Goal: Information Seeking & Learning: Learn about a topic

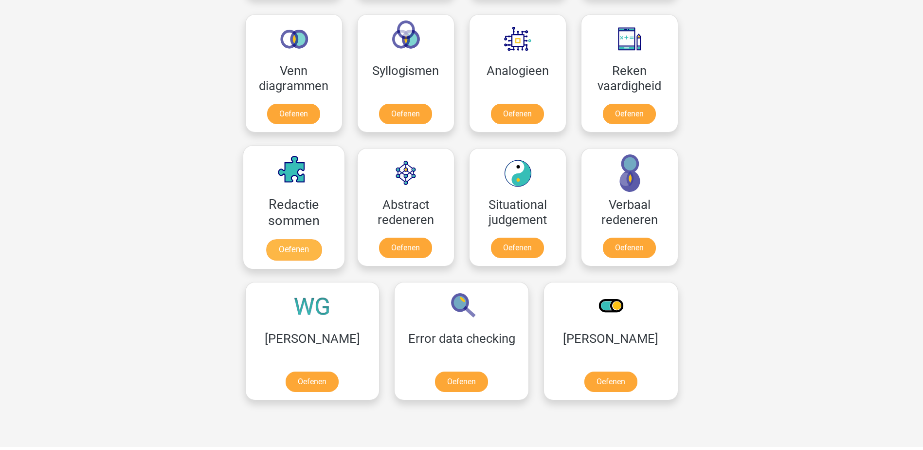
scroll to position [584, 0]
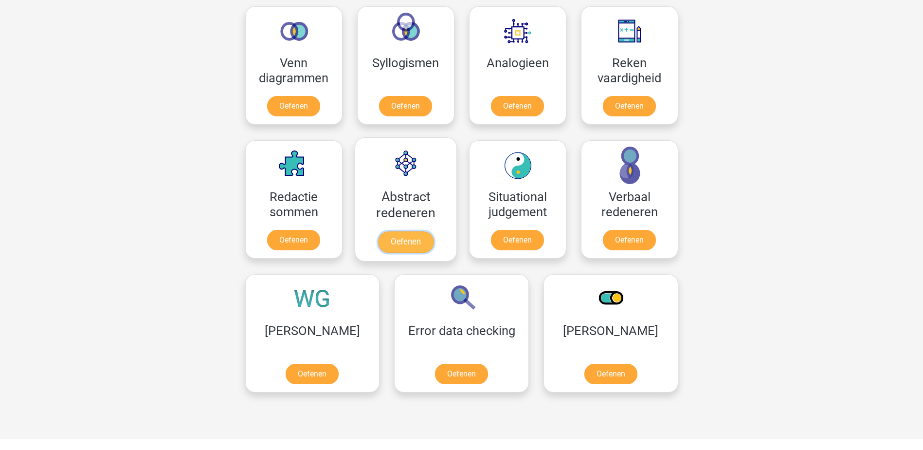
click at [386, 242] on link "Oefenen" at bounding box center [405, 241] width 55 height 21
click at [540, 244] on link "Oefenen" at bounding box center [517, 241] width 55 height 21
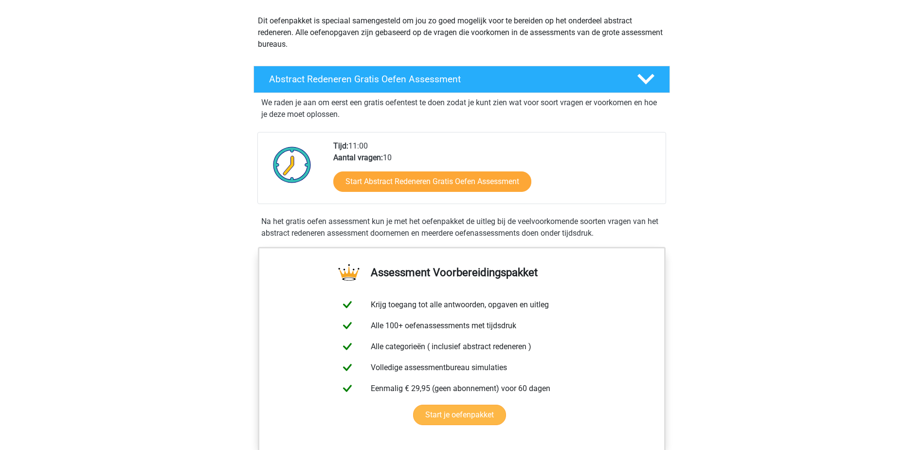
scroll to position [195, 0]
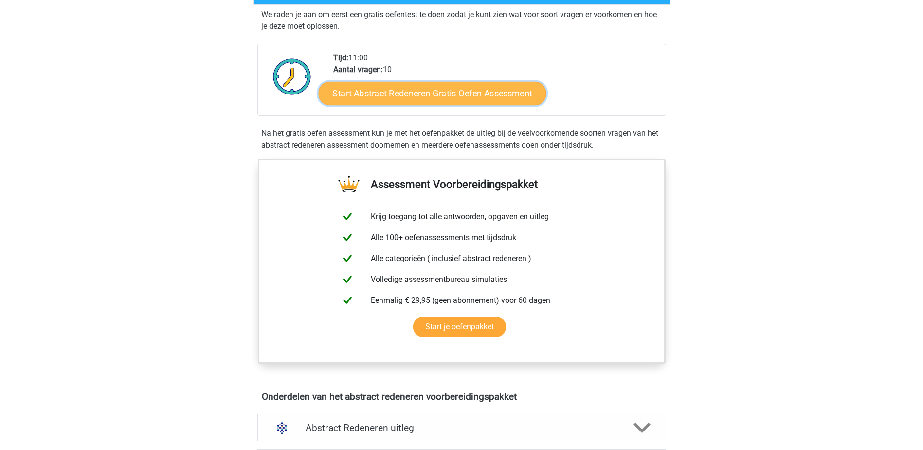
click at [434, 92] on link "Start Abstract Redeneren Gratis Oefen Assessment" at bounding box center [432, 92] width 228 height 23
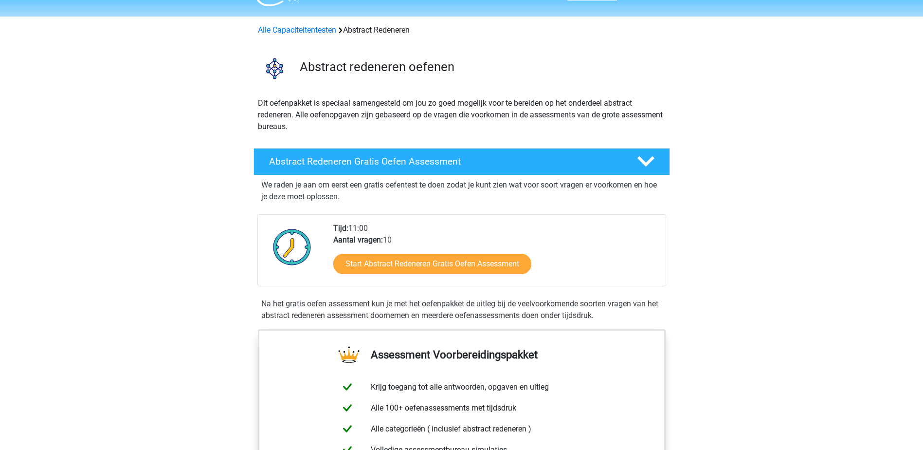
scroll to position [0, 0]
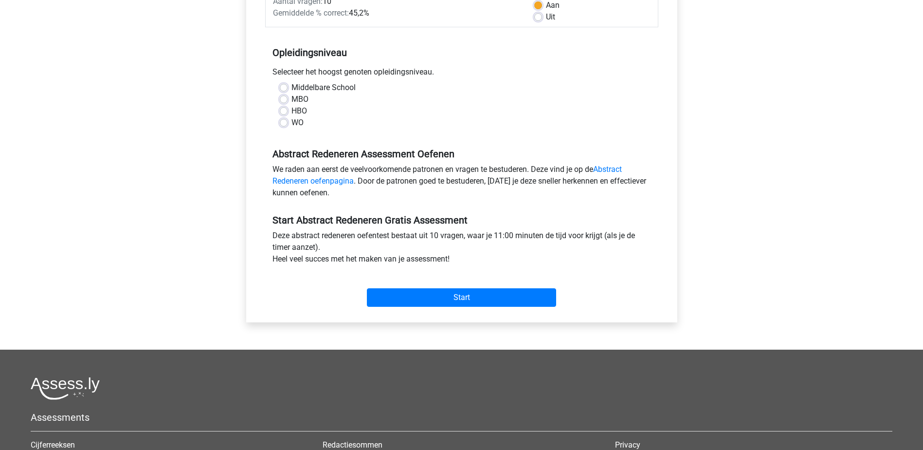
scroll to position [146, 0]
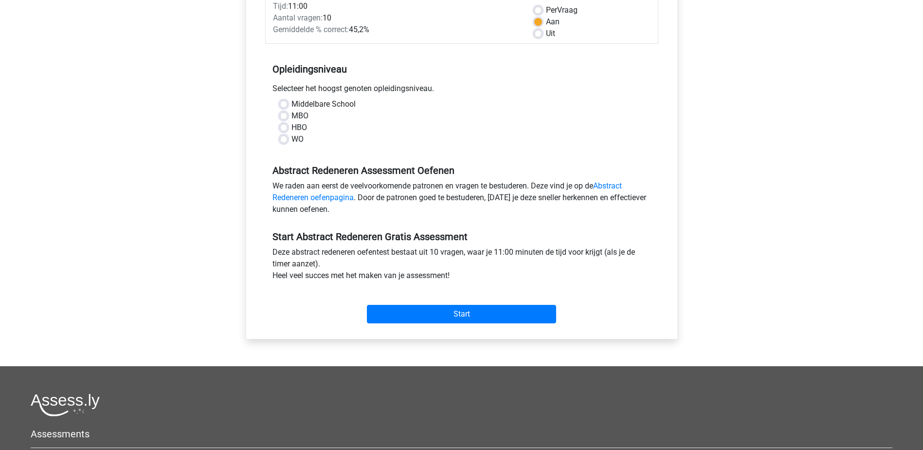
click at [286, 122] on div "HBO" at bounding box center [462, 128] width 364 height 12
click at [292, 126] on label "HBO" at bounding box center [300, 128] width 16 height 12
click at [285, 126] on input "HBO" at bounding box center [284, 127] width 8 height 10
radio input "true"
click at [489, 315] on input "Start" at bounding box center [461, 314] width 189 height 18
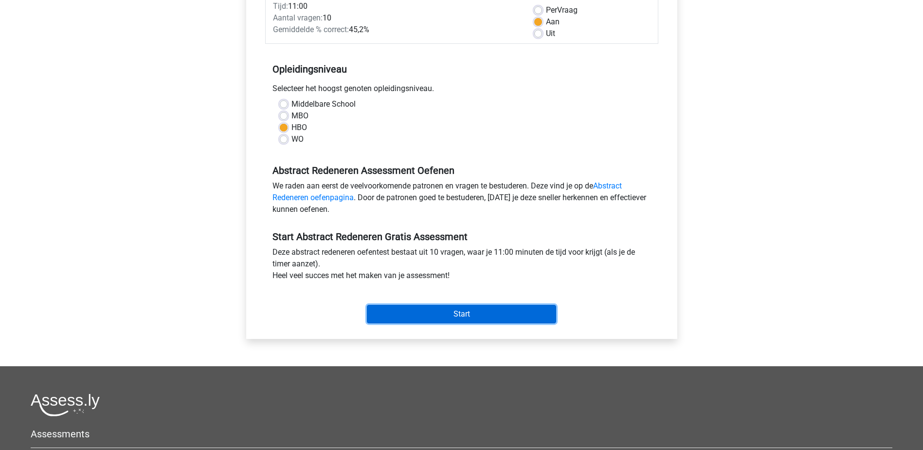
click at [458, 315] on input "Start" at bounding box center [461, 314] width 189 height 18
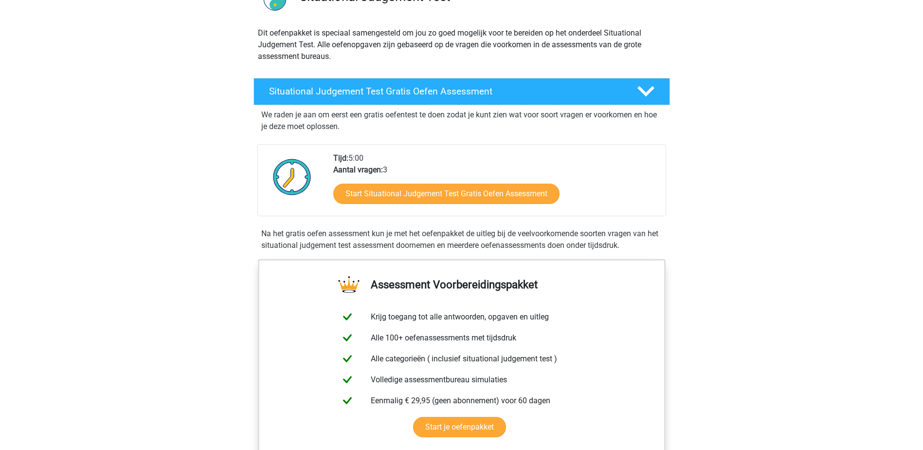
scroll to position [97, 0]
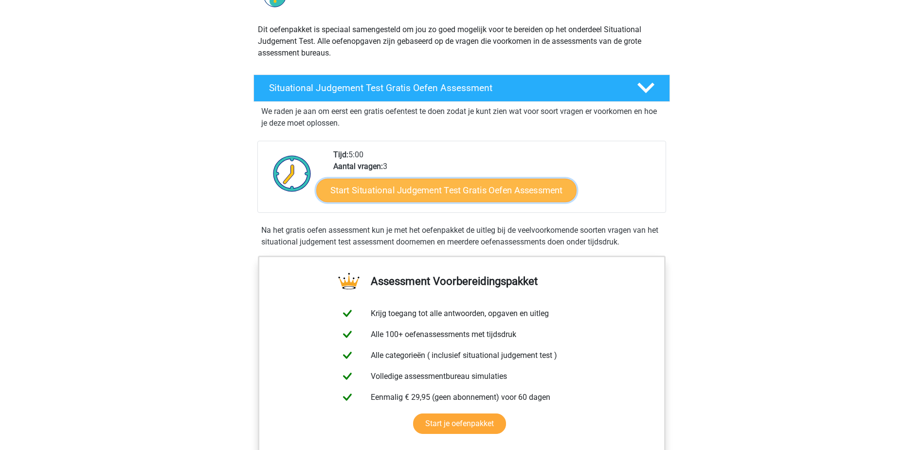
click at [483, 197] on link "Start Situational Judgement Test Gratis Oefen Assessment" at bounding box center [446, 190] width 260 height 23
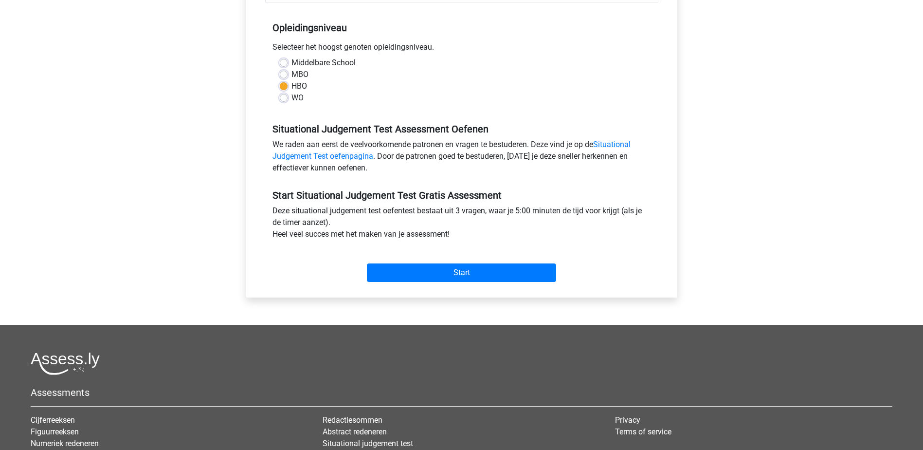
scroll to position [195, 0]
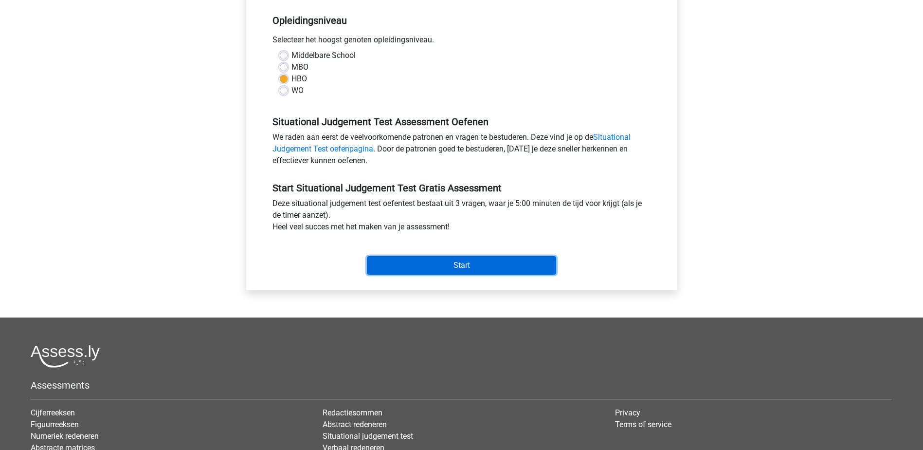
click at [446, 257] on input "Start" at bounding box center [461, 265] width 189 height 18
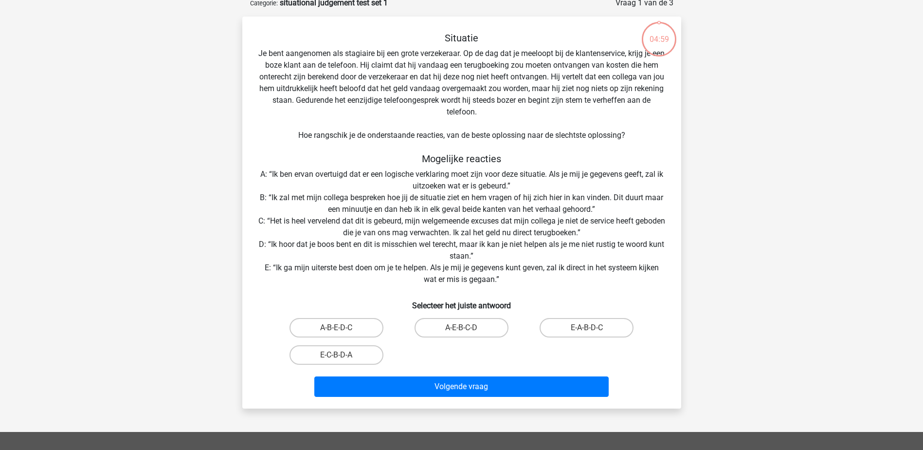
scroll to position [49, 0]
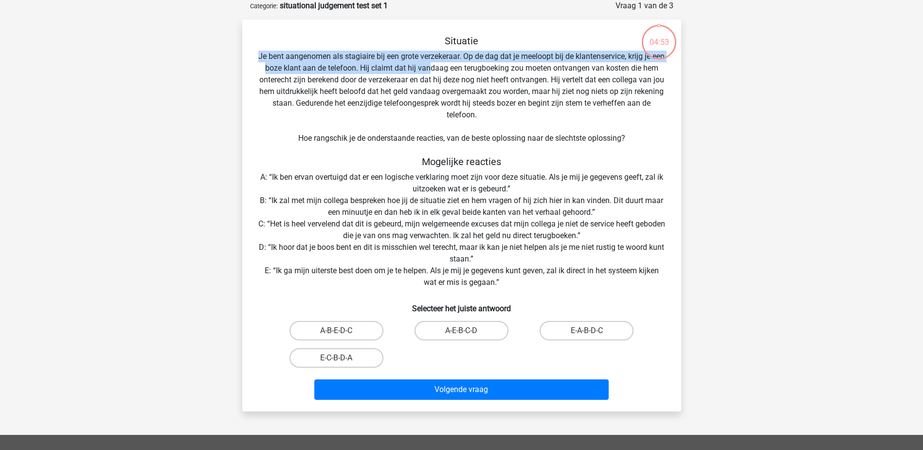
drag, startPoint x: 265, startPoint y: 57, endPoint x: 445, endPoint y: 70, distance: 180.6
click at [445, 70] on div "Situatie Je bent aangenomen als stagiaire bij een grote verzekeraar. Op de dag …" at bounding box center [461, 219] width 431 height 368
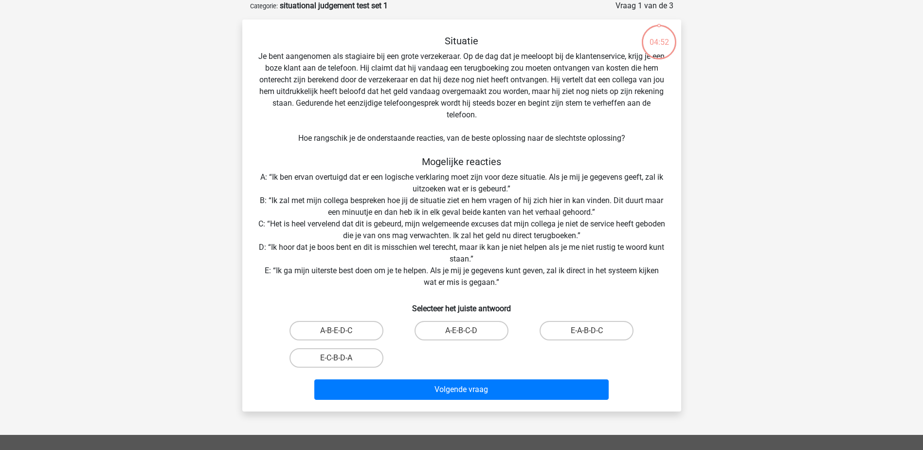
drag, startPoint x: 445, startPoint y: 70, endPoint x: 441, endPoint y: 90, distance: 20.3
click at [441, 90] on div "Situatie Je bent aangenomen als stagiaire bij een grote verzekeraar. Op de dag …" at bounding box center [461, 219] width 431 height 368
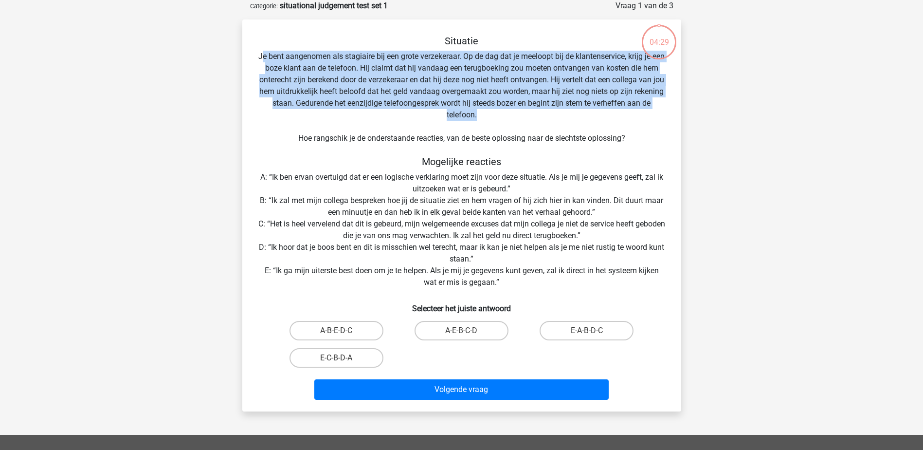
drag, startPoint x: 266, startPoint y: 53, endPoint x: 509, endPoint y: 113, distance: 250.1
click at [509, 113] on div "Situatie Je bent aangenomen als stagiaire bij een grote verzekeraar. Op de dag …" at bounding box center [461, 219] width 431 height 368
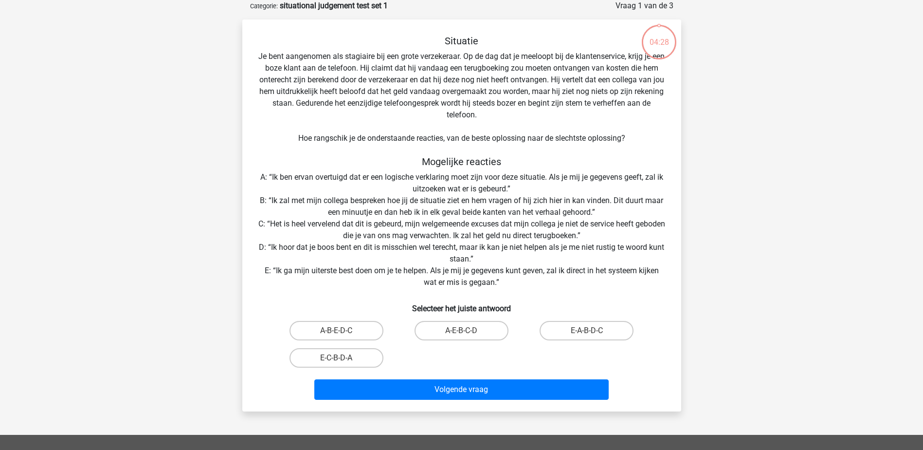
click at [372, 126] on div "Situatie Je bent aangenomen als stagiaire bij een grote verzekeraar. Op de dag …" at bounding box center [461, 219] width 431 height 368
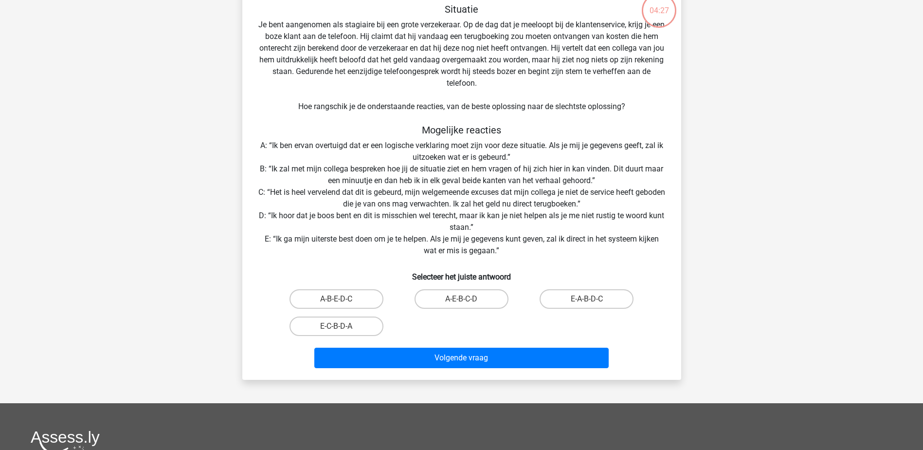
scroll to position [97, 0]
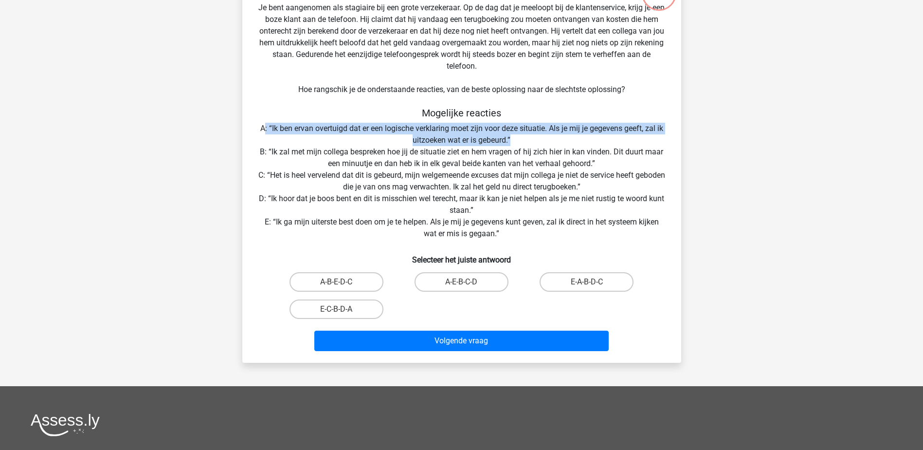
drag, startPoint x: 264, startPoint y: 126, endPoint x: 526, endPoint y: 135, distance: 262.5
click at [526, 135] on div "Situatie Je bent aangenomen als stagiaire bij een grote verzekeraar. Op de dag …" at bounding box center [461, 170] width 431 height 368
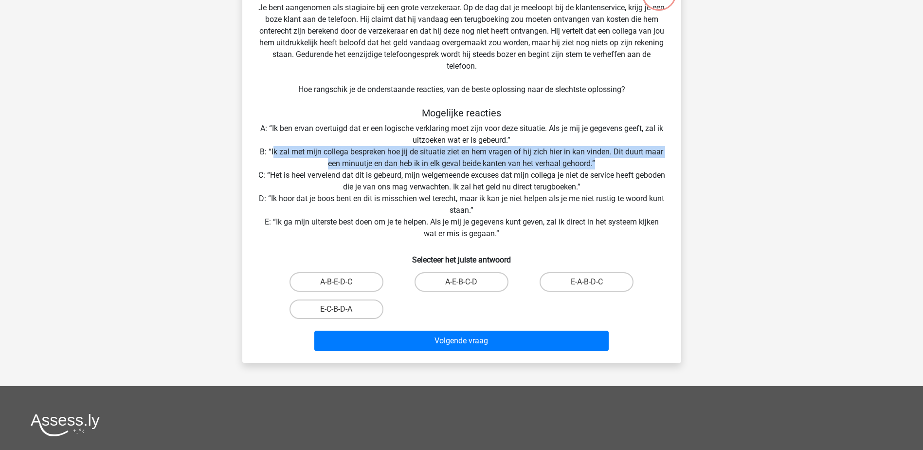
drag, startPoint x: 273, startPoint y: 149, endPoint x: 653, endPoint y: 164, distance: 379.9
click at [653, 164] on div "Situatie Je bent aangenomen als stagiaire bij een grote verzekeraar. Op de dag …" at bounding box center [461, 170] width 431 height 368
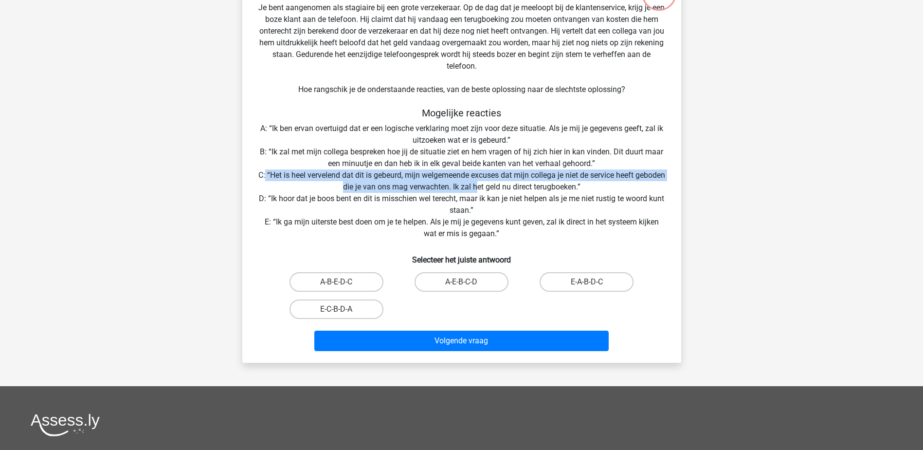
drag, startPoint x: 278, startPoint y: 175, endPoint x: 494, endPoint y: 187, distance: 216.4
click at [494, 187] on div "Situatie Je bent aangenomen als stagiaire bij een grote verzekeraar. Op de dag …" at bounding box center [461, 170] width 431 height 368
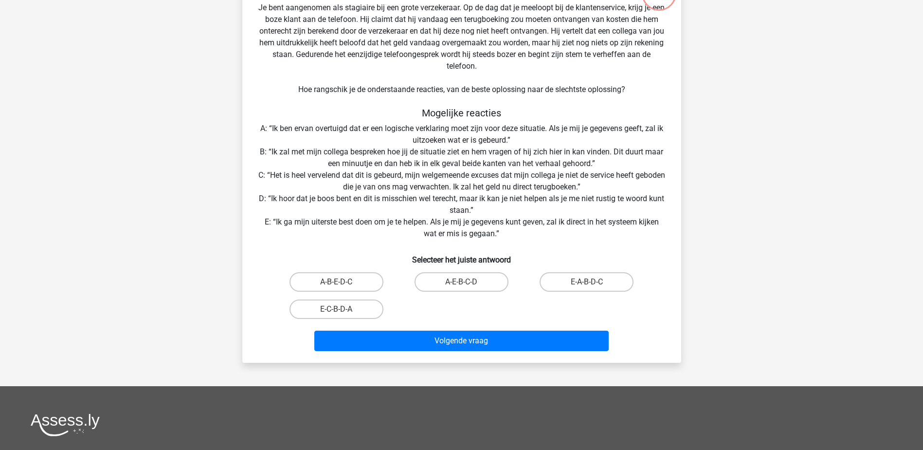
click at [338, 207] on div "Situatie Je bent aangenomen als stagiaire bij een grote verzekeraar. Op de dag …" at bounding box center [461, 170] width 431 height 368
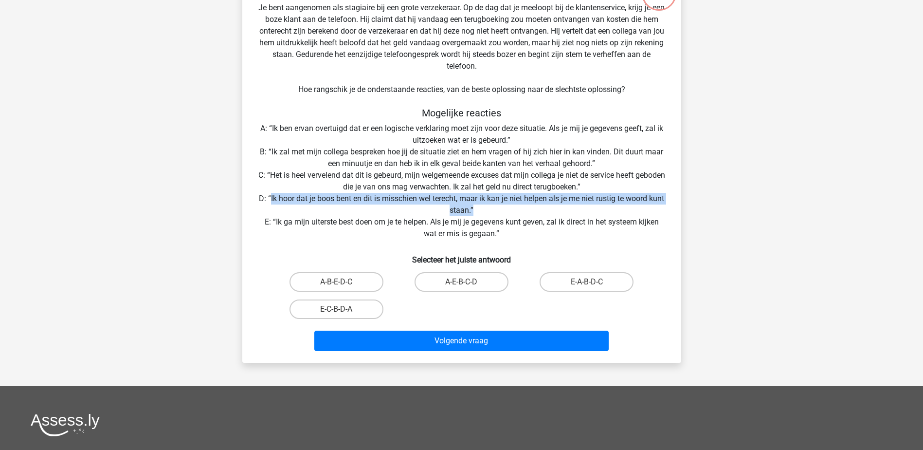
drag, startPoint x: 276, startPoint y: 198, endPoint x: 491, endPoint y: 212, distance: 215.1
click at [491, 212] on div "Situatie Je bent aangenomen als stagiaire bij een grote verzekeraar. Op de dag …" at bounding box center [461, 170] width 431 height 368
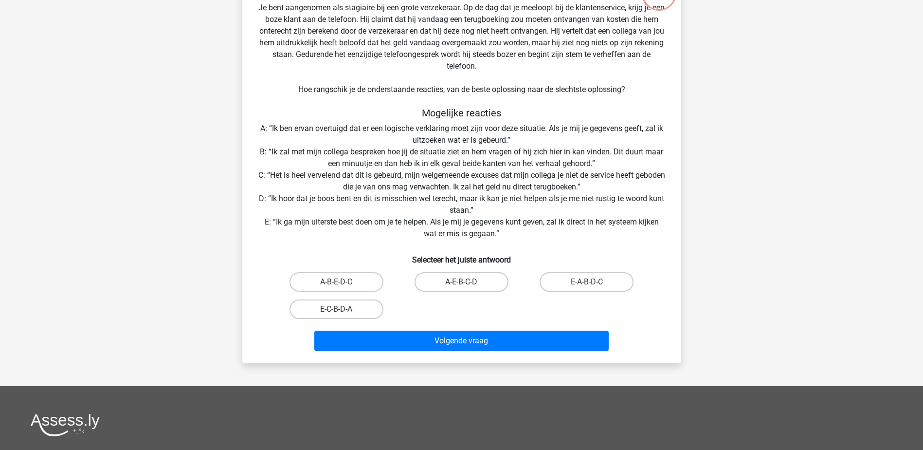
click at [308, 234] on div "Situatie Je bent aangenomen als stagiaire bij een grote verzekeraar. Op de dag …" at bounding box center [461, 170] width 431 height 368
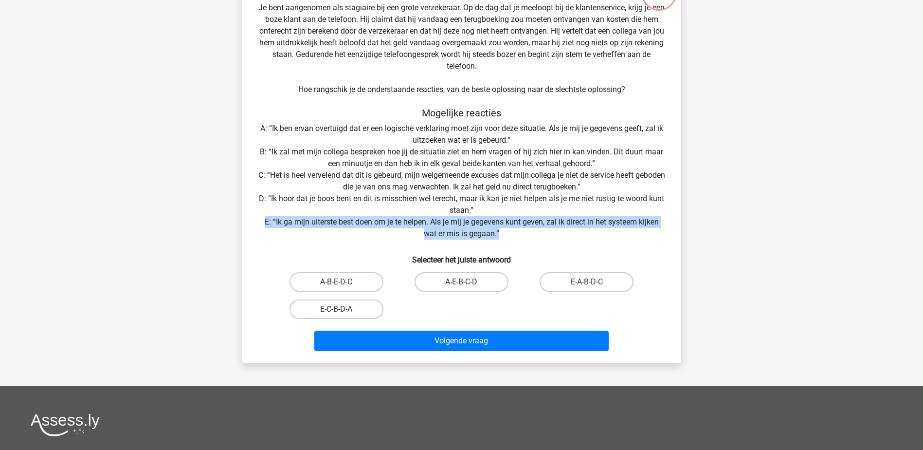
drag, startPoint x: 264, startPoint y: 225, endPoint x: 542, endPoint y: 235, distance: 278.1
click at [542, 235] on div "Situatie Je bent aangenomen als stagiaire bij een grote verzekeraar. Op de dag …" at bounding box center [461, 170] width 431 height 368
drag, startPoint x: 542, startPoint y: 235, endPoint x: 527, endPoint y: 237, distance: 15.3
click at [527, 237] on div "Situatie Je bent aangenomen als stagiaire bij een grote verzekeraar. Op de dag …" at bounding box center [461, 170] width 431 height 368
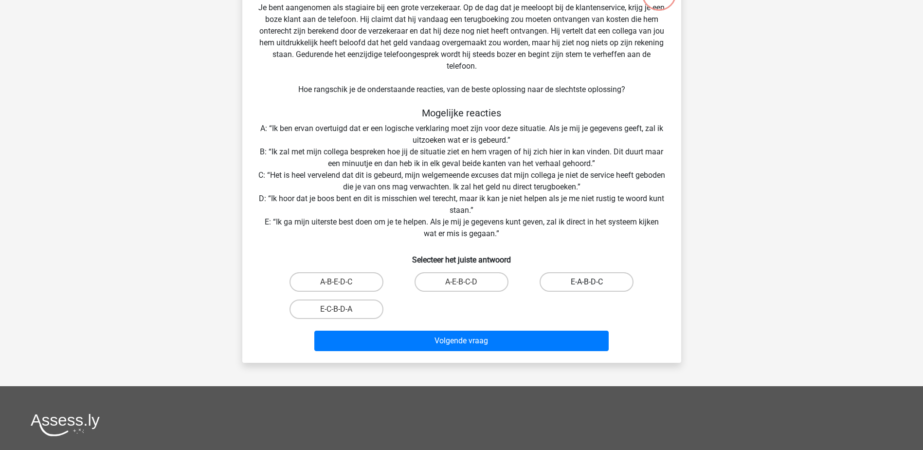
click at [575, 280] on label "E-A-B-D-C" at bounding box center [587, 281] width 94 height 19
click at [587, 282] on input "E-A-B-D-C" at bounding box center [590, 285] width 6 height 6
radio input "true"
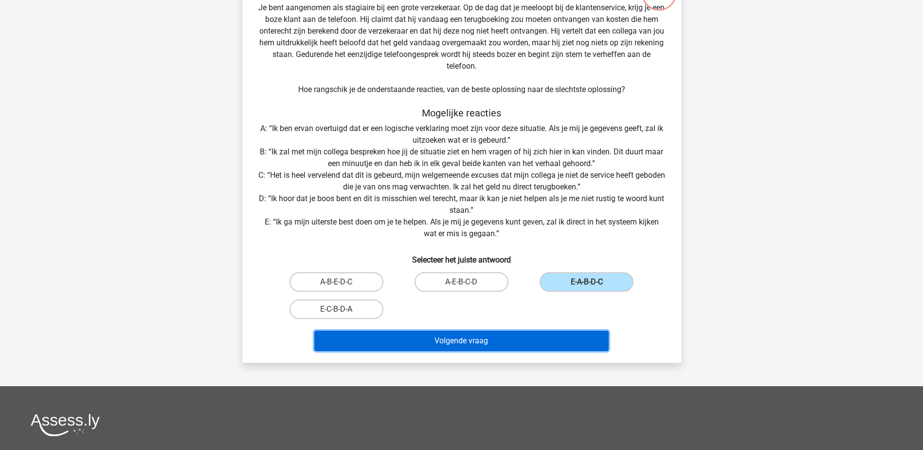
click at [523, 339] on button "Volgende vraag" at bounding box center [461, 340] width 294 height 20
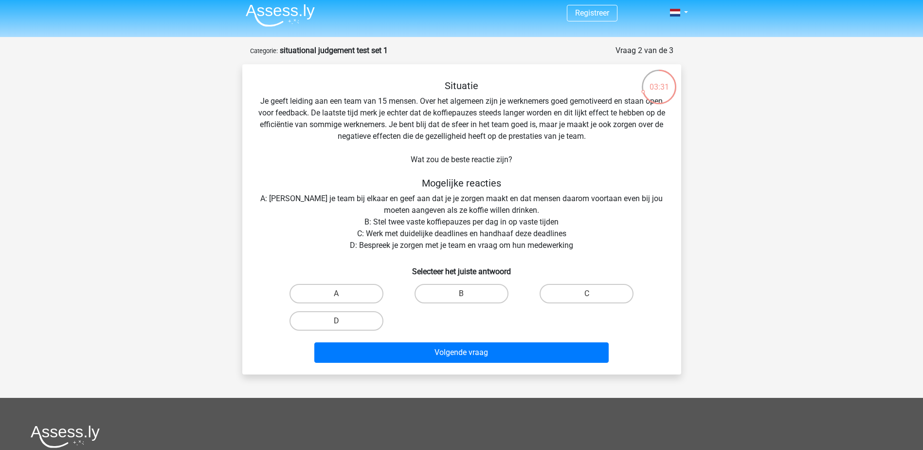
scroll to position [0, 0]
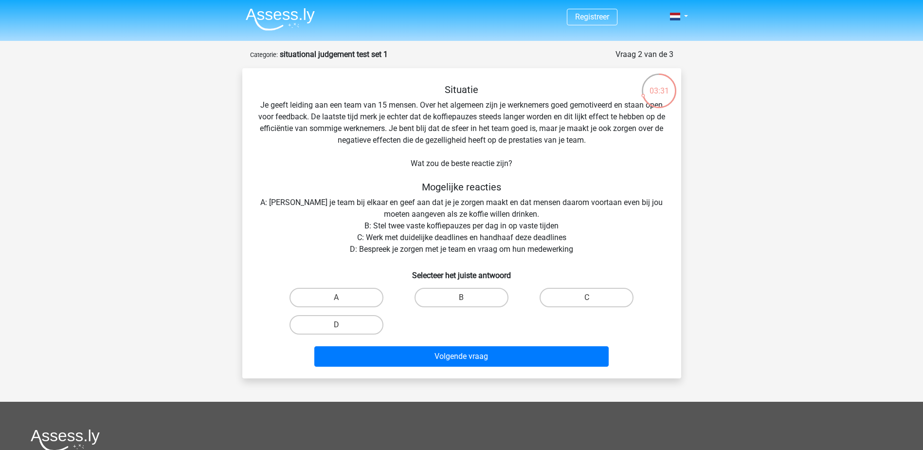
click at [666, 98] on div "03:31" at bounding box center [659, 83] width 37 height 37
click at [569, 299] on label "C" at bounding box center [587, 297] width 94 height 19
click at [587, 299] on input "C" at bounding box center [590, 300] width 6 height 6
radio input "true"
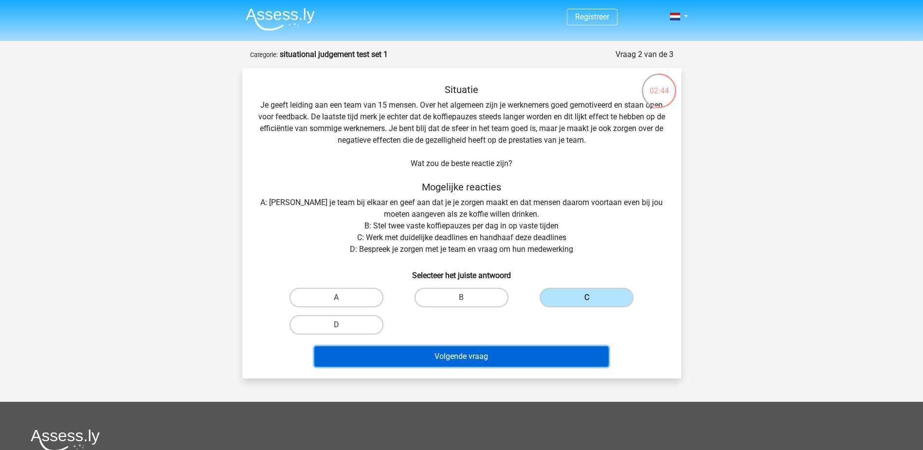
click at [483, 352] on button "Volgende vraag" at bounding box center [461, 356] width 294 height 20
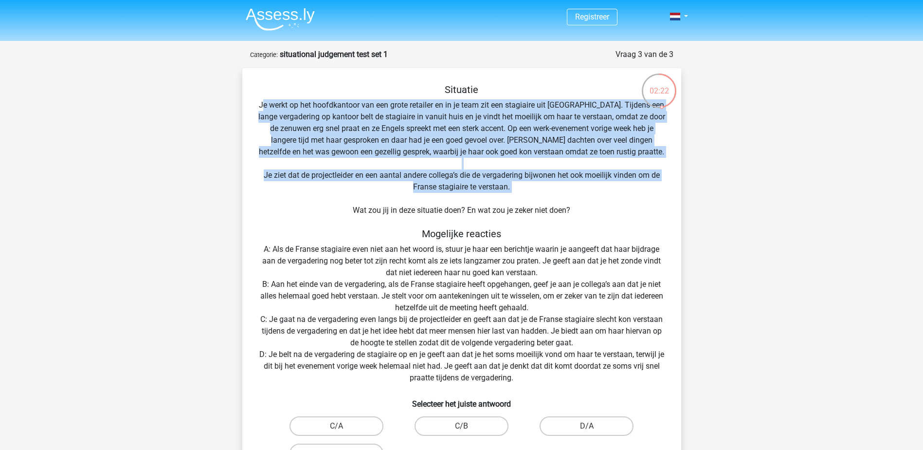
drag, startPoint x: 272, startPoint y: 101, endPoint x: 414, endPoint y: 201, distance: 173.6
click at [414, 201] on div "Situatie Je werkt op het hoofdkantoor van een grote retailer en in je team zit …" at bounding box center [461, 291] width 431 height 415
drag, startPoint x: 414, startPoint y: 201, endPoint x: 368, endPoint y: 199, distance: 45.8
click at [368, 199] on div "Situatie Je werkt op het hoofdkantoor van een grote retailer en in je team zit …" at bounding box center [461, 291] width 431 height 415
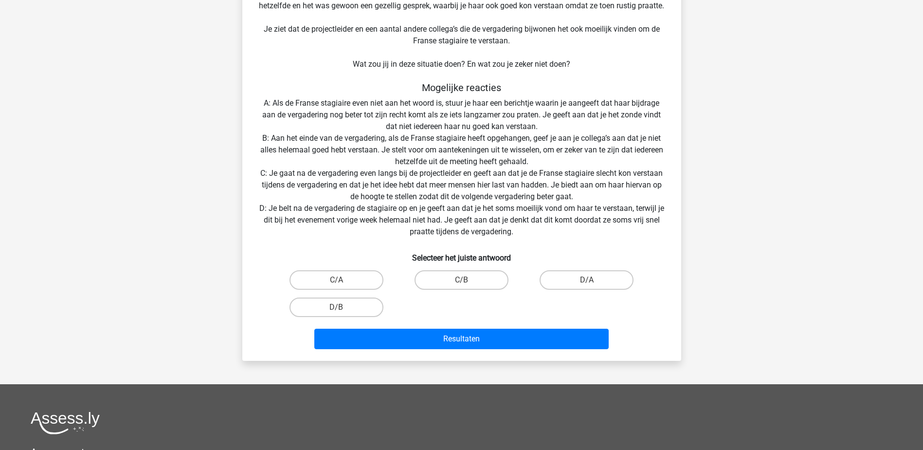
scroll to position [97, 0]
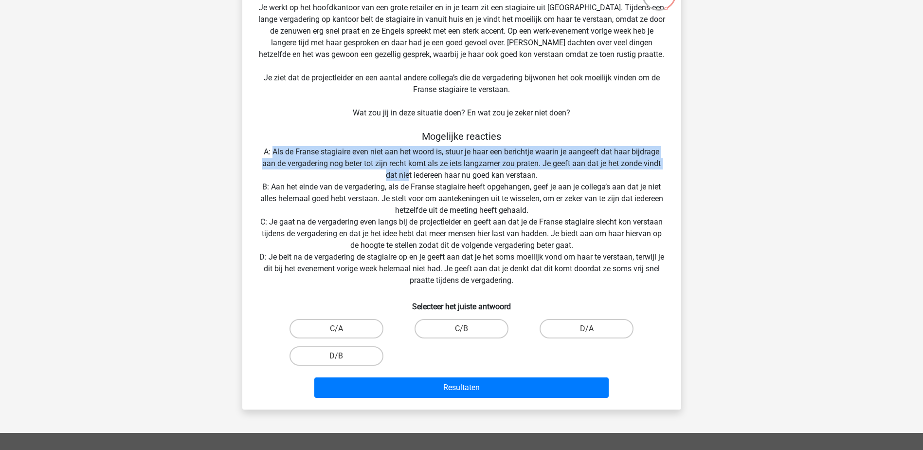
drag, startPoint x: 271, startPoint y: 148, endPoint x: 408, endPoint y: 174, distance: 139.7
click at [408, 174] on div "Situatie Je werkt op het hoofdkantoor van een grote retailer en in je team zit …" at bounding box center [461, 193] width 431 height 415
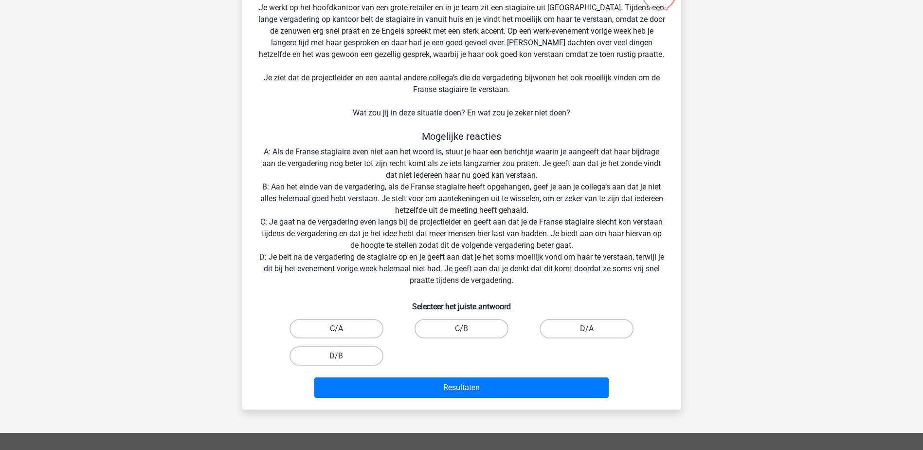
drag, startPoint x: 408, startPoint y: 174, endPoint x: 359, endPoint y: 183, distance: 50.5
click at [378, 182] on div "Situatie Je werkt op het hoofdkantoor van een grote retailer en in je team zit …" at bounding box center [461, 193] width 431 height 415
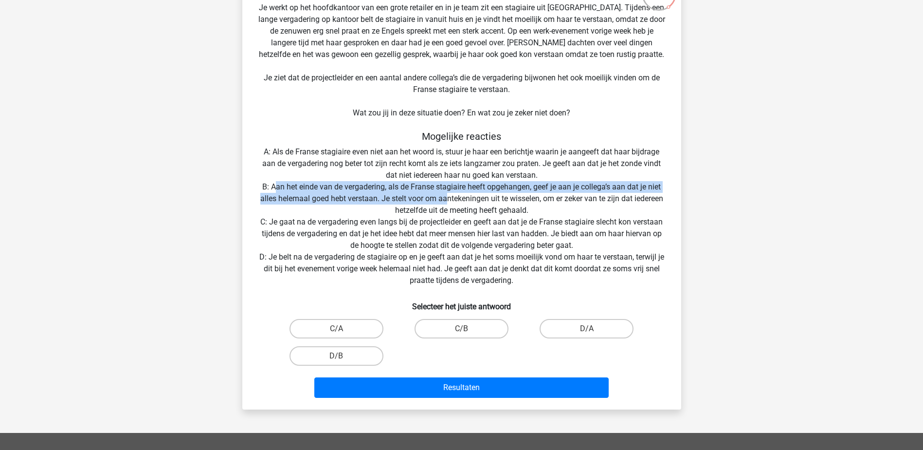
drag, startPoint x: 273, startPoint y: 183, endPoint x: 447, endPoint y: 201, distance: 175.2
click at [447, 201] on div "Situatie Je werkt op het hoofdkantoor van een grote retailer en in je team zit …" at bounding box center [461, 193] width 431 height 415
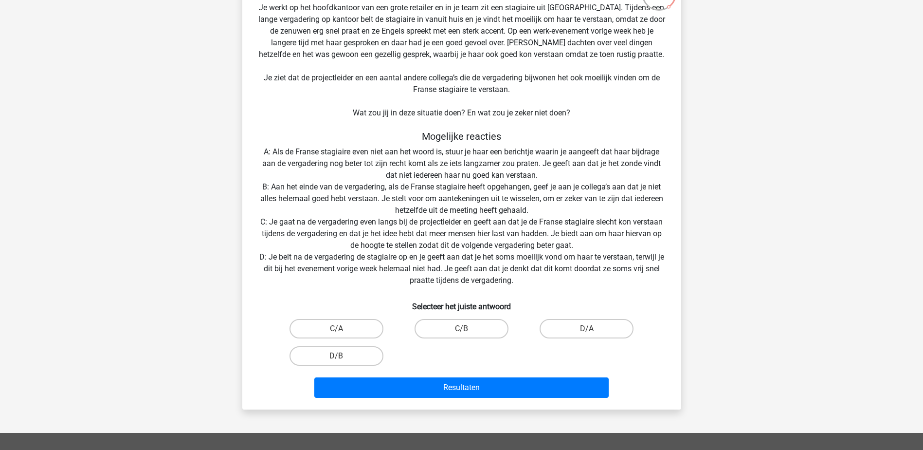
click at [444, 205] on div "Situatie Je werkt op het hoofdkantoor van een grote retailer en in je team zit …" at bounding box center [461, 193] width 431 height 415
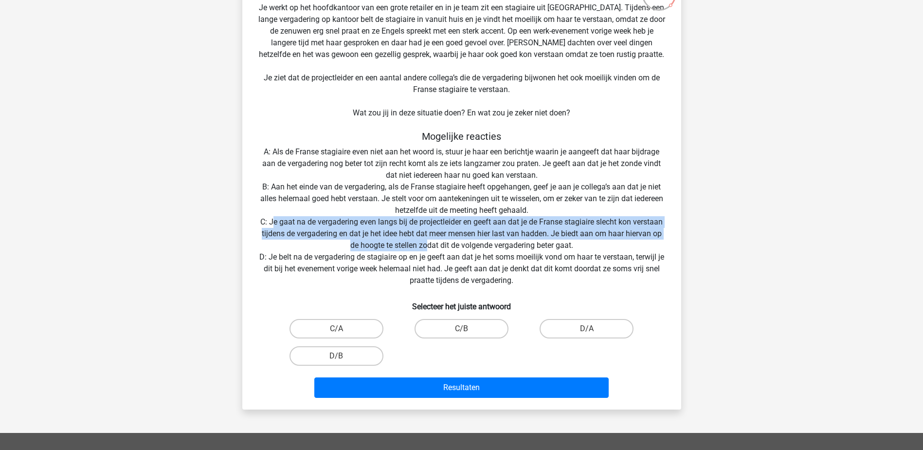
drag, startPoint x: 271, startPoint y: 221, endPoint x: 429, endPoint y: 243, distance: 159.7
click at [429, 243] on div "Situatie Je werkt op het hoofdkantoor van een grote retailer en in je team zit …" at bounding box center [461, 193] width 431 height 415
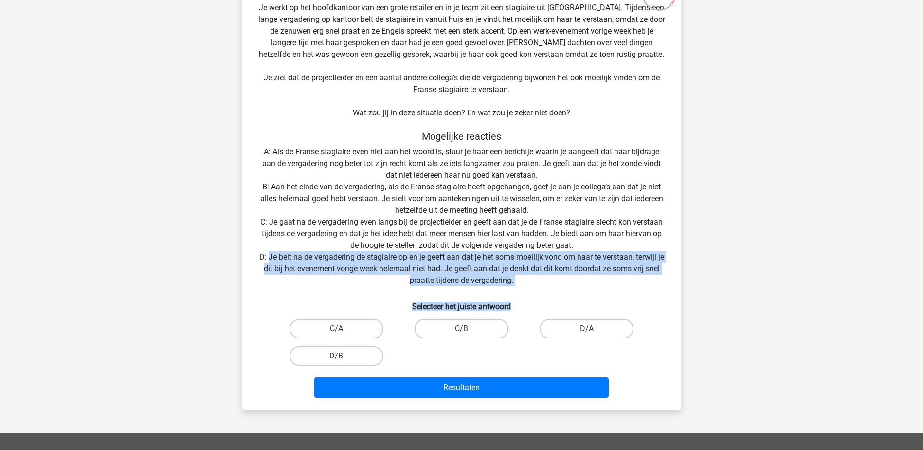
drag, startPoint x: 268, startPoint y: 252, endPoint x: 536, endPoint y: 289, distance: 271.1
click at [536, 289] on div "Situatie Je werkt op het hoofdkantoor van een grote retailer en in je team zit …" at bounding box center [461, 193] width 431 height 415
click at [534, 289] on div "Situatie Je werkt op het hoofdkantoor van een grote retailer en in je team zit …" at bounding box center [461, 193] width 431 height 415
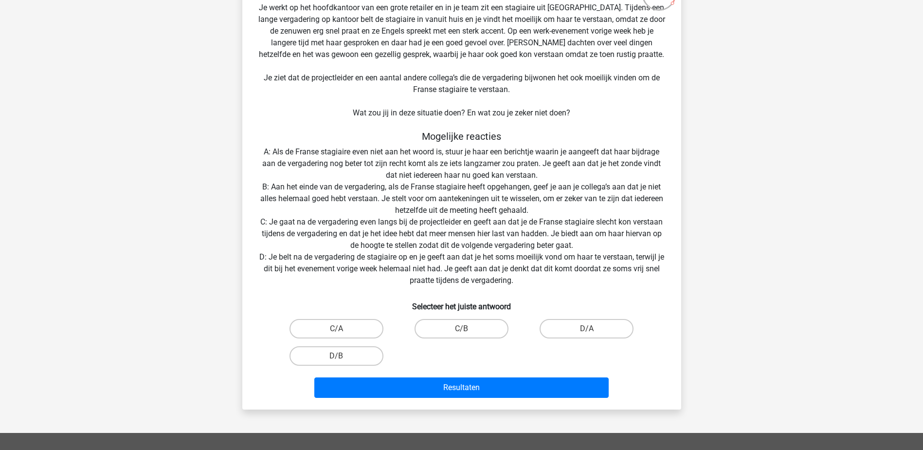
click at [384, 247] on div "Situatie Je werkt op het hoofdkantoor van een grote retailer en in je team zit …" at bounding box center [461, 193] width 431 height 415
click at [568, 329] on label "D/A" at bounding box center [587, 328] width 94 height 19
click at [587, 329] on input "D/A" at bounding box center [590, 332] width 6 height 6
radio input "true"
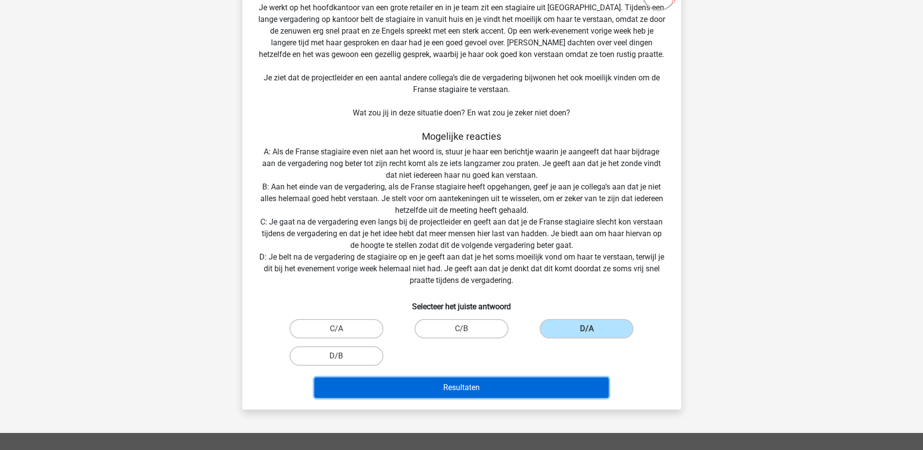
click at [497, 383] on button "Resultaten" at bounding box center [461, 387] width 294 height 20
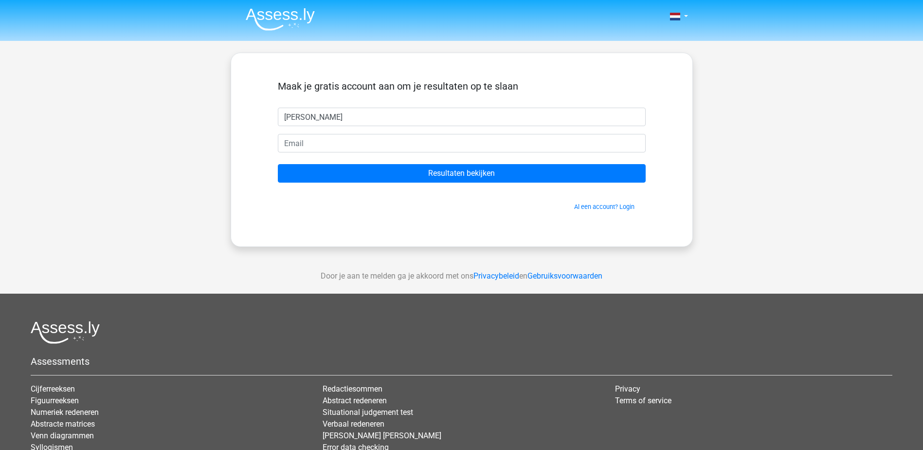
type input "Laura"
click at [396, 139] on input "email" at bounding box center [462, 143] width 368 height 18
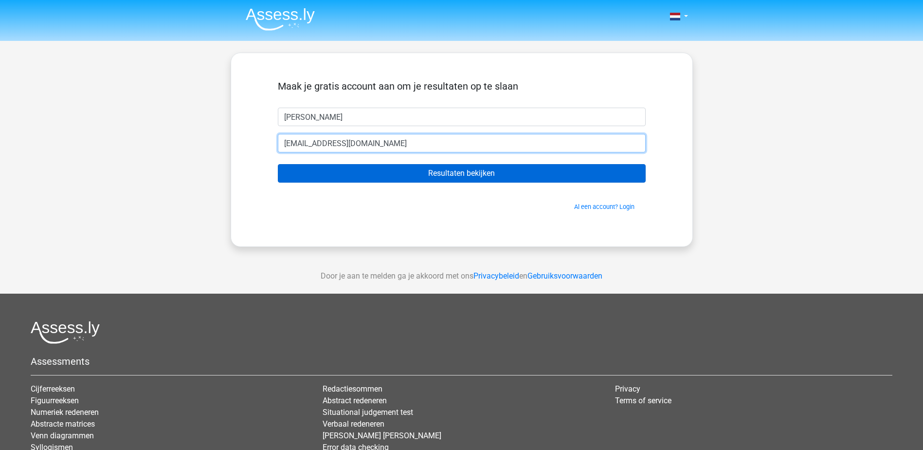
type input "deckerslaura24@gmail.com"
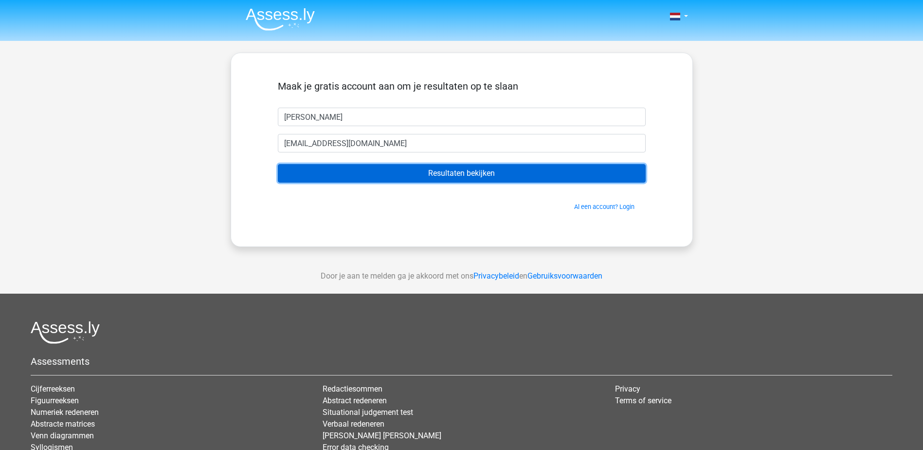
click at [420, 173] on input "Resultaten bekijken" at bounding box center [462, 173] width 368 height 18
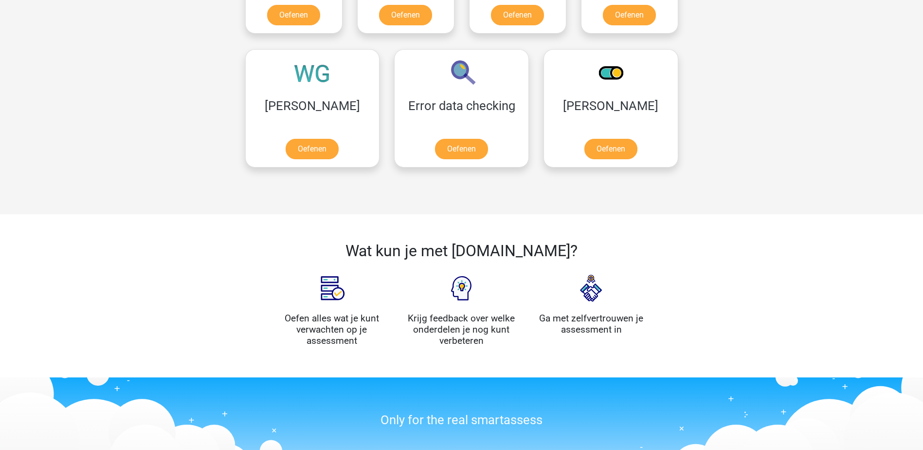
scroll to position [827, 0]
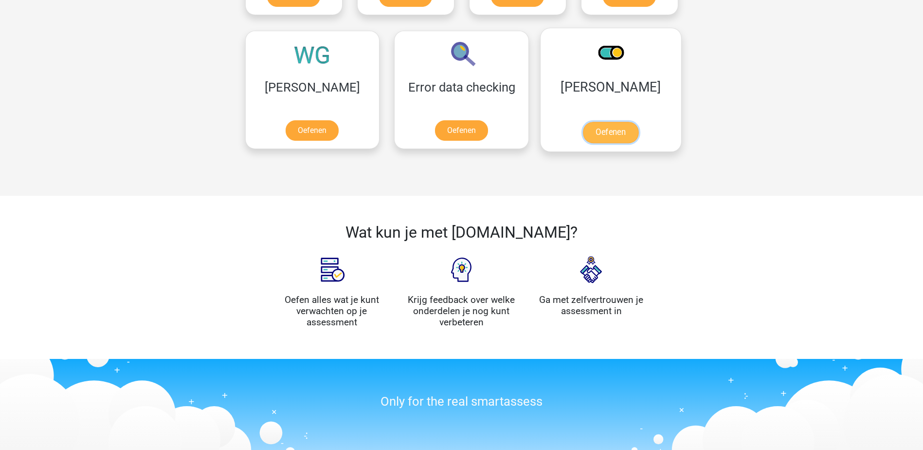
click at [583, 127] on link "Oefenen" at bounding box center [610, 132] width 55 height 21
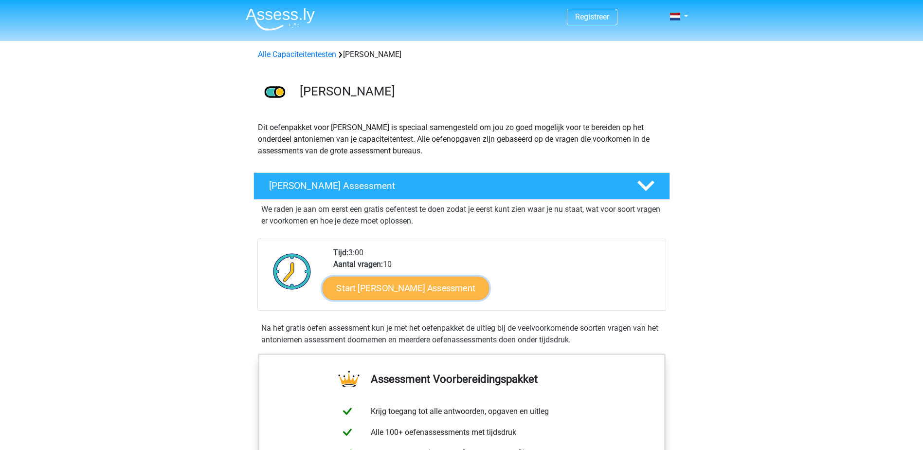
click at [401, 285] on link "Start [PERSON_NAME] Assessment" at bounding box center [405, 287] width 167 height 23
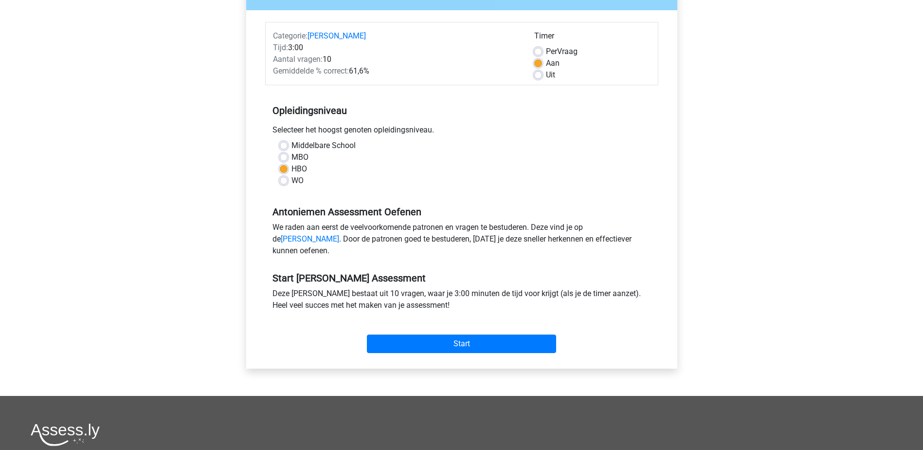
scroll to position [243, 0]
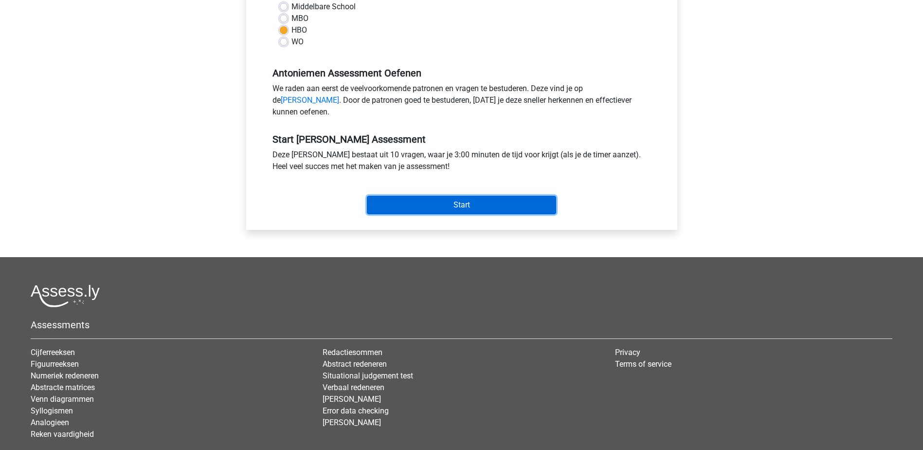
click at [421, 214] on input "Start" at bounding box center [461, 205] width 189 height 18
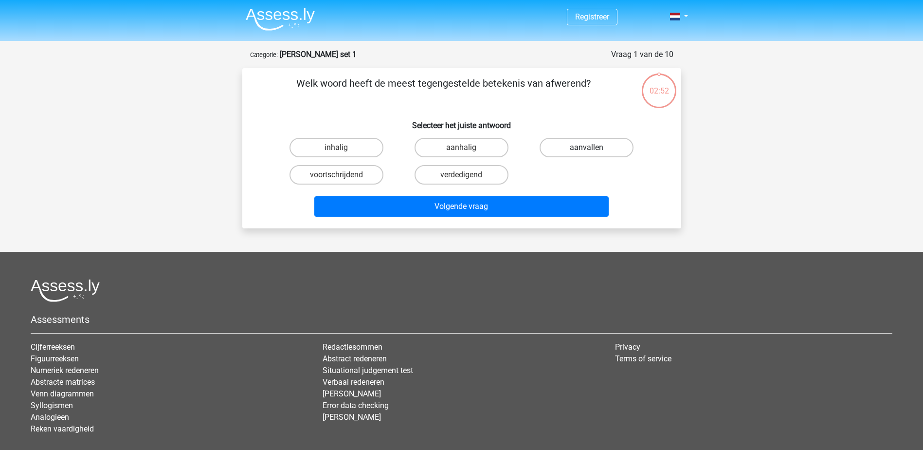
click at [574, 145] on label "aanvallen" at bounding box center [587, 147] width 94 height 19
click at [587, 147] on input "aanvallen" at bounding box center [590, 150] width 6 height 6
radio input "true"
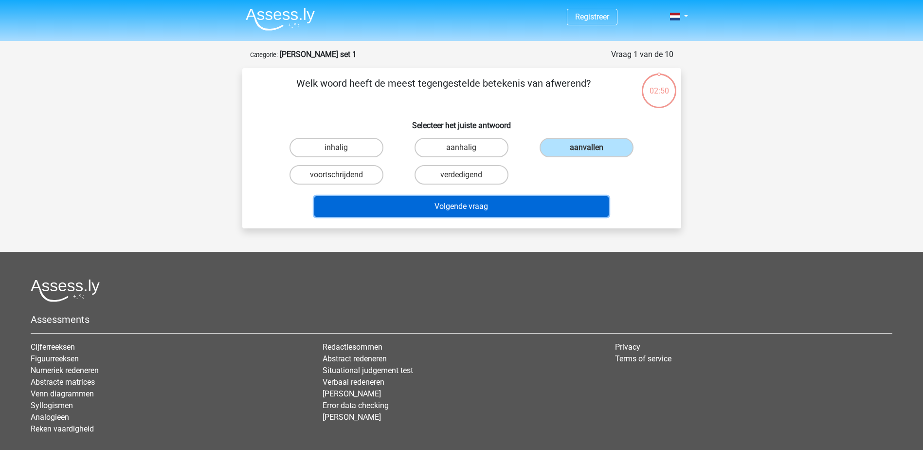
click at [465, 208] on button "Volgende vraag" at bounding box center [461, 206] width 294 height 20
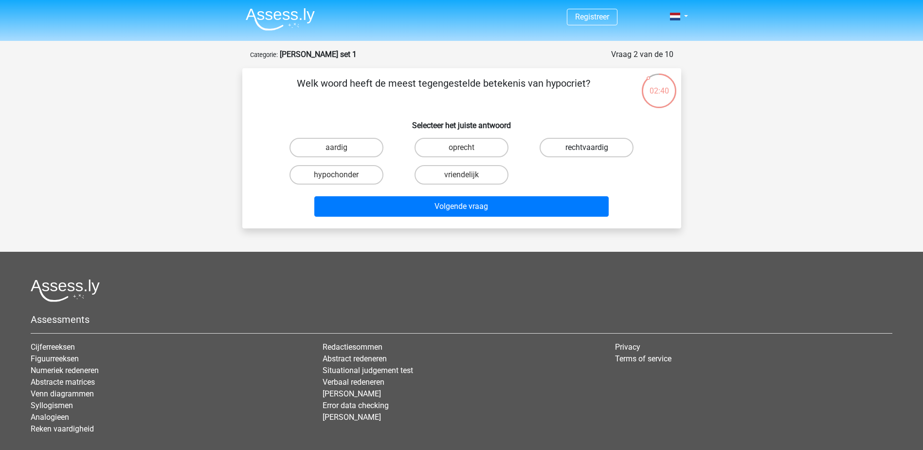
click at [551, 147] on label "rechtvaardig" at bounding box center [587, 147] width 94 height 19
click at [587, 147] on input "rechtvaardig" at bounding box center [590, 150] width 6 height 6
radio input "true"
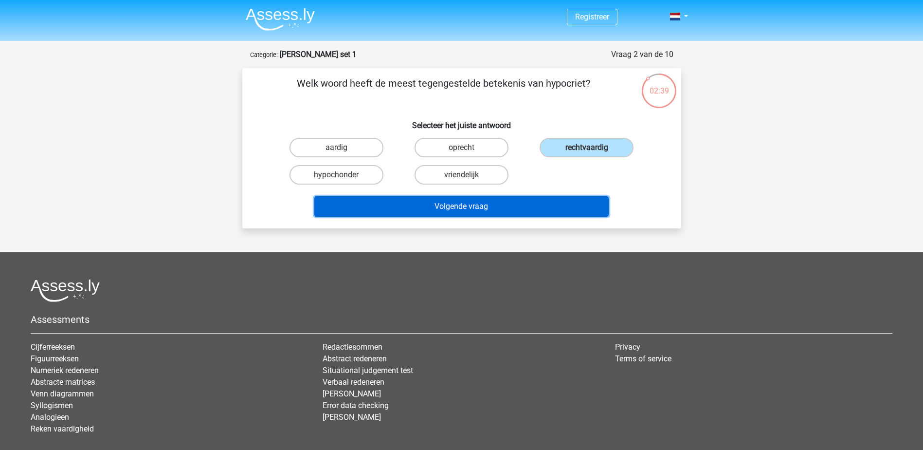
click at [473, 204] on button "Volgende vraag" at bounding box center [461, 206] width 294 height 20
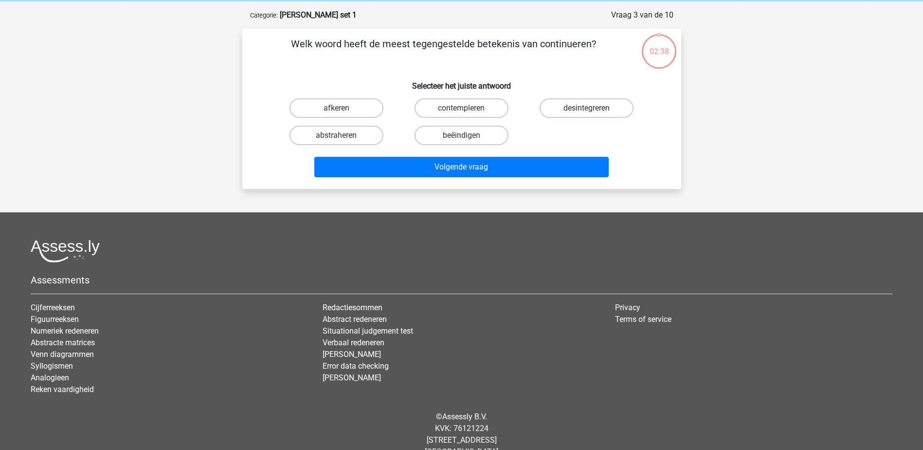
scroll to position [49, 0]
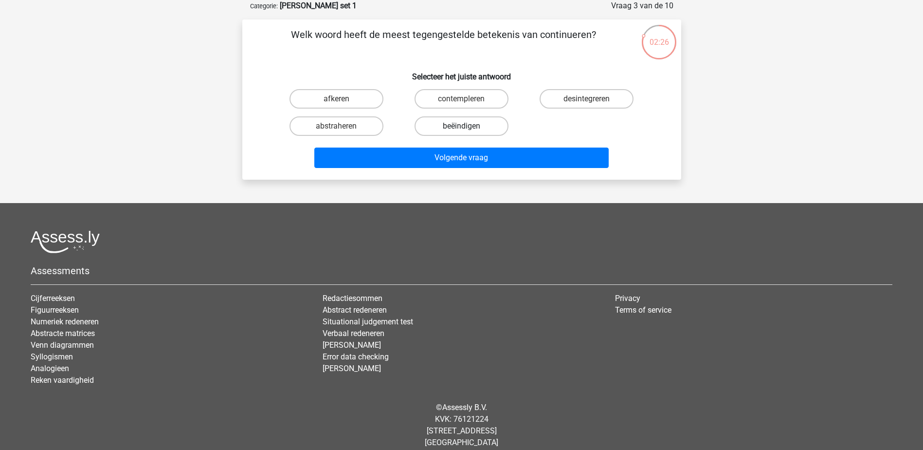
click at [460, 128] on label "beëindigen" at bounding box center [462, 125] width 94 height 19
click at [461, 128] on input "beëindigen" at bounding box center [464, 129] width 6 height 6
radio input "true"
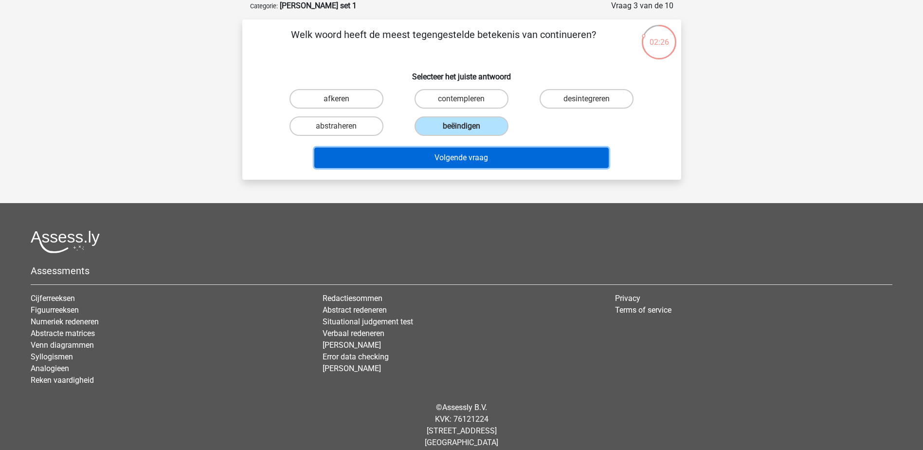
click at [471, 155] on button "Volgende vraag" at bounding box center [461, 157] width 294 height 20
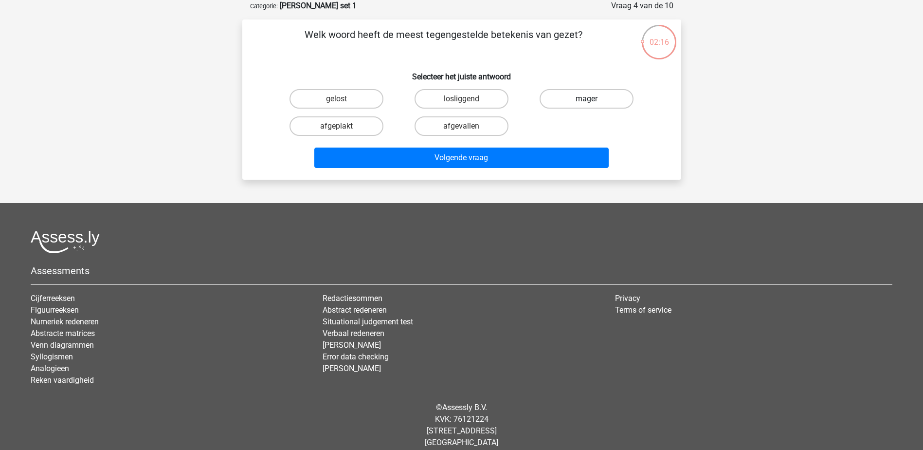
click at [570, 96] on label "mager" at bounding box center [587, 98] width 94 height 19
click at [587, 99] on input "mager" at bounding box center [590, 102] width 6 height 6
radio input "true"
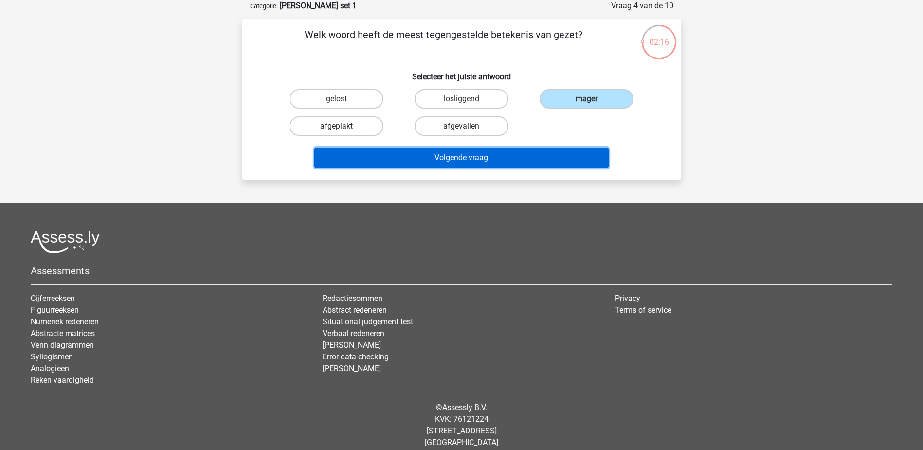
click at [452, 156] on button "Volgende vraag" at bounding box center [461, 157] width 294 height 20
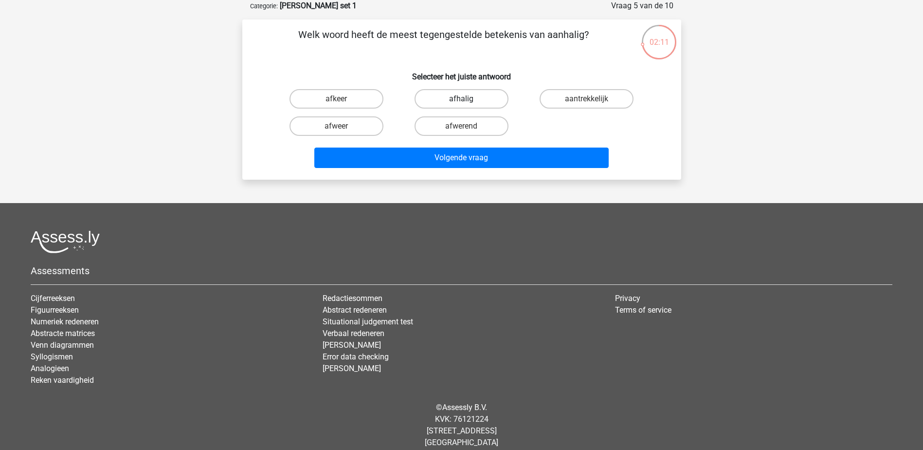
click at [490, 104] on label "afhalig" at bounding box center [462, 98] width 94 height 19
click at [468, 104] on input "afhalig" at bounding box center [464, 102] width 6 height 6
radio input "true"
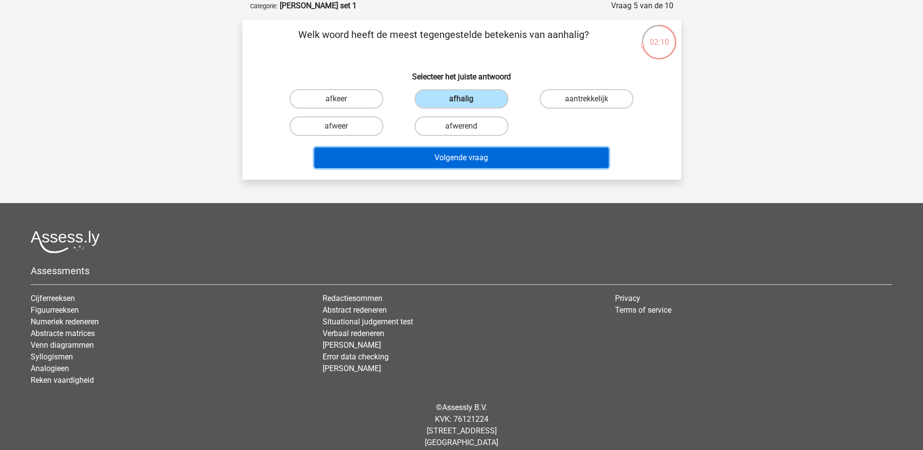
click at [474, 159] on button "Volgende vraag" at bounding box center [461, 157] width 294 height 20
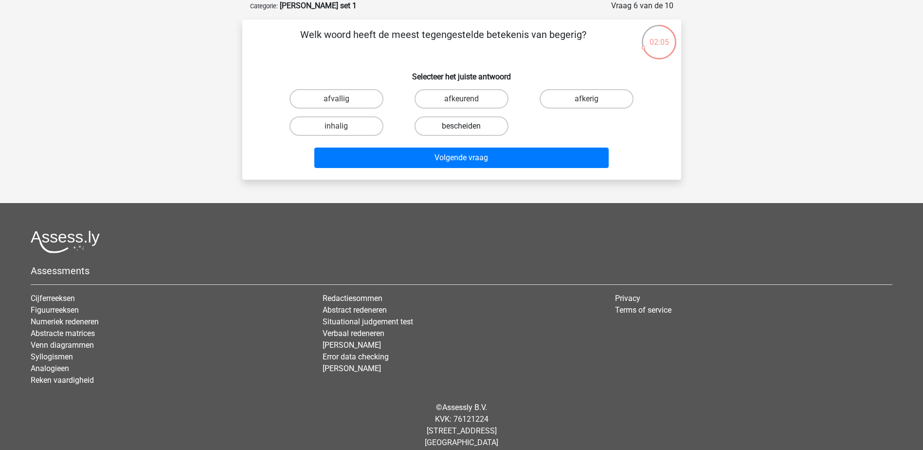
click at [469, 127] on label "bescheiden" at bounding box center [462, 125] width 94 height 19
click at [468, 127] on input "bescheiden" at bounding box center [464, 129] width 6 height 6
radio input "true"
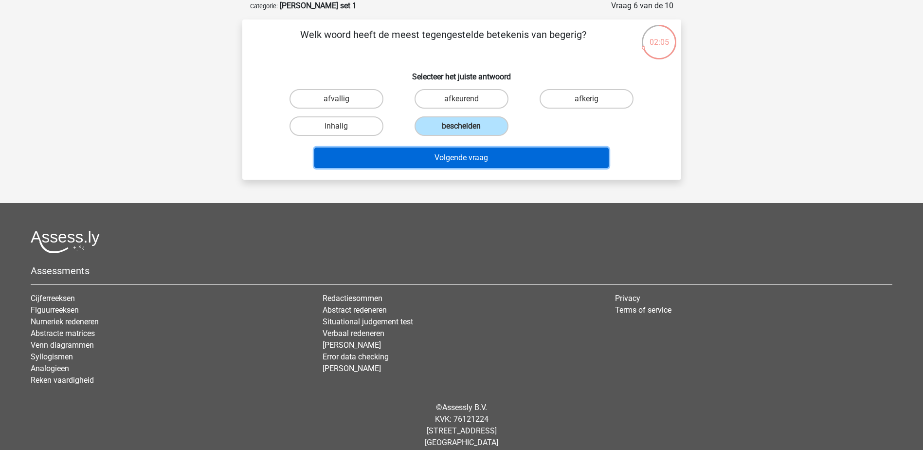
click at [480, 162] on button "Volgende vraag" at bounding box center [461, 157] width 294 height 20
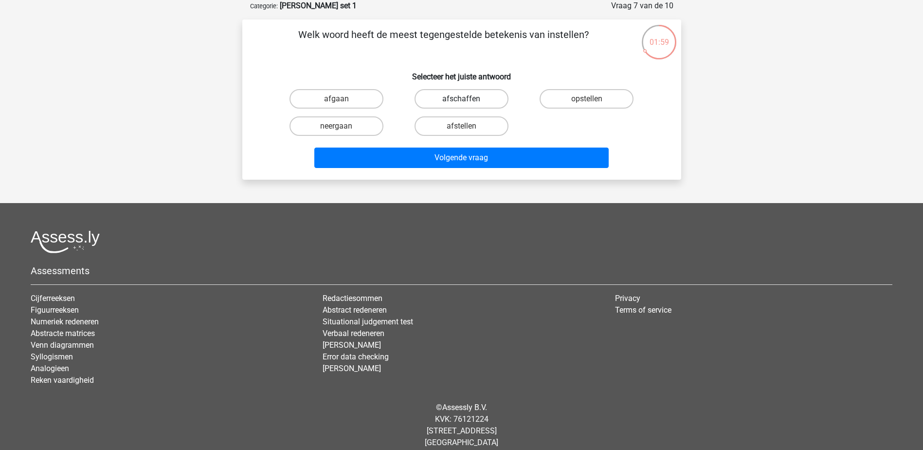
click at [446, 92] on label "afschaffen" at bounding box center [462, 98] width 94 height 19
click at [461, 99] on input "afschaffen" at bounding box center [464, 102] width 6 height 6
radio input "true"
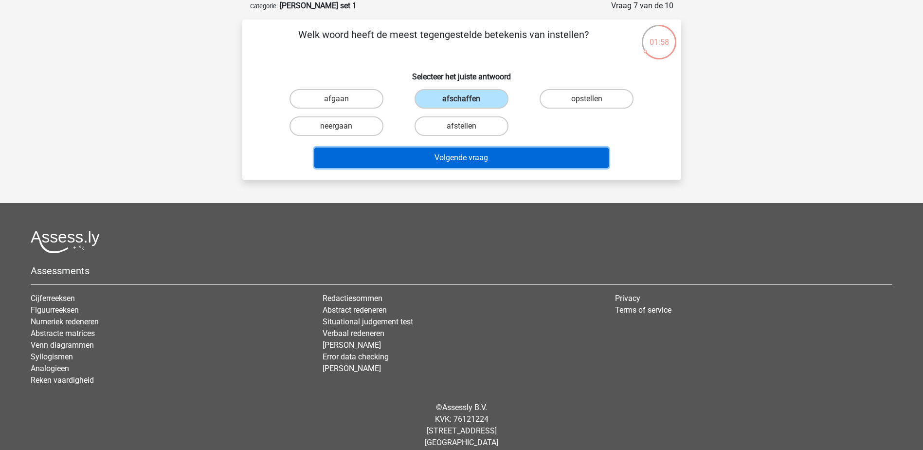
click at [474, 163] on button "Volgende vraag" at bounding box center [461, 157] width 294 height 20
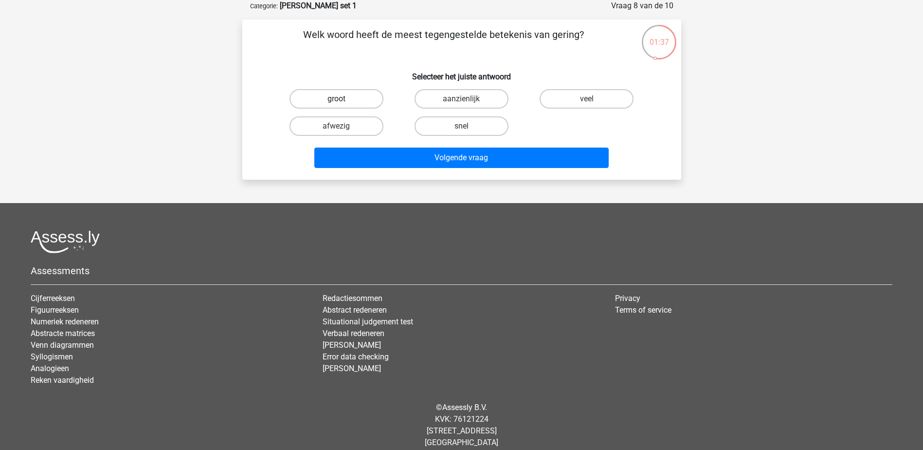
click at [354, 96] on label "groot" at bounding box center [337, 98] width 94 height 19
click at [343, 99] on input "groot" at bounding box center [339, 102] width 6 height 6
radio input "true"
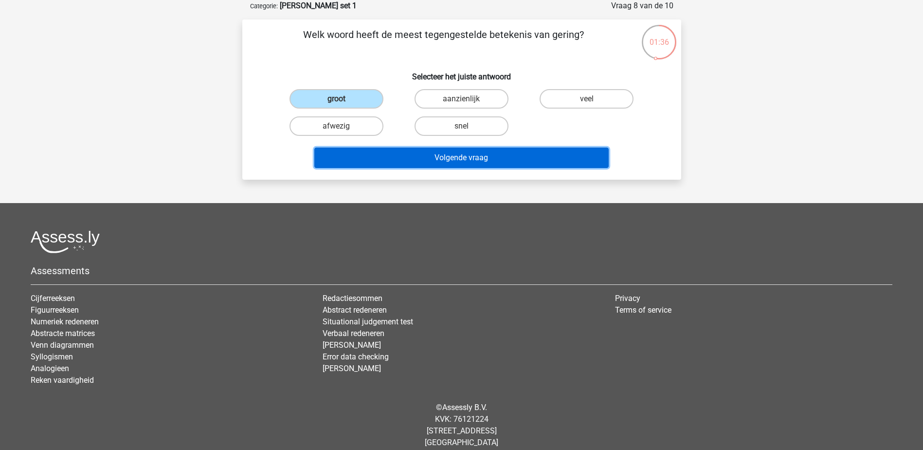
click at [450, 162] on button "Volgende vraag" at bounding box center [461, 157] width 294 height 20
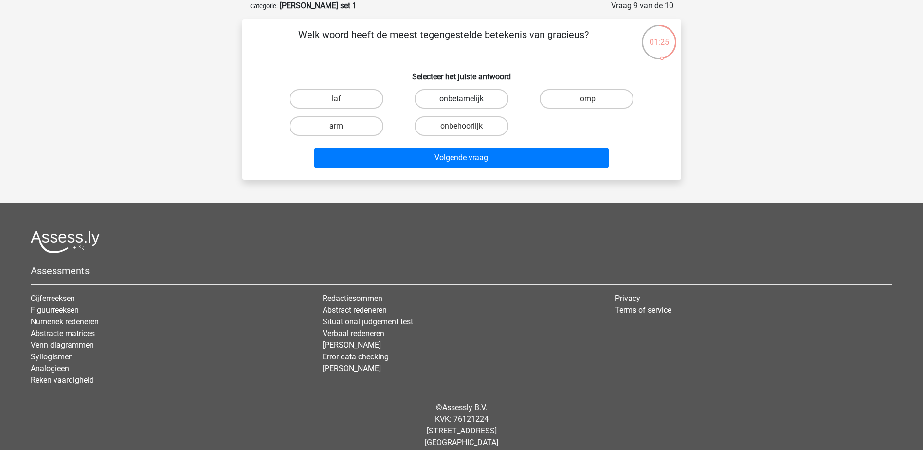
click at [457, 95] on label "onbetamelijk" at bounding box center [462, 98] width 94 height 19
click at [461, 99] on input "onbetamelijk" at bounding box center [464, 102] width 6 height 6
radio input "true"
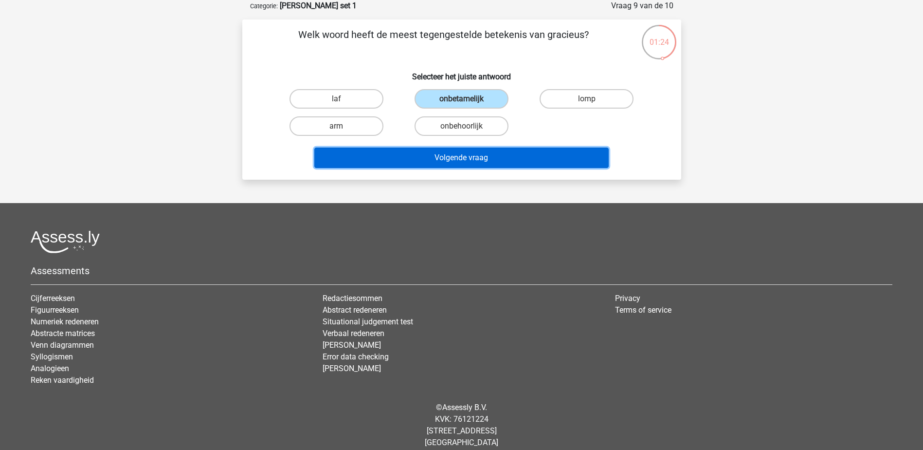
click at [457, 160] on button "Volgende vraag" at bounding box center [461, 157] width 294 height 20
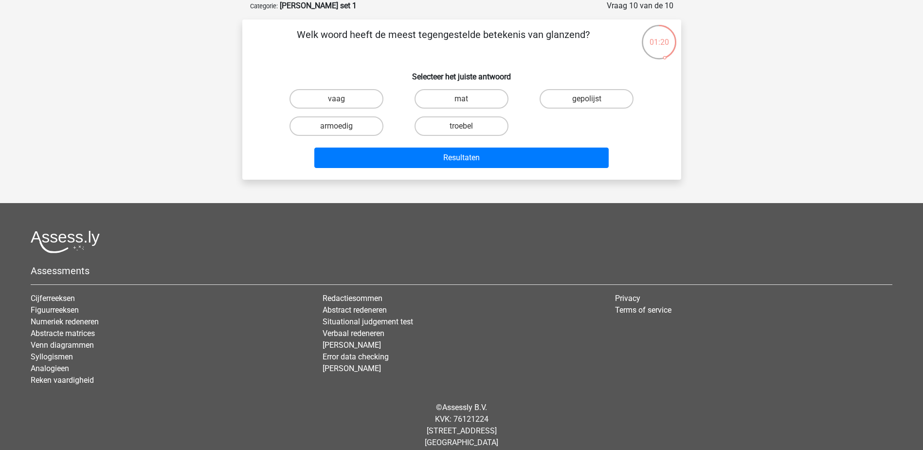
click at [466, 100] on input "mat" at bounding box center [464, 102] width 6 height 6
radio input "true"
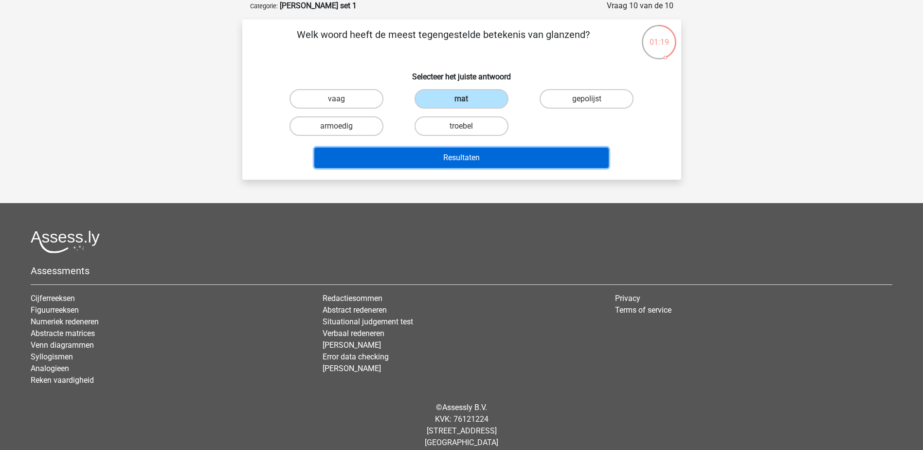
click at [459, 165] on button "Resultaten" at bounding box center [461, 157] width 294 height 20
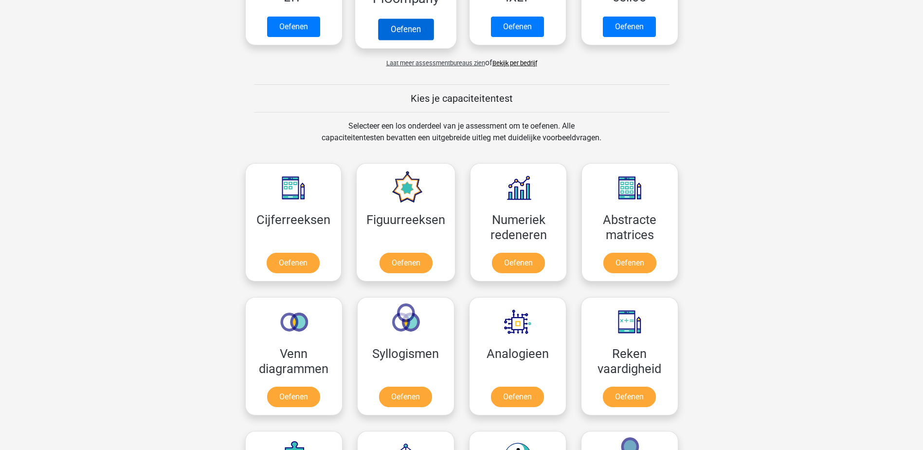
scroll to position [341, 0]
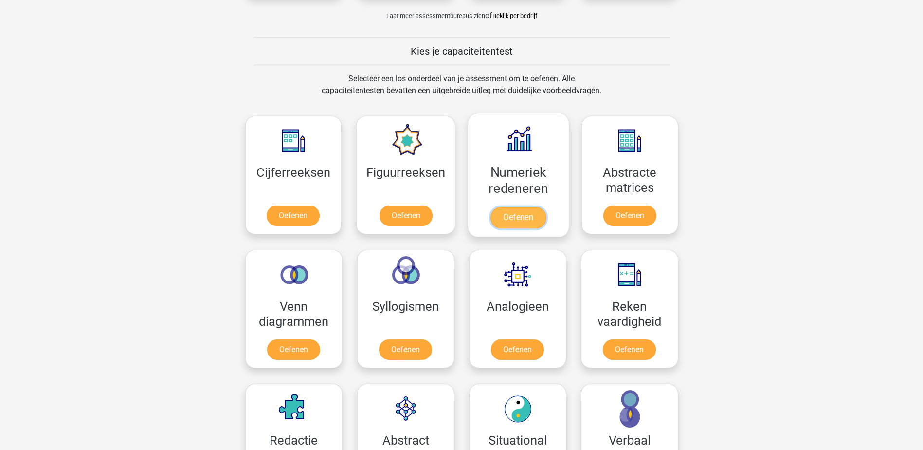
click at [512, 214] on link "Oefenen" at bounding box center [518, 217] width 55 height 21
click at [638, 214] on link "Oefenen" at bounding box center [629, 217] width 55 height 21
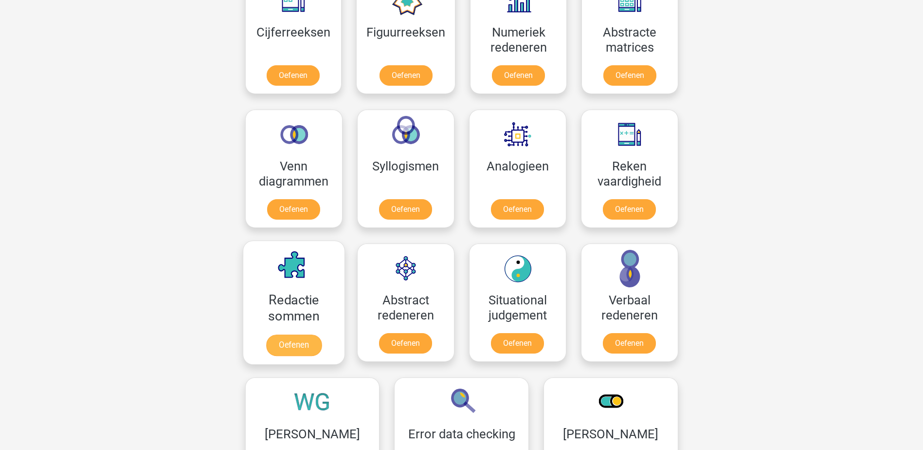
scroll to position [487, 0]
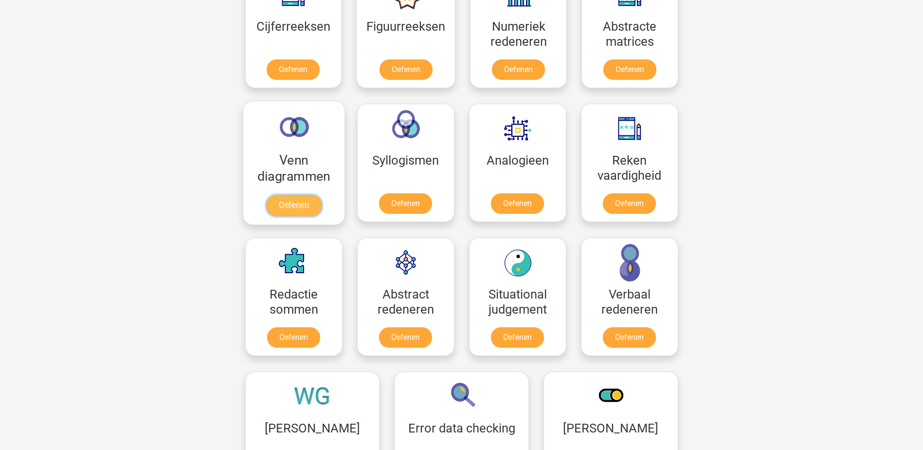
click at [288, 210] on link "Oefenen" at bounding box center [293, 205] width 55 height 21
click at [405, 201] on link "Oefenen" at bounding box center [405, 205] width 55 height 21
click at [506, 206] on link "Oefenen" at bounding box center [517, 205] width 55 height 21
click at [274, 347] on link "Oefenen" at bounding box center [293, 339] width 55 height 21
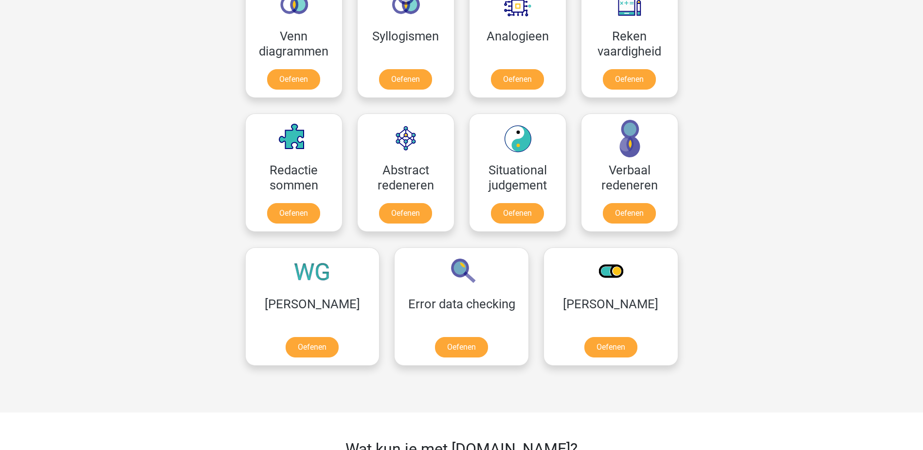
scroll to position [633, 0]
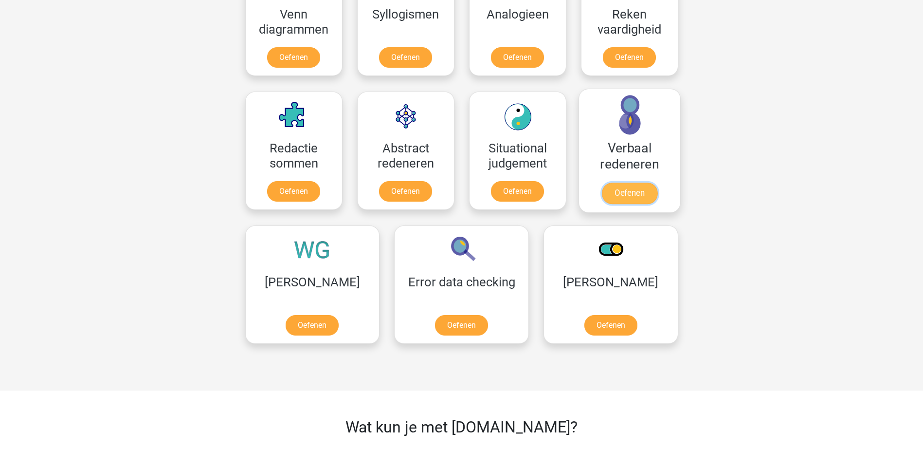
click at [626, 183] on link "Oefenen" at bounding box center [629, 193] width 55 height 21
click at [298, 325] on link "Oefenen" at bounding box center [312, 326] width 55 height 21
click at [434, 326] on link "Oefenen" at bounding box center [461, 326] width 55 height 21
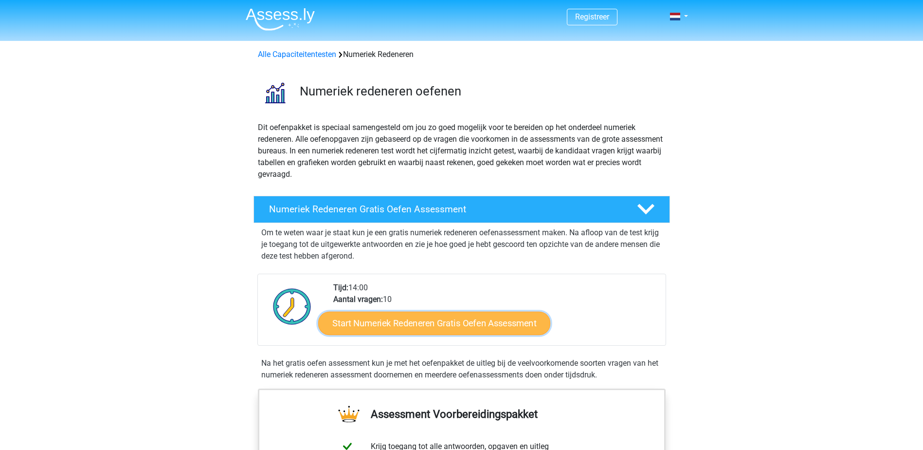
click at [440, 325] on link "Start Numeriek Redeneren Gratis Oefen Assessment" at bounding box center [434, 322] width 232 height 23
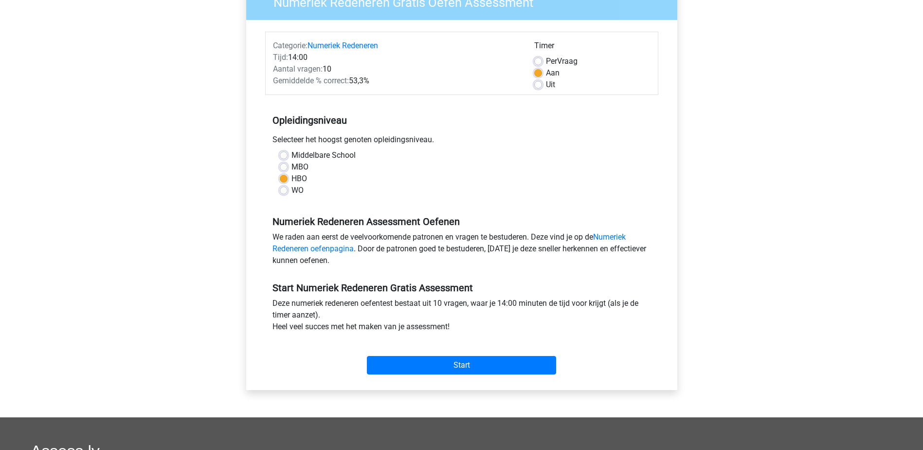
scroll to position [97, 0]
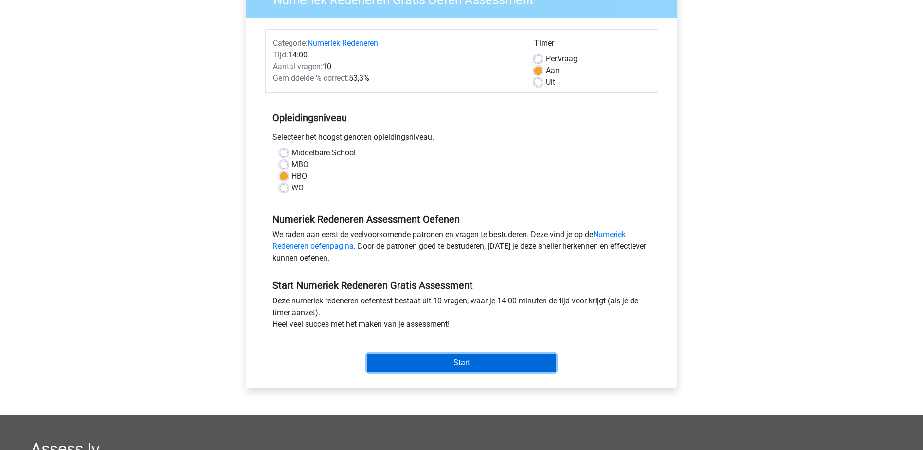
click at [423, 355] on input "Start" at bounding box center [461, 362] width 189 height 18
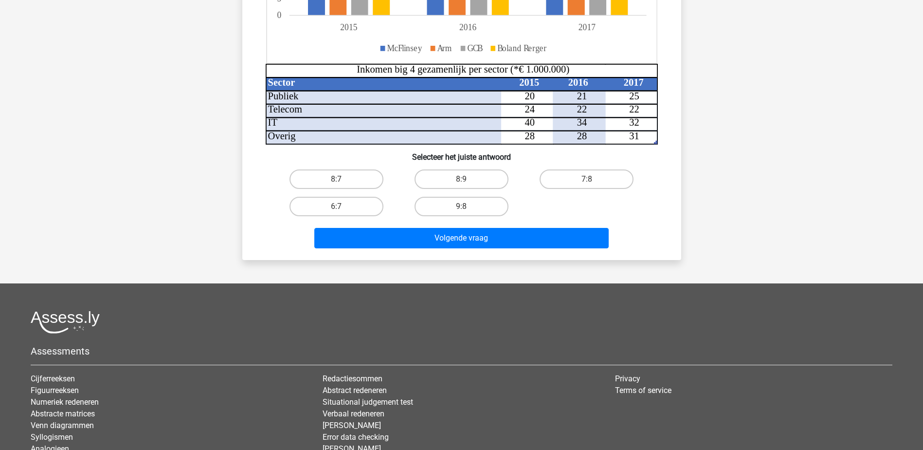
scroll to position [292, 0]
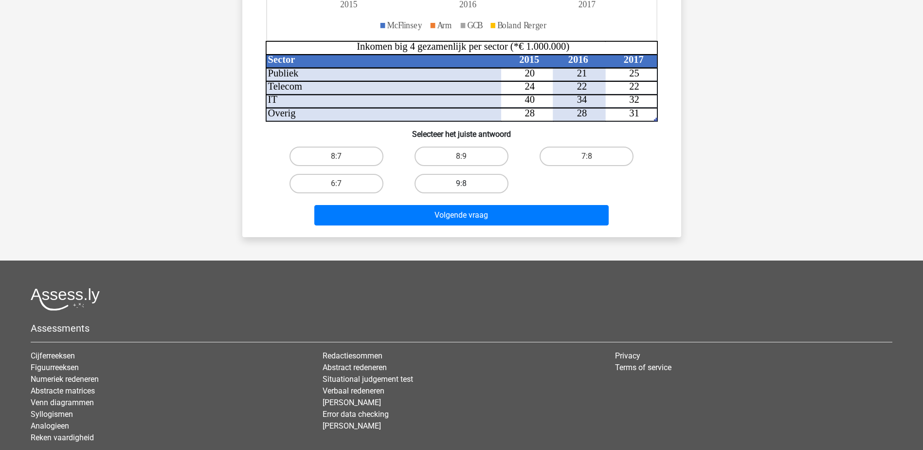
click at [437, 176] on label "9:8" at bounding box center [462, 183] width 94 height 19
click at [461, 183] on input "9:8" at bounding box center [464, 186] width 6 height 6
radio input "true"
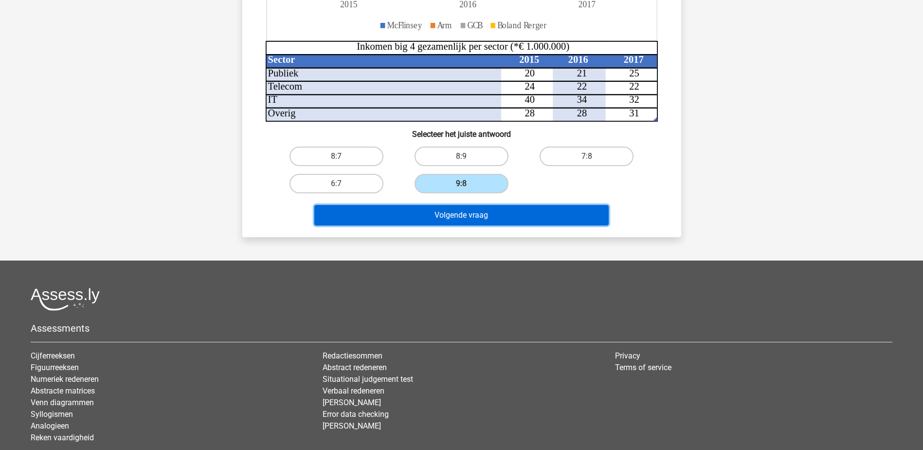
click at [445, 215] on button "Volgende vraag" at bounding box center [461, 215] width 294 height 20
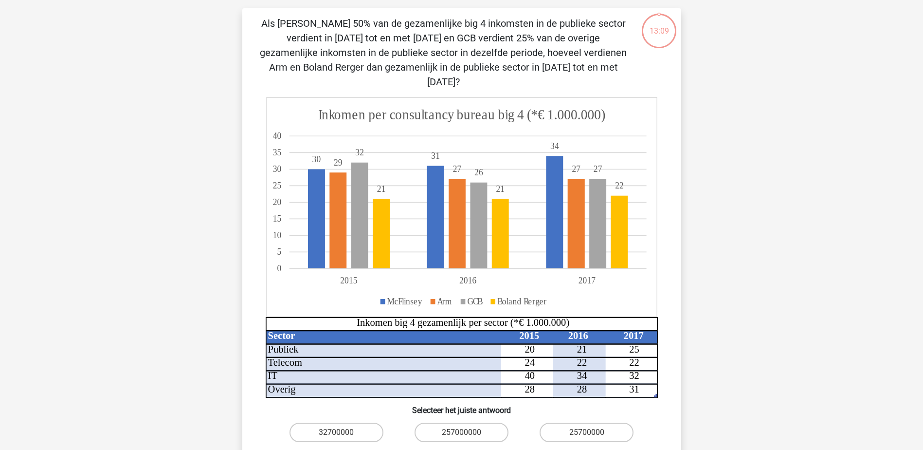
scroll to position [49, 0]
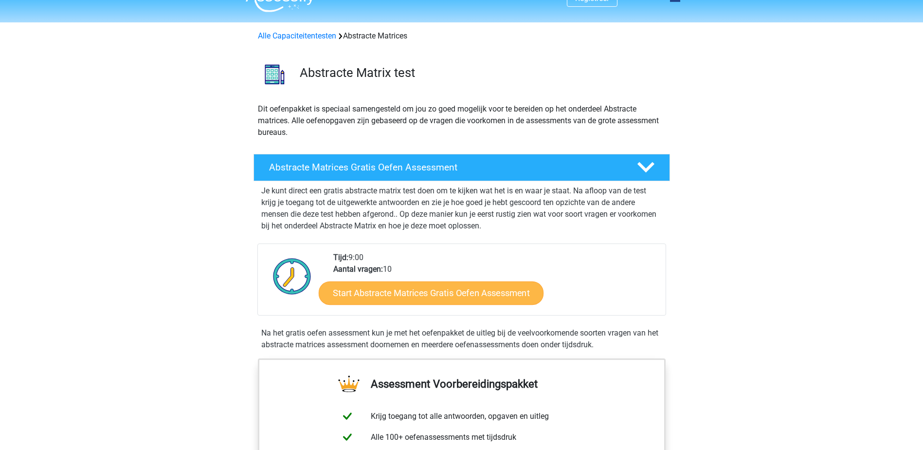
scroll to position [49, 0]
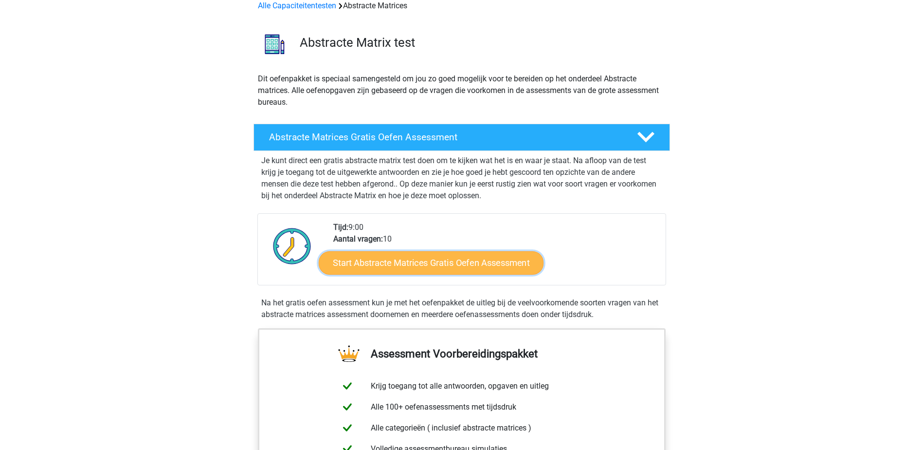
click at [429, 260] on link "Start Abstracte Matrices Gratis Oefen Assessment" at bounding box center [431, 262] width 225 height 23
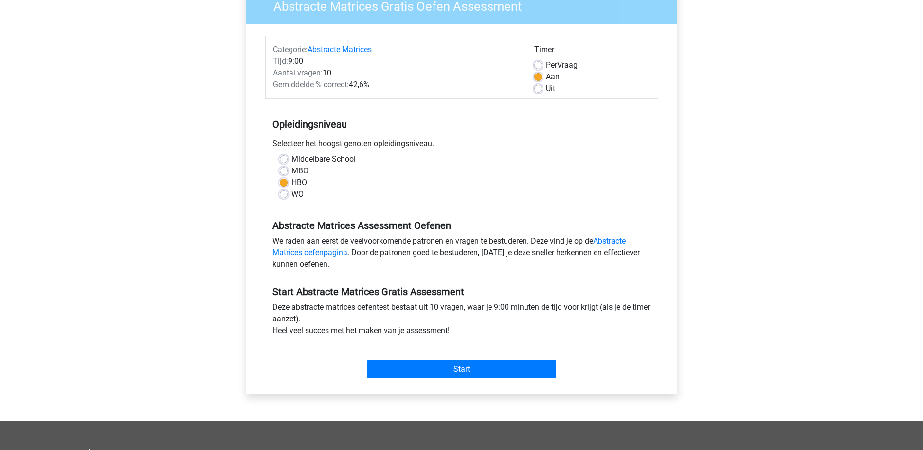
scroll to position [97, 0]
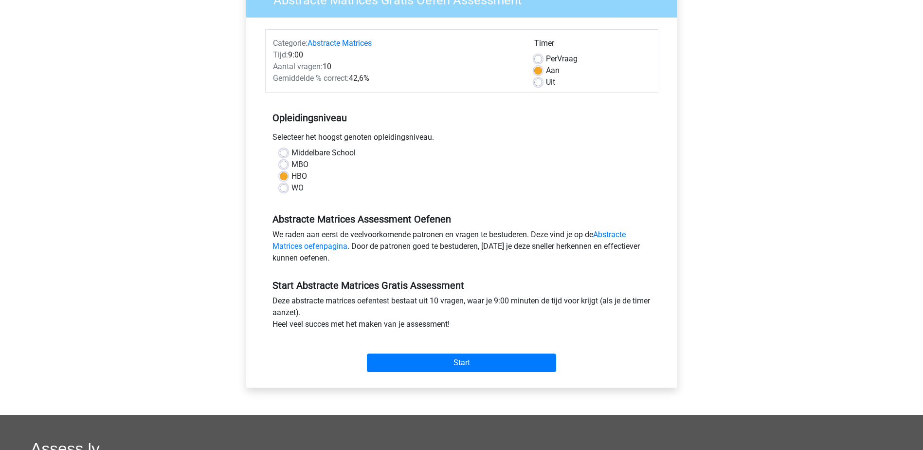
click at [442, 333] on div "Deze abstracte matrices oefentest bestaat uit 10 vragen, waar je 9:00 minuten d…" at bounding box center [461, 314] width 393 height 39
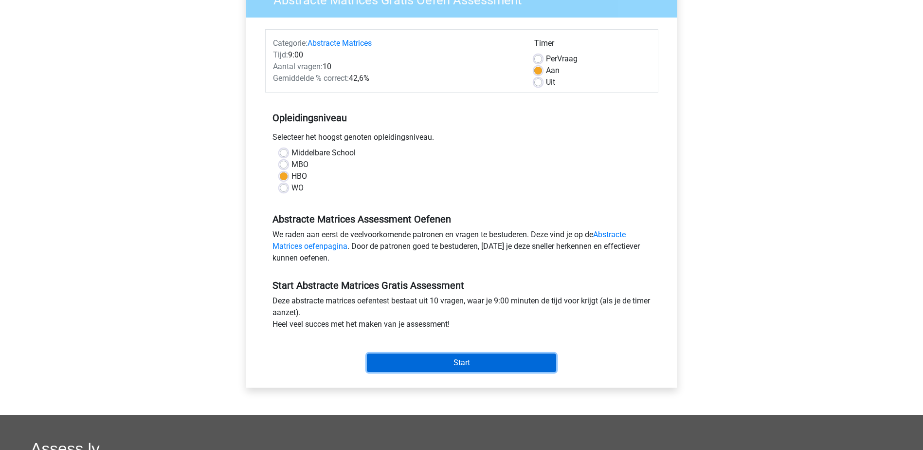
drag, startPoint x: 442, startPoint y: 333, endPoint x: 470, endPoint y: 365, distance: 42.8
click at [470, 365] on input "Start" at bounding box center [461, 362] width 189 height 18
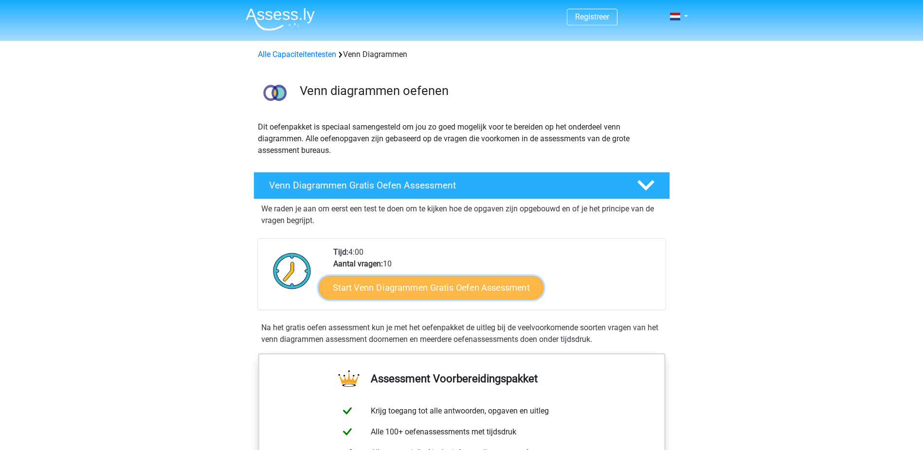
click at [440, 288] on link "Start Venn Diagrammen Gratis Oefen Assessment" at bounding box center [431, 287] width 225 height 23
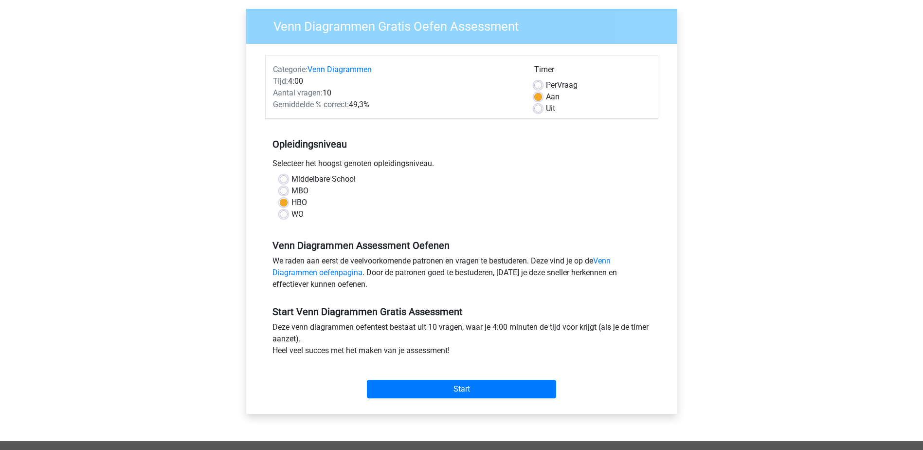
scroll to position [146, 0]
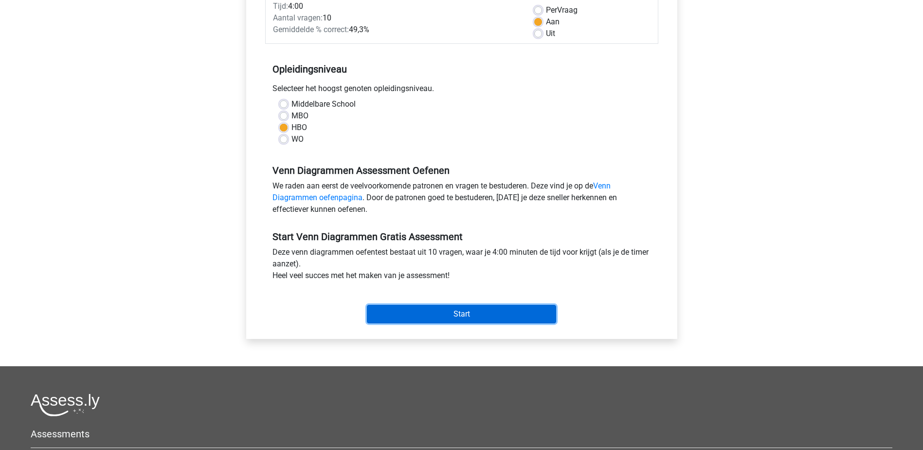
click at [452, 315] on input "Start" at bounding box center [461, 314] width 189 height 18
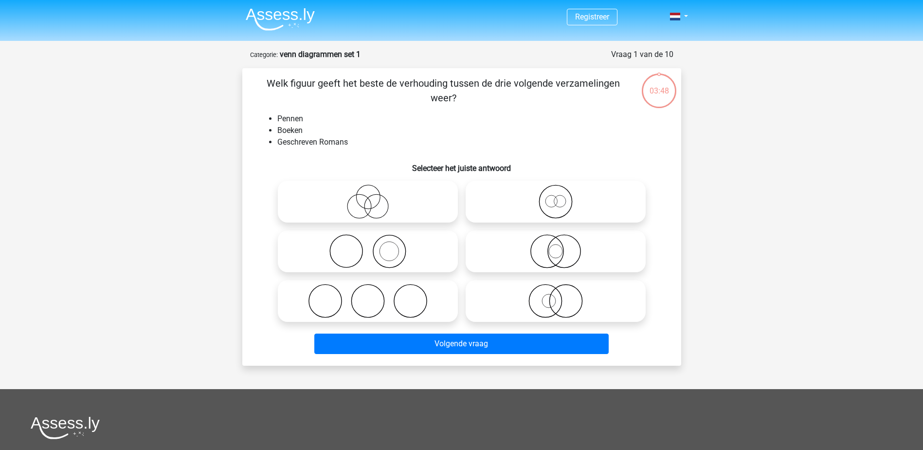
click at [383, 258] on icon at bounding box center [368, 251] width 172 height 34
click at [374, 246] on input "radio" at bounding box center [371, 243] width 6 height 6
radio input "true"
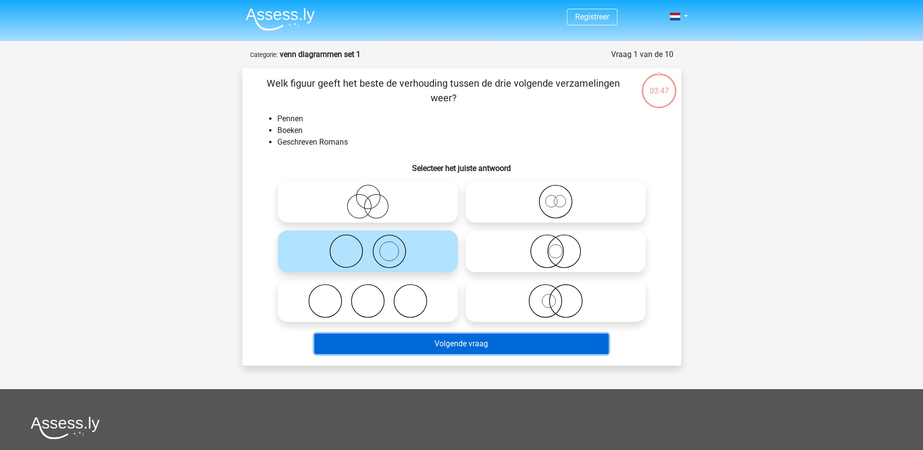
click at [463, 346] on button "Volgende vraag" at bounding box center [461, 343] width 294 height 20
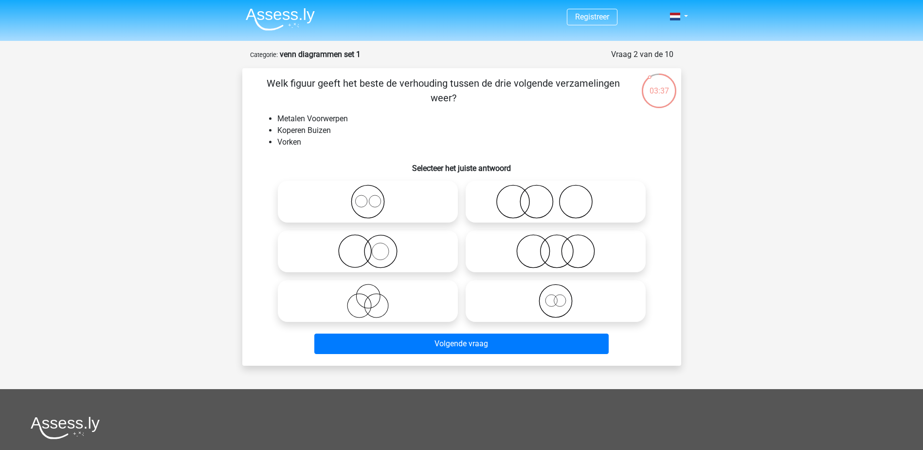
click at [382, 197] on icon at bounding box center [368, 201] width 172 height 34
click at [374, 197] on input "radio" at bounding box center [371, 193] width 6 height 6
radio input "true"
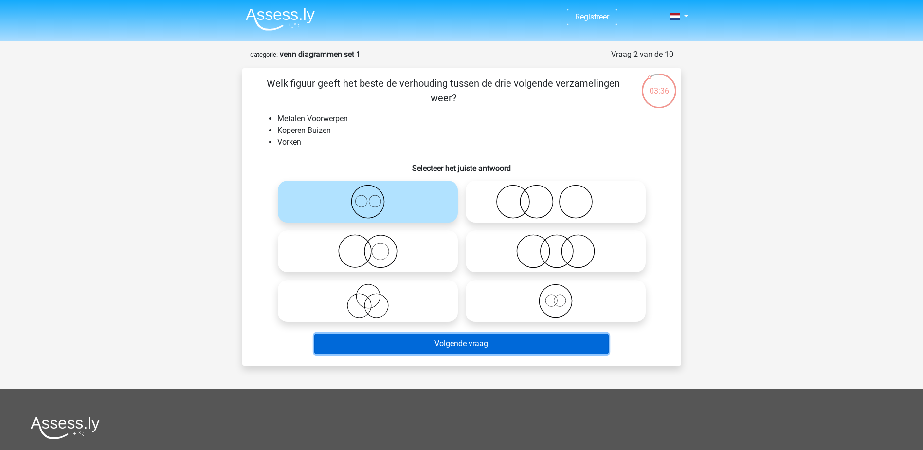
click at [439, 344] on button "Volgende vraag" at bounding box center [461, 343] width 294 height 20
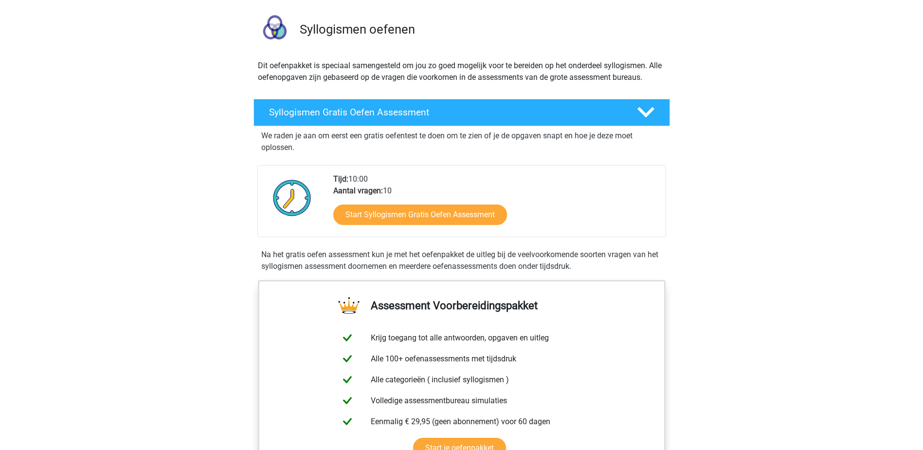
scroll to position [97, 0]
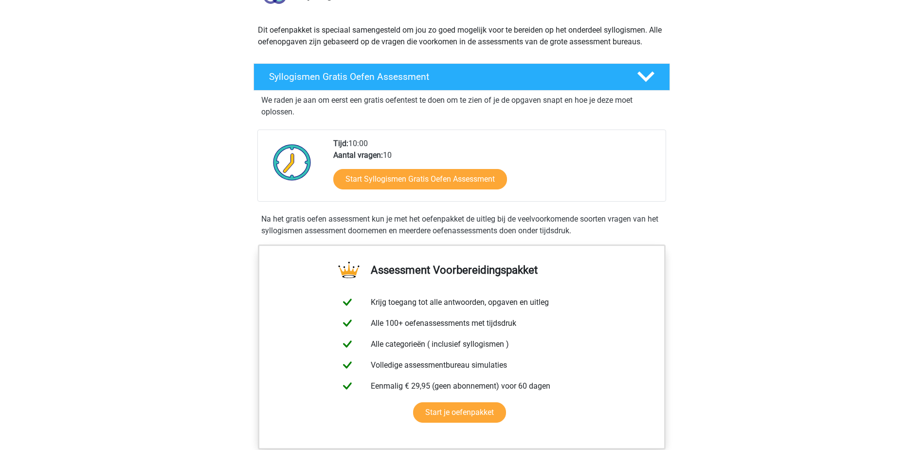
click at [394, 197] on div "Start Syllogismen Gratis Oefen Assessment" at bounding box center [495, 181] width 325 height 40
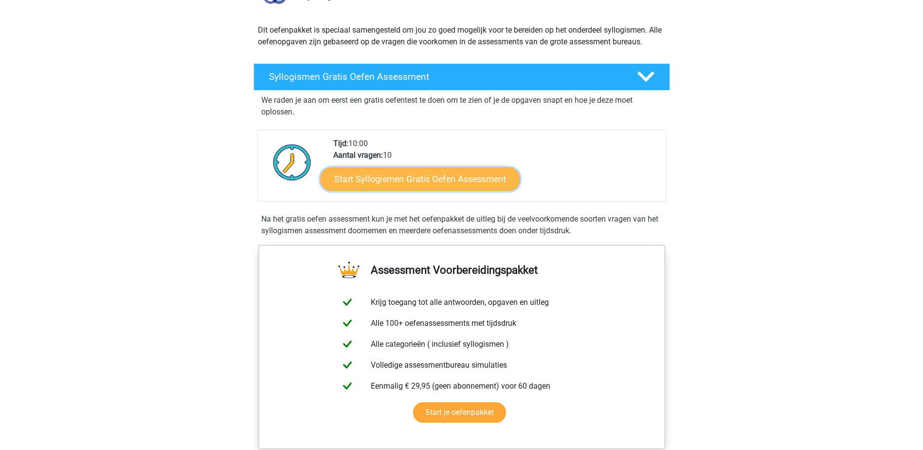
click at [397, 183] on link "Start Syllogismen Gratis Oefen Assessment" at bounding box center [420, 178] width 200 height 23
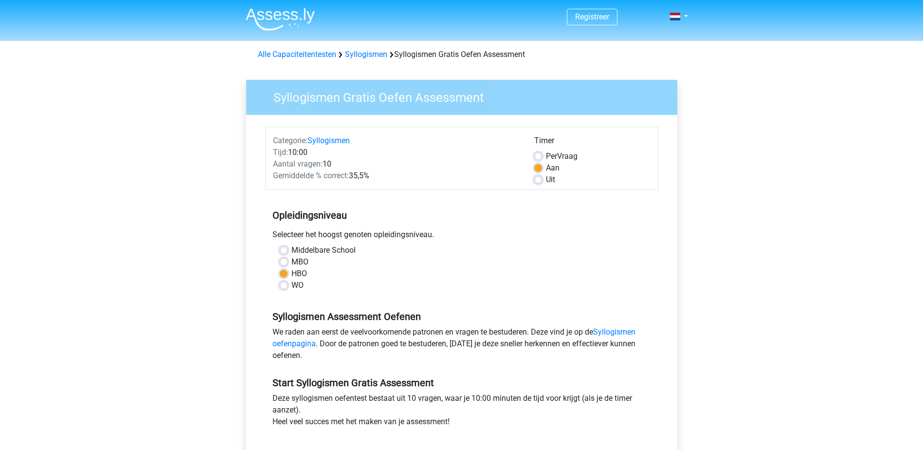
scroll to position [97, 0]
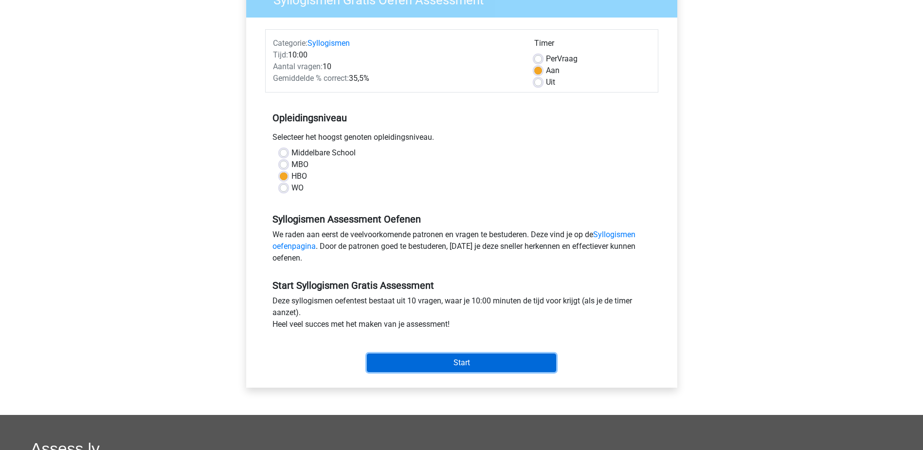
click at [445, 363] on input "Start" at bounding box center [461, 362] width 189 height 18
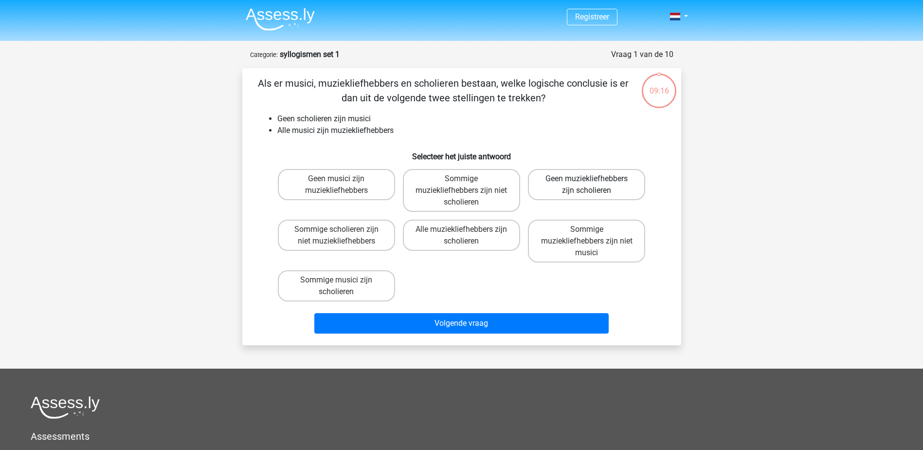
click at [573, 189] on label "Geen muziekliefhebbers zijn scholieren" at bounding box center [586, 184] width 117 height 31
click at [587, 185] on input "Geen muziekliefhebbers zijn scholieren" at bounding box center [590, 182] width 6 height 6
radio input "true"
click at [598, 230] on label "Sommige muziekliefhebbers zijn niet musici" at bounding box center [586, 240] width 117 height 43
click at [593, 230] on input "Sommige muziekliefhebbers zijn niet musici" at bounding box center [590, 232] width 6 height 6
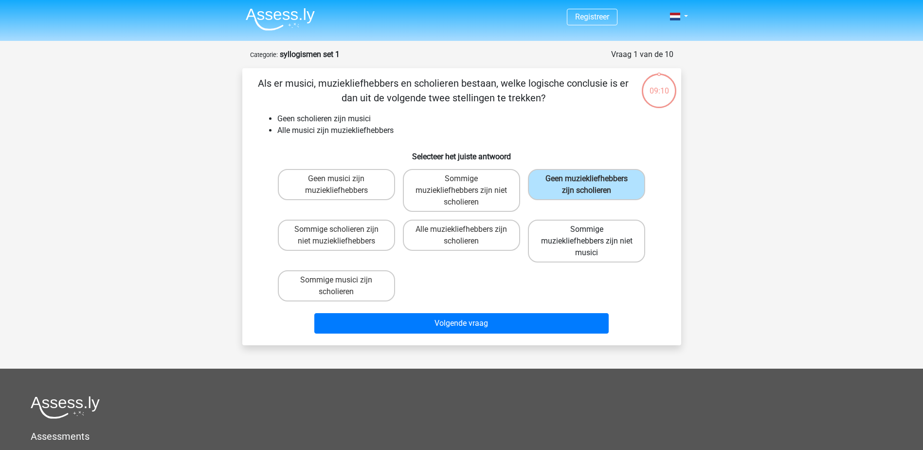
radio input "true"
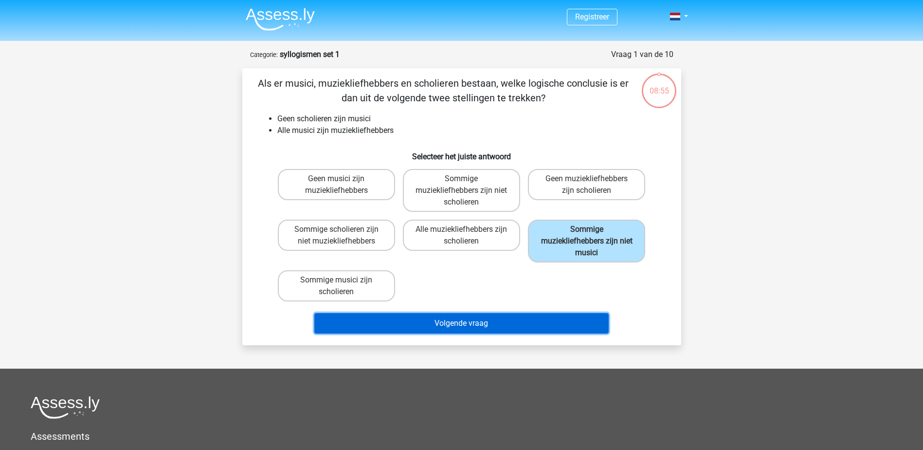
click at [364, 317] on button "Volgende vraag" at bounding box center [461, 323] width 294 height 20
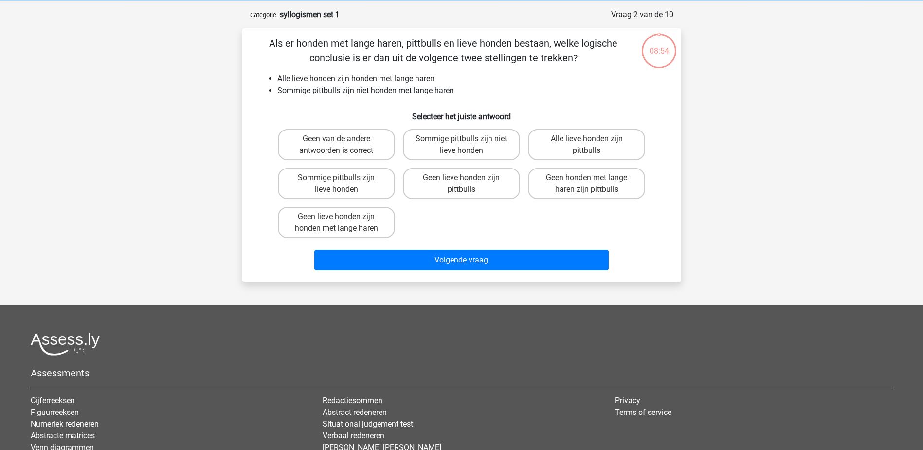
scroll to position [49, 0]
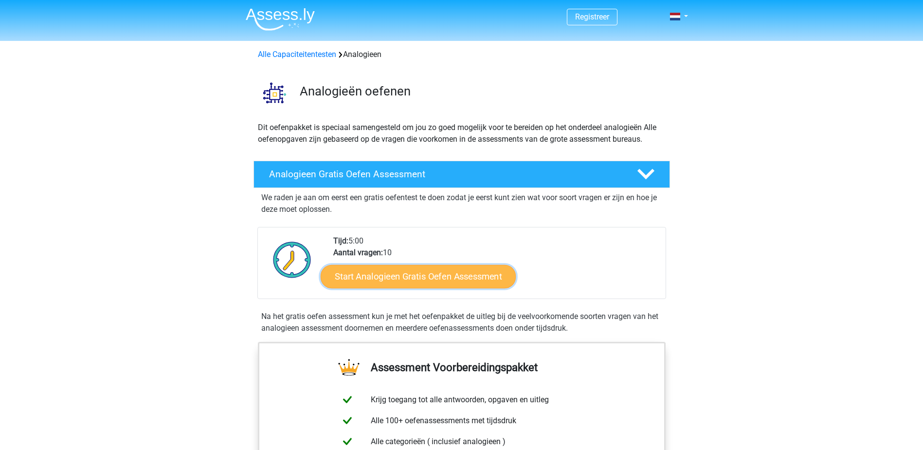
click at [448, 270] on link "Start Analogieen Gratis Oefen Assessment" at bounding box center [418, 275] width 195 height 23
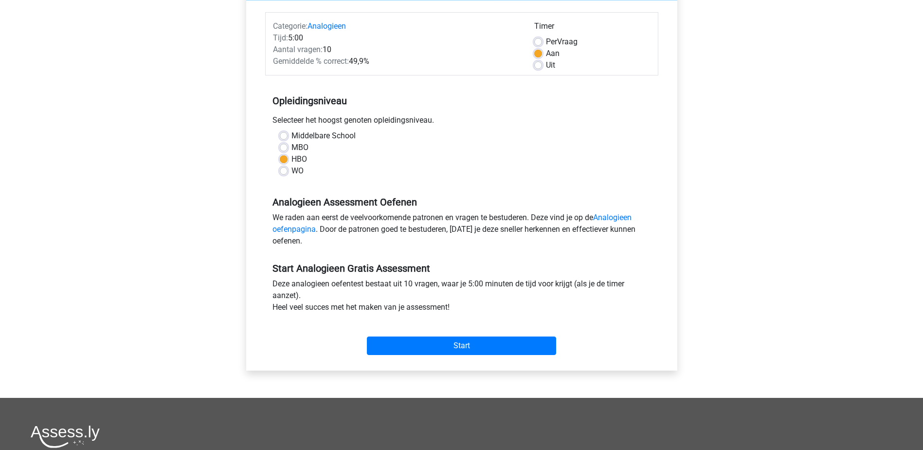
scroll to position [97, 0]
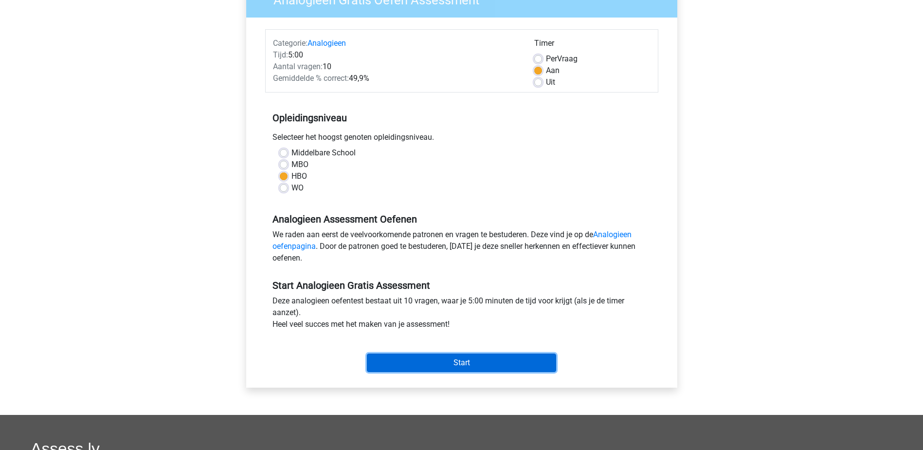
click at [438, 359] on input "Start" at bounding box center [461, 362] width 189 height 18
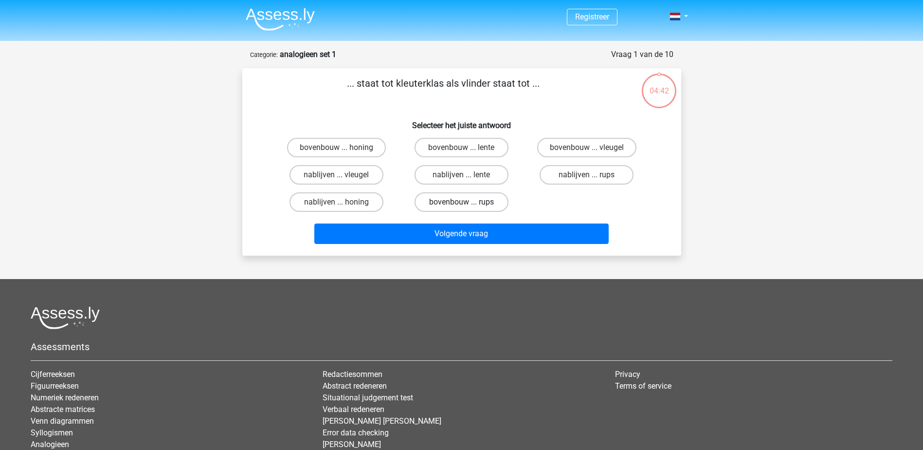
click at [439, 201] on label "bovenbouw ... rups" at bounding box center [462, 201] width 94 height 19
click at [461, 202] on input "bovenbouw ... rups" at bounding box center [464, 205] width 6 height 6
radio input "true"
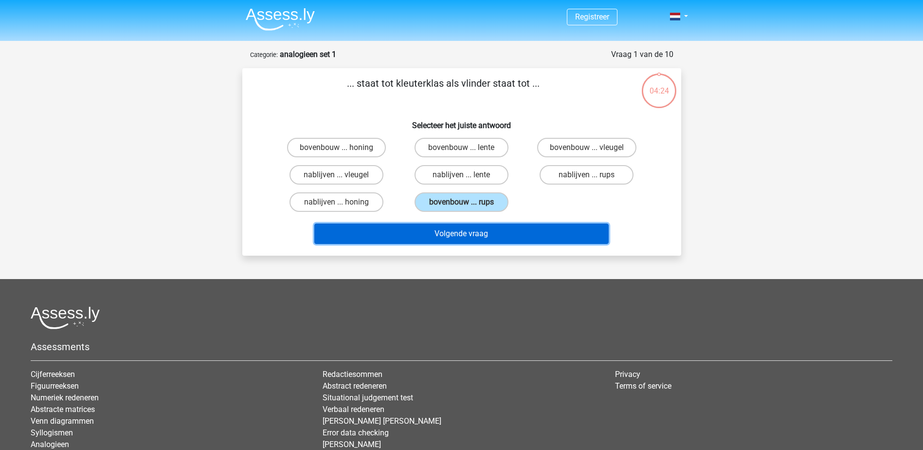
click at [439, 237] on button "Volgende vraag" at bounding box center [461, 233] width 294 height 20
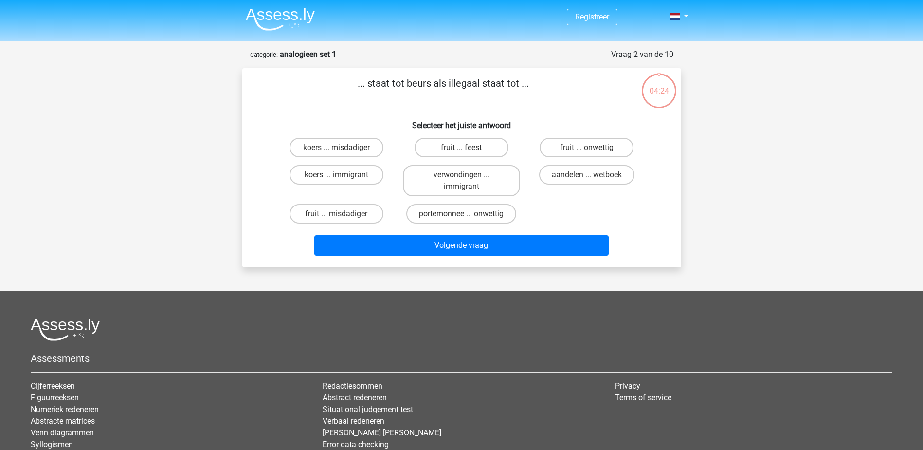
scroll to position [49, 0]
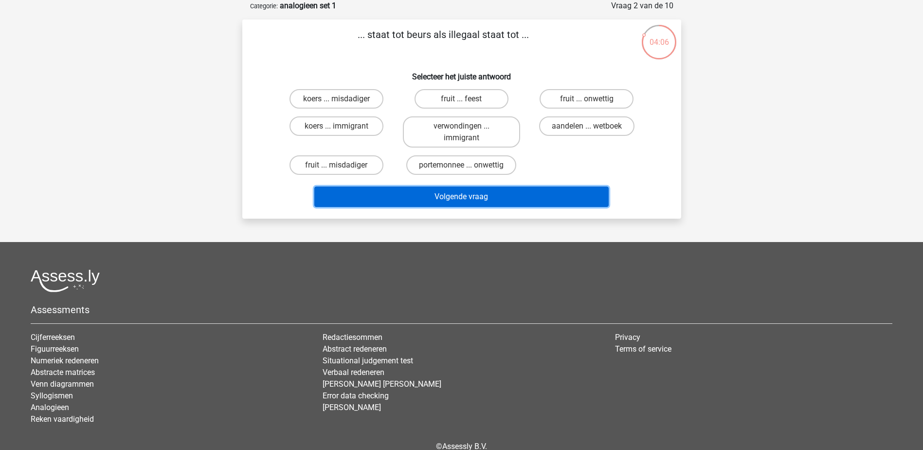
click at [456, 200] on button "Volgende vraag" at bounding box center [461, 196] width 294 height 20
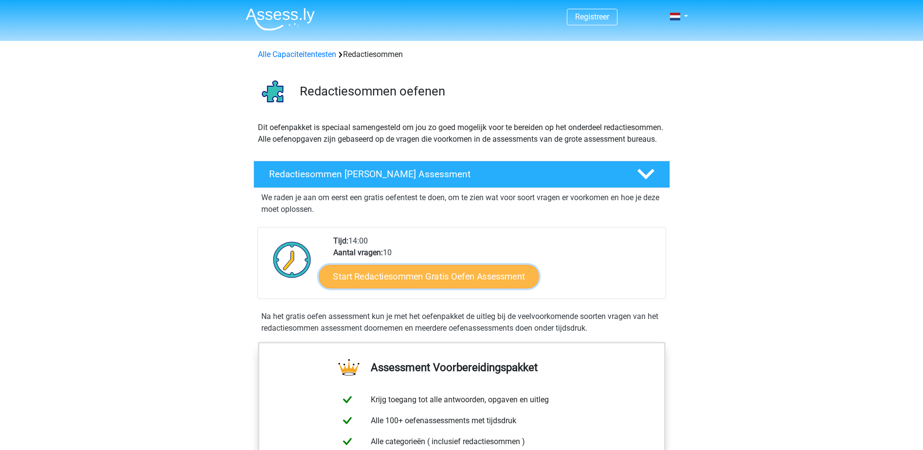
click at [394, 288] on link "Start Redactiesommen Gratis Oefen Assessment" at bounding box center [429, 275] width 220 height 23
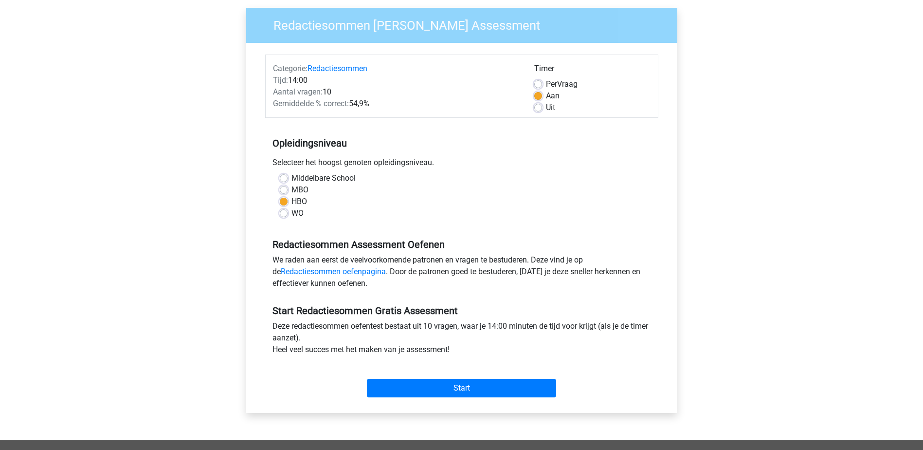
scroll to position [146, 0]
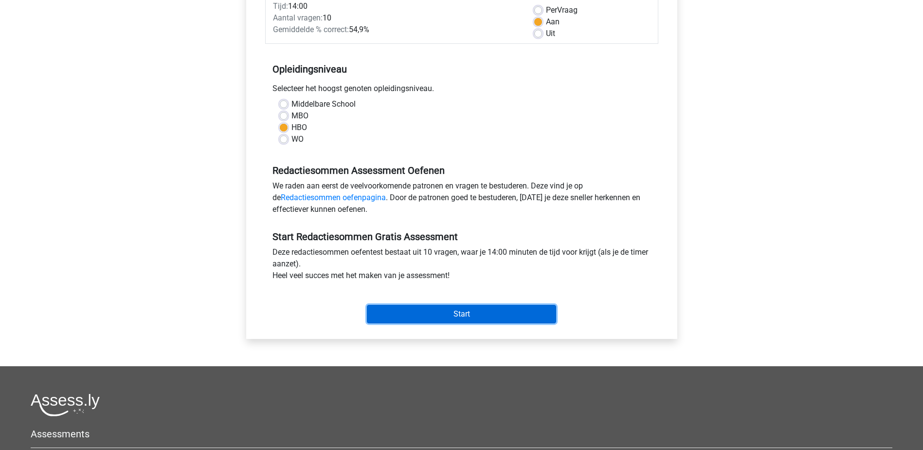
click at [402, 312] on input "Start" at bounding box center [461, 314] width 189 height 18
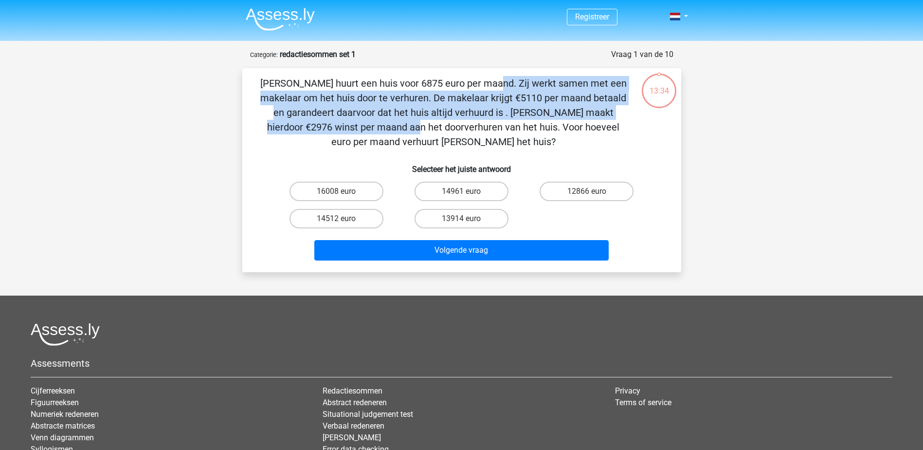
drag, startPoint x: 278, startPoint y: 88, endPoint x: 547, endPoint y: 112, distance: 269.3
click at [547, 112] on p "[PERSON_NAME] huurt een huis voor 6875 euro per maand. Zij werkt samen met een …" at bounding box center [443, 112] width 371 height 73
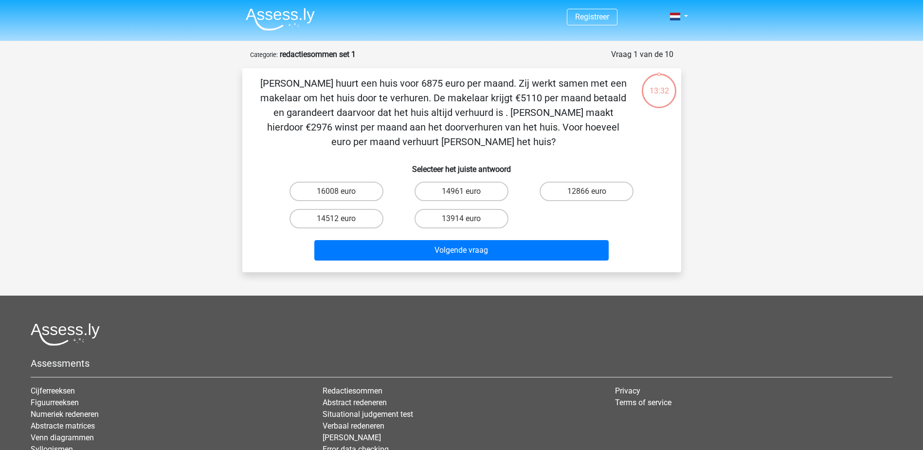
drag, startPoint x: 547, startPoint y: 112, endPoint x: 532, endPoint y: 135, distance: 26.5
click at [532, 135] on p "Clarissa huurt een huis voor 6875 euro per maand. Zij werkt samen met een makel…" at bounding box center [443, 112] width 371 height 73
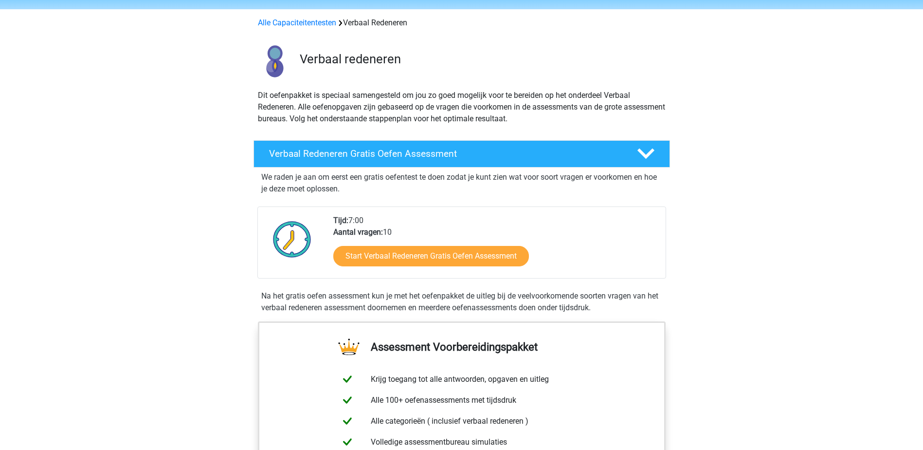
scroll to position [49, 0]
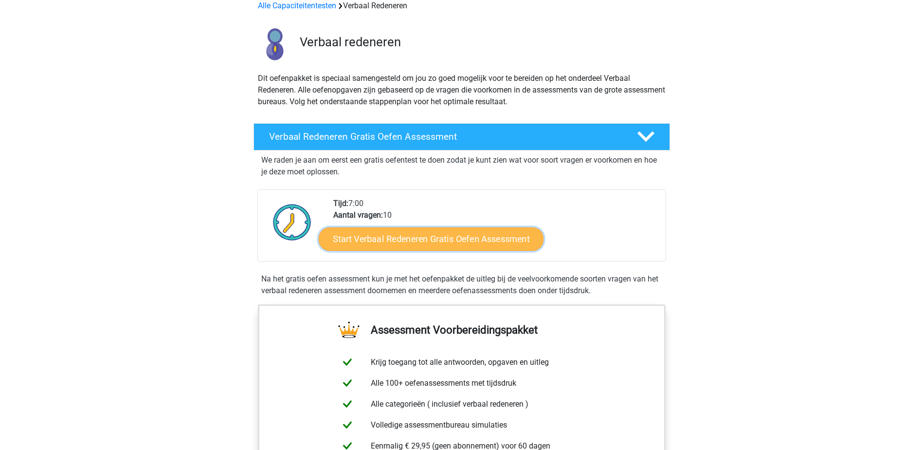
click at [444, 237] on link "Start Verbaal Redeneren Gratis Oefen Assessment" at bounding box center [431, 238] width 225 height 23
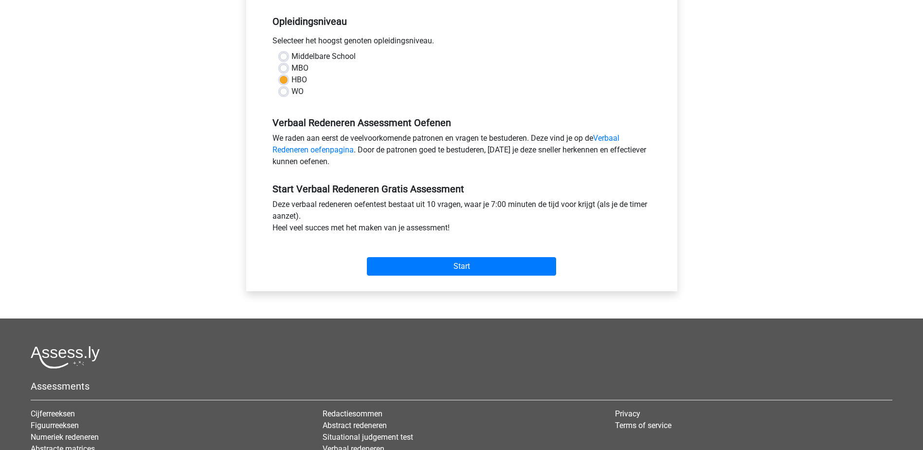
scroll to position [195, 0]
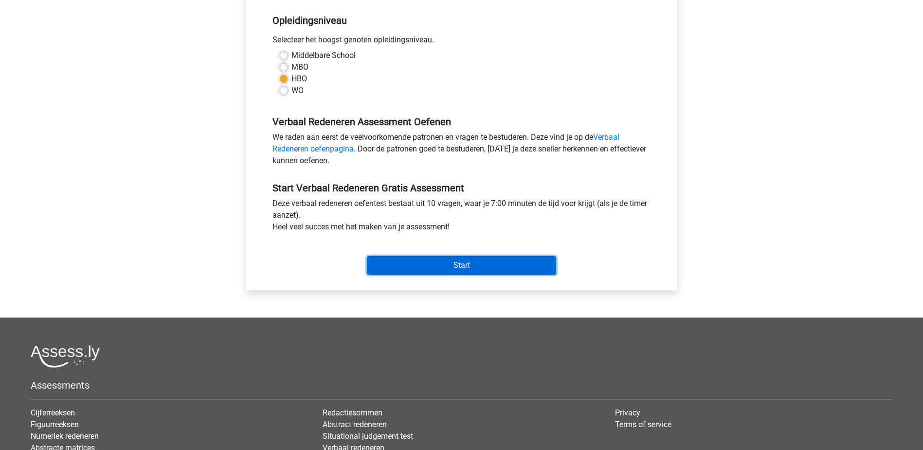
click at [464, 266] on input "Start" at bounding box center [461, 265] width 189 height 18
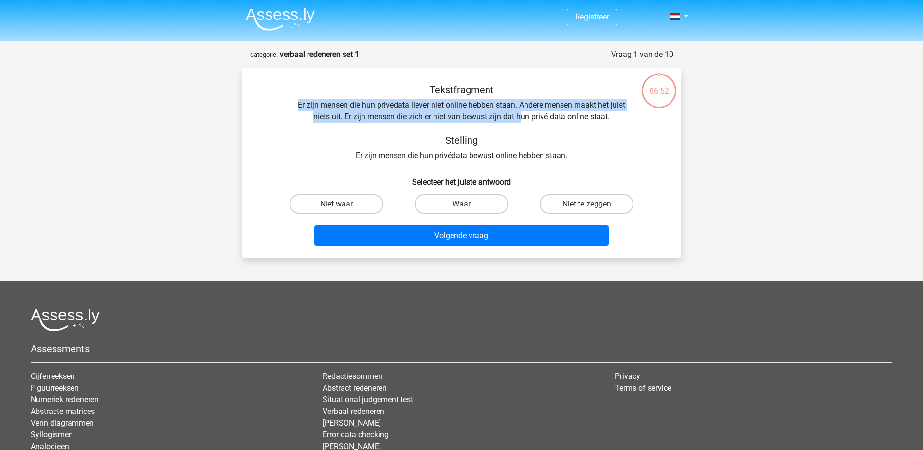
drag, startPoint x: 296, startPoint y: 104, endPoint x: 521, endPoint y: 113, distance: 225.1
click at [521, 113] on div "Tekstfragment Er zijn mensen die hun privédata liever niet online hebben staan.…" at bounding box center [462, 123] width 408 height 78
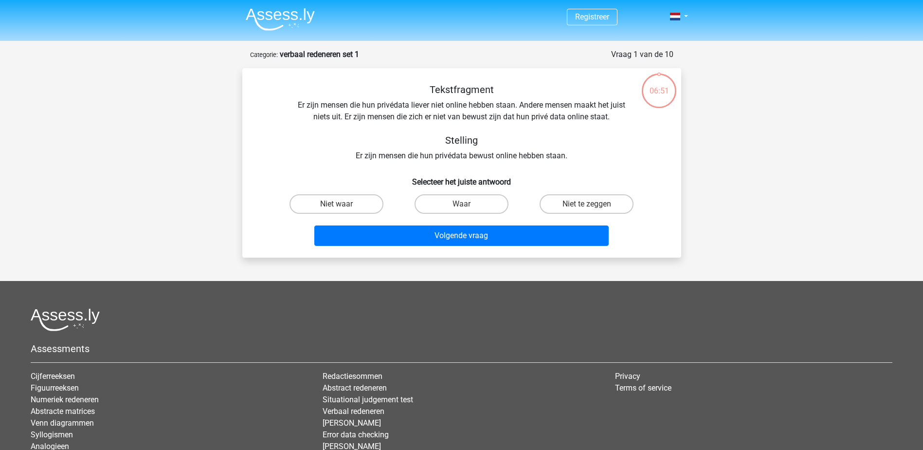
drag, startPoint x: 521, startPoint y: 113, endPoint x: 505, endPoint y: 145, distance: 35.0
click at [505, 145] on h5 "Stelling" at bounding box center [462, 140] width 346 height 12
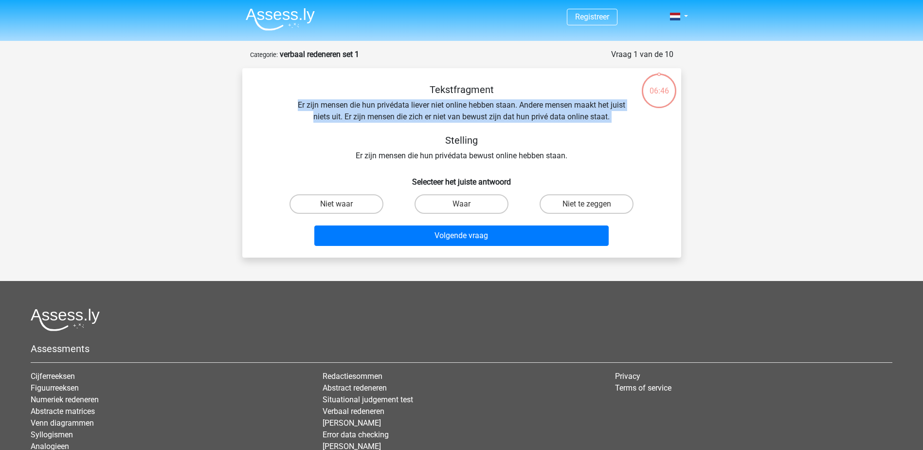
drag, startPoint x: 296, startPoint y: 101, endPoint x: 455, endPoint y: 133, distance: 161.8
click at [455, 133] on div "Tekstfragment Er zijn mensen die hun privédata liever niet online hebben staan.…" at bounding box center [462, 123] width 408 height 78
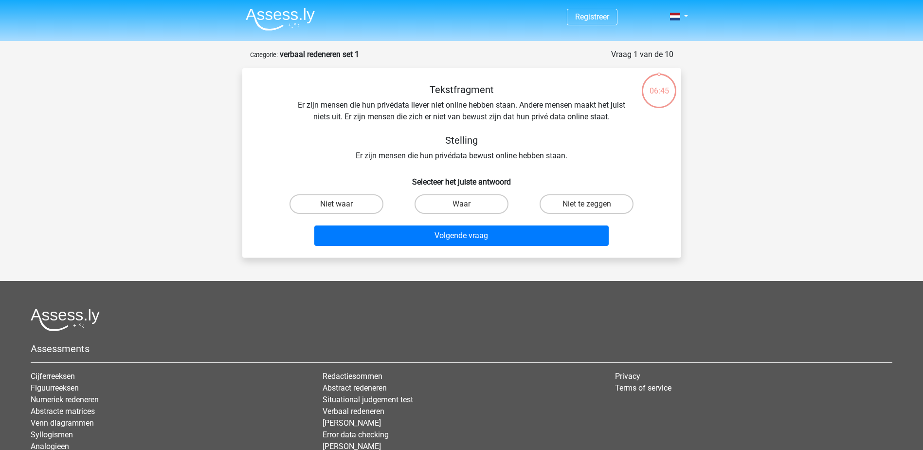
drag, startPoint x: 455, startPoint y: 133, endPoint x: 395, endPoint y: 137, distance: 60.0
click at [395, 137] on h5 "Stelling" at bounding box center [462, 140] width 346 height 12
click at [439, 206] on label "Waar" at bounding box center [462, 203] width 94 height 19
click at [461, 206] on input "Waar" at bounding box center [464, 207] width 6 height 6
radio input "true"
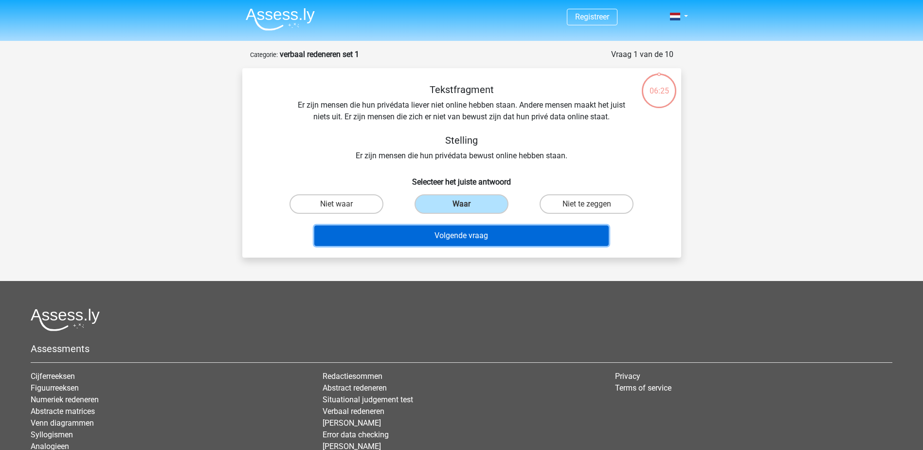
click at [452, 229] on button "Volgende vraag" at bounding box center [461, 235] width 294 height 20
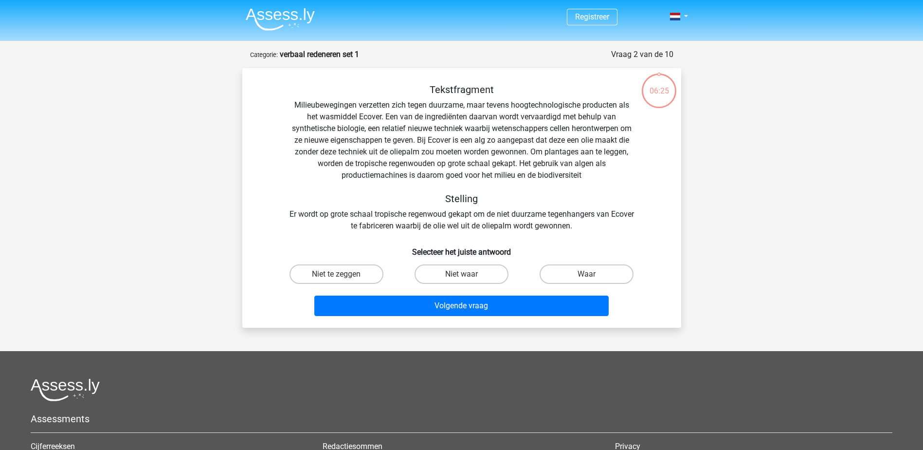
scroll to position [49, 0]
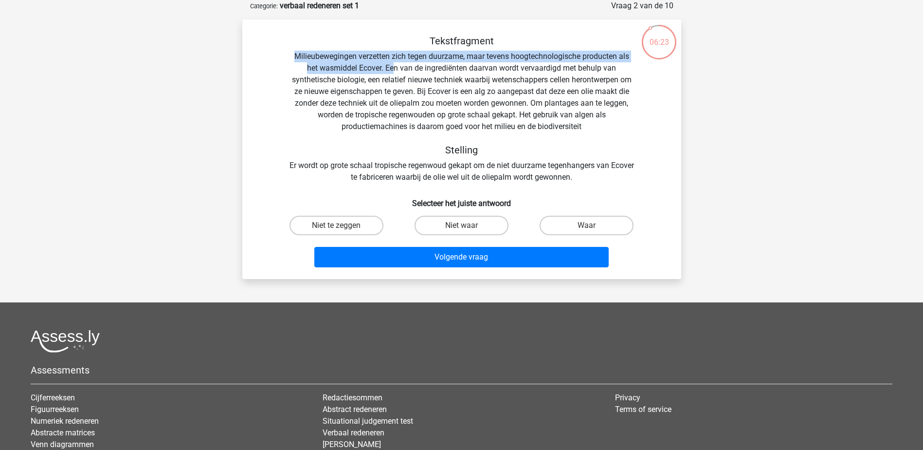
drag, startPoint x: 295, startPoint y: 51, endPoint x: 394, endPoint y: 63, distance: 99.5
click at [394, 63] on div "Tekstfragment Milieubewegingen verzetten zich tegen duurzame, maar tevens hoogt…" at bounding box center [462, 109] width 408 height 148
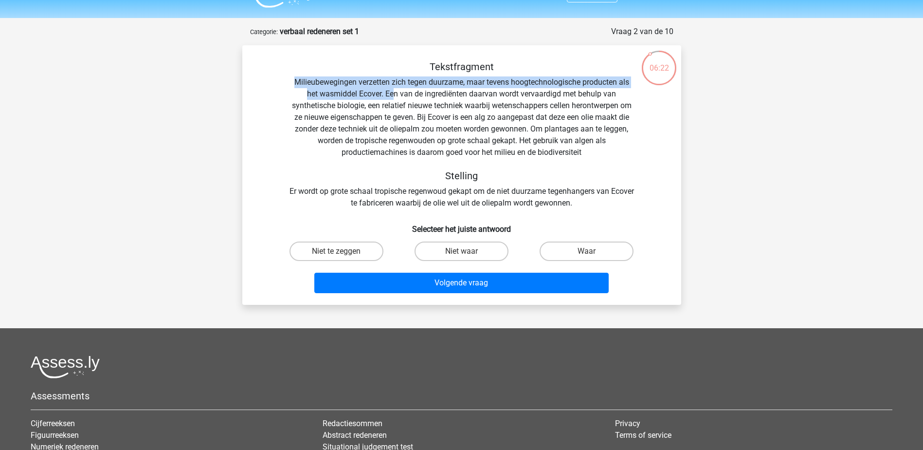
scroll to position [0, 0]
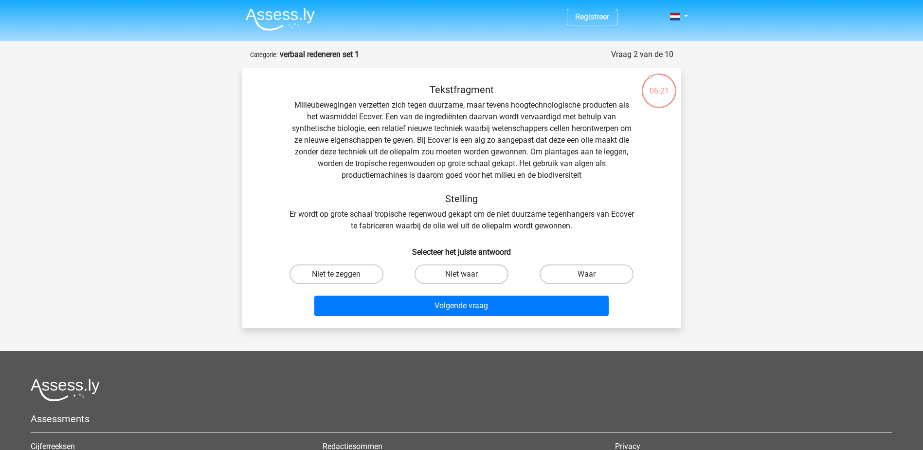
click at [671, 96] on div "06:21" at bounding box center [659, 85] width 37 height 24
click at [651, 76] on div "06:20" at bounding box center [659, 85] width 37 height 24
drag, startPoint x: 650, startPoint y: 77, endPoint x: 650, endPoint y: 82, distance: 4.9
click at [650, 82] on div "06:19" at bounding box center [659, 85] width 37 height 24
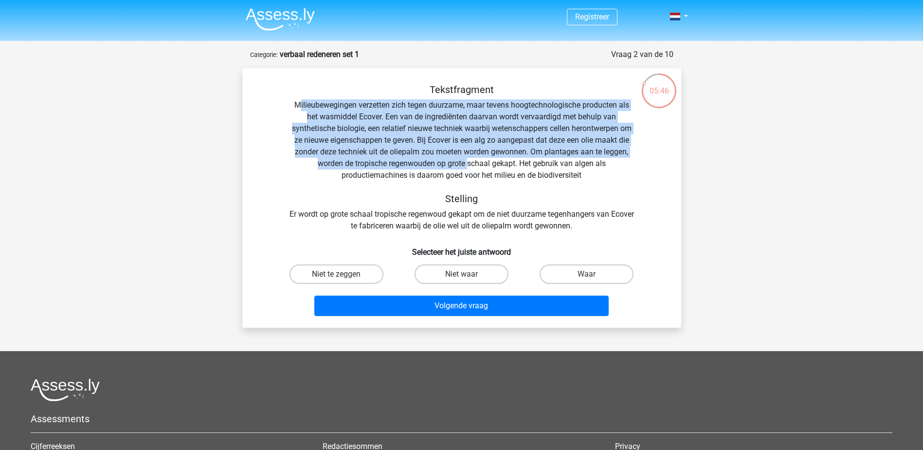
drag, startPoint x: 297, startPoint y: 101, endPoint x: 467, endPoint y: 165, distance: 181.9
click at [467, 165] on div "Tekstfragment Milieubewegingen verzetten zich tegen duurzame, maar tevens hoogt…" at bounding box center [462, 158] width 408 height 148
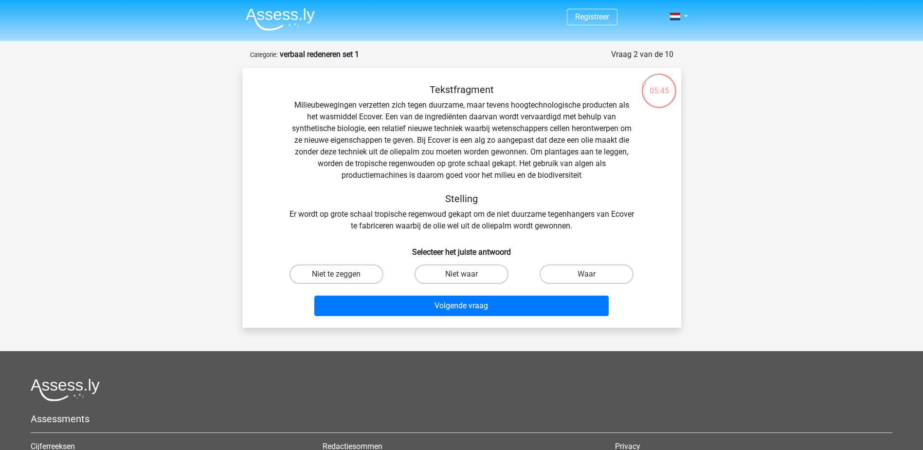
drag, startPoint x: 467, startPoint y: 165, endPoint x: 525, endPoint y: 174, distance: 58.2
click at [525, 174] on div "Tekstfragment Milieubewegingen verzetten zich tegen duurzame, maar tevens hoogt…" at bounding box center [462, 158] width 408 height 148
click at [476, 280] on label "Niet waar" at bounding box center [462, 273] width 94 height 19
click at [468, 280] on input "Niet waar" at bounding box center [464, 277] width 6 height 6
radio input "true"
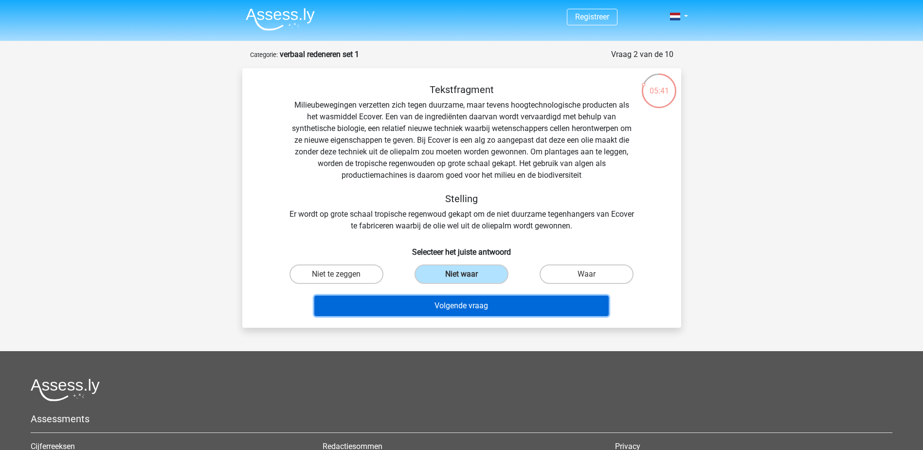
click at [478, 309] on button "Volgende vraag" at bounding box center [461, 305] width 294 height 20
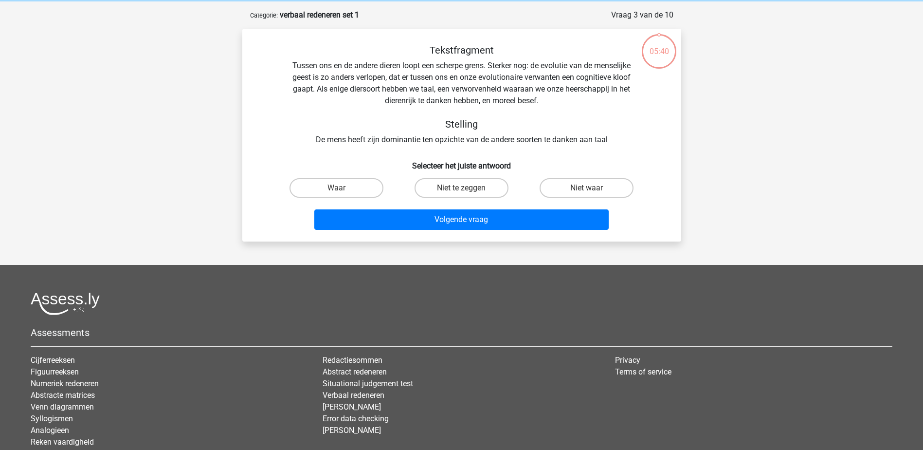
scroll to position [49, 0]
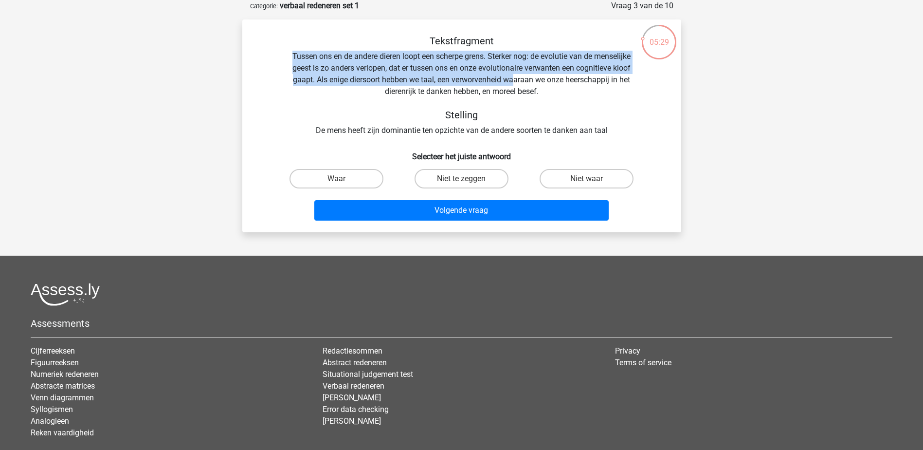
drag, startPoint x: 289, startPoint y: 55, endPoint x: 516, endPoint y: 76, distance: 228.3
click at [516, 76] on div "Tekstfragment Tussen ons en de andere dieren loopt een scherpe grens. Sterker n…" at bounding box center [462, 85] width 408 height 101
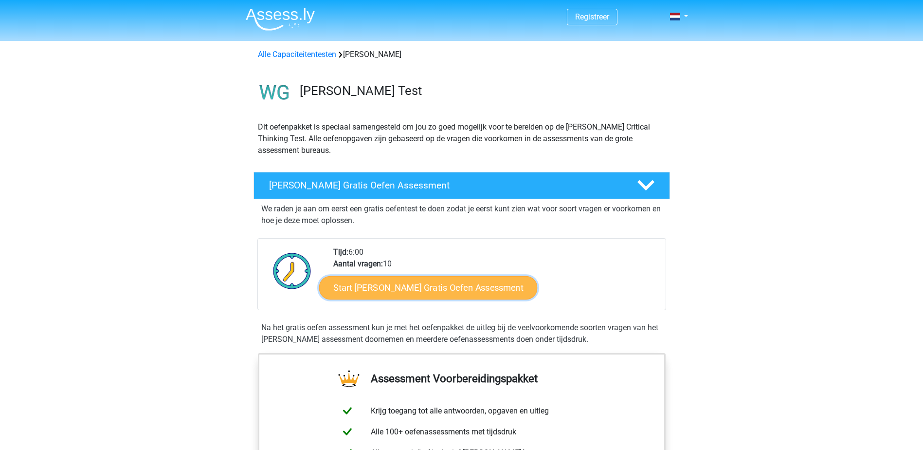
click at [424, 280] on link "Start Watson Glaser Gratis Oefen Assessment" at bounding box center [428, 287] width 219 height 23
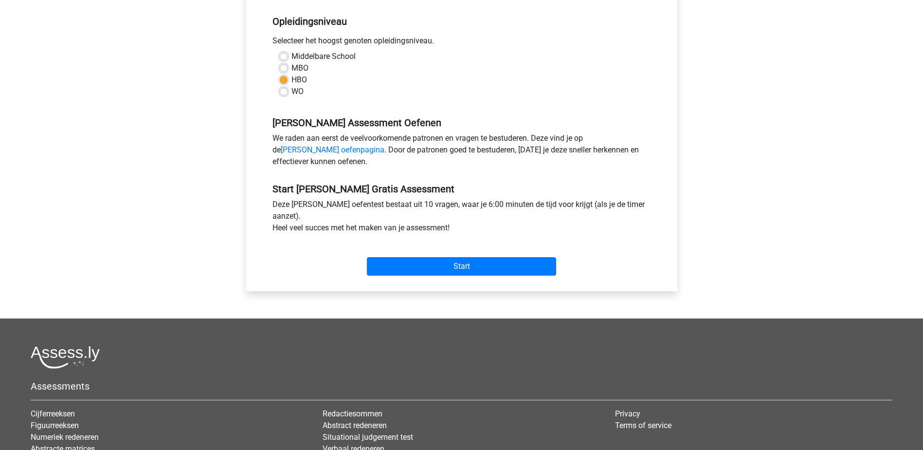
scroll to position [195, 0]
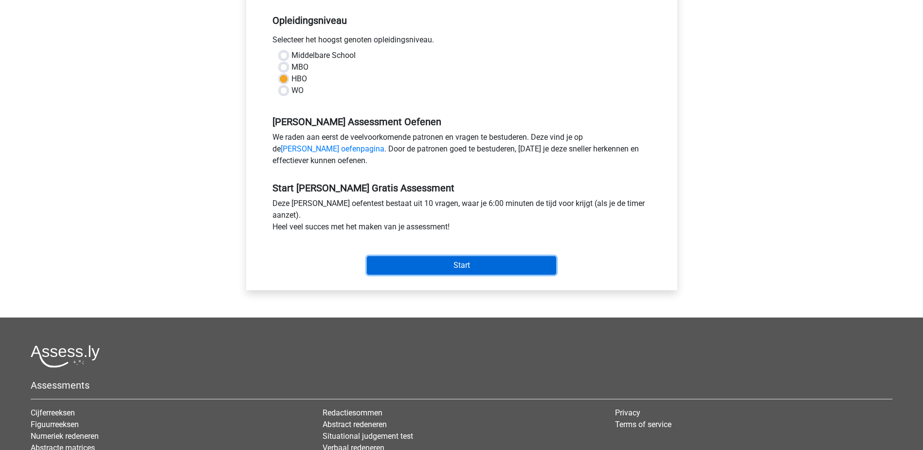
click at [406, 263] on input "Start" at bounding box center [461, 265] width 189 height 18
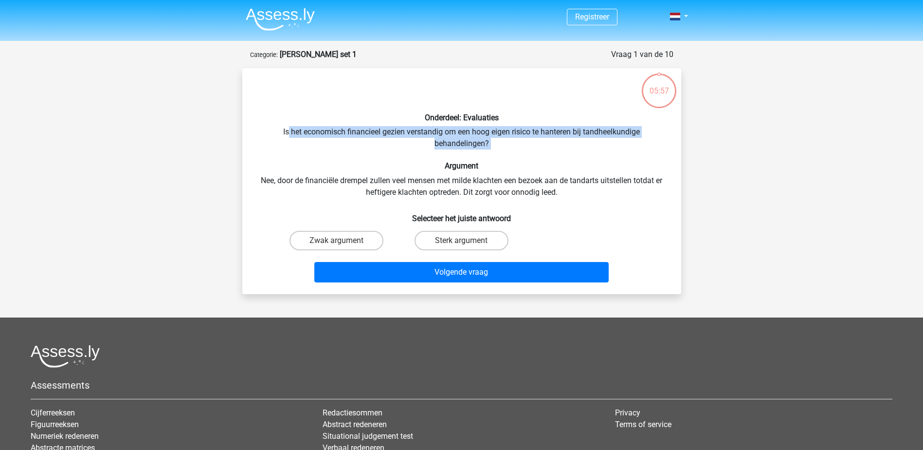
drag, startPoint x: 288, startPoint y: 133, endPoint x: 459, endPoint y: 158, distance: 173.0
click at [459, 158] on div "Onderdeel: Evaluaties Is het economisch financieel gezien verstandig om een hoo…" at bounding box center [461, 181] width 431 height 210
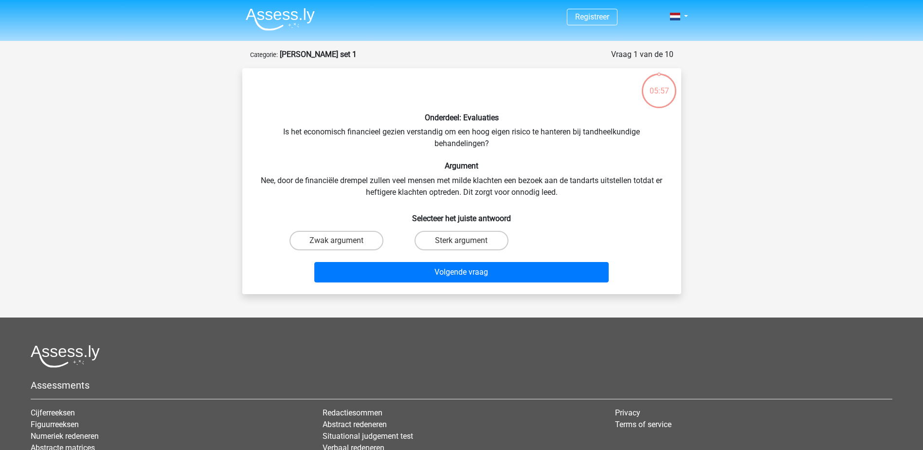
drag, startPoint x: 459, startPoint y: 158, endPoint x: 423, endPoint y: 166, distance: 36.5
click at [423, 166] on h6 "Argument" at bounding box center [462, 165] width 408 height 9
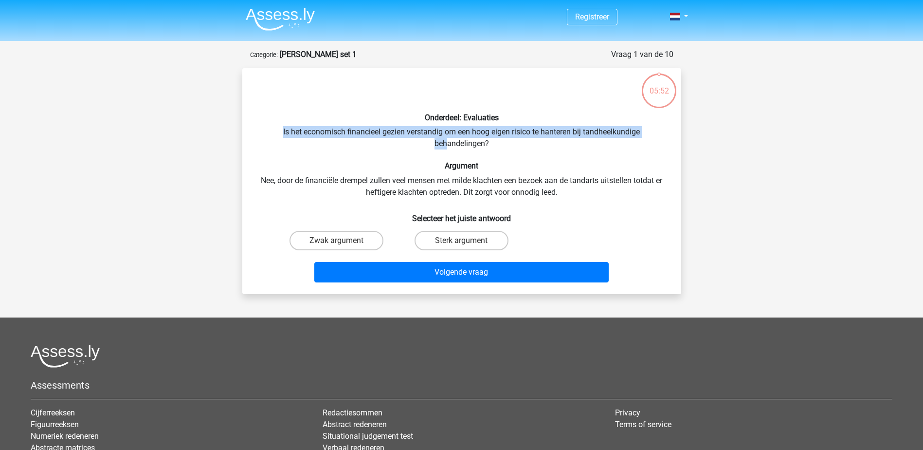
drag, startPoint x: 282, startPoint y: 131, endPoint x: 448, endPoint y: 139, distance: 166.1
click at [448, 139] on div "Onderdeel: Evaluaties Is het economisch financieel gezien verstandig om een hoo…" at bounding box center [461, 181] width 431 height 210
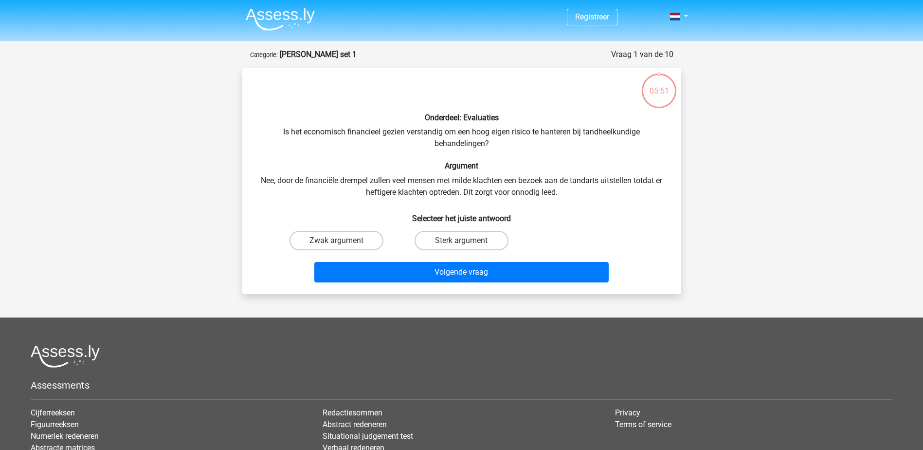
click at [364, 150] on div "Onderdeel: Evaluaties Is het economisch financieel gezien verstandig om een hoo…" at bounding box center [461, 181] width 431 height 210
drag, startPoint x: 284, startPoint y: 133, endPoint x: 402, endPoint y: 130, distance: 118.3
click at [402, 130] on div "Onderdeel: Evaluaties Is het economisch financieel gezien verstandig om een hoo…" at bounding box center [461, 181] width 431 height 210
drag, startPoint x: 402, startPoint y: 130, endPoint x: 439, endPoint y: 132, distance: 36.6
click at [439, 132] on div "Onderdeel: Evaluaties Is het economisch financieel gezien verstandig om een hoo…" at bounding box center [461, 181] width 431 height 210
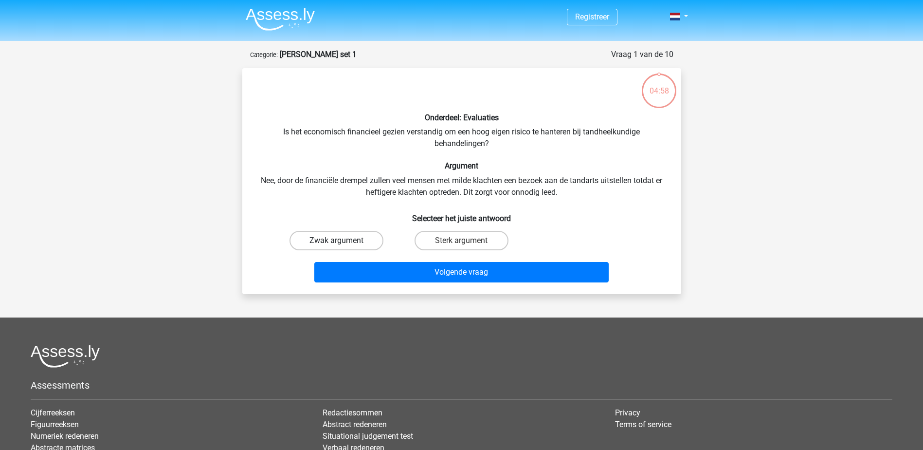
click at [349, 244] on label "Zwak argument" at bounding box center [337, 240] width 94 height 19
click at [343, 244] on input "Zwak argument" at bounding box center [339, 243] width 6 height 6
radio input "true"
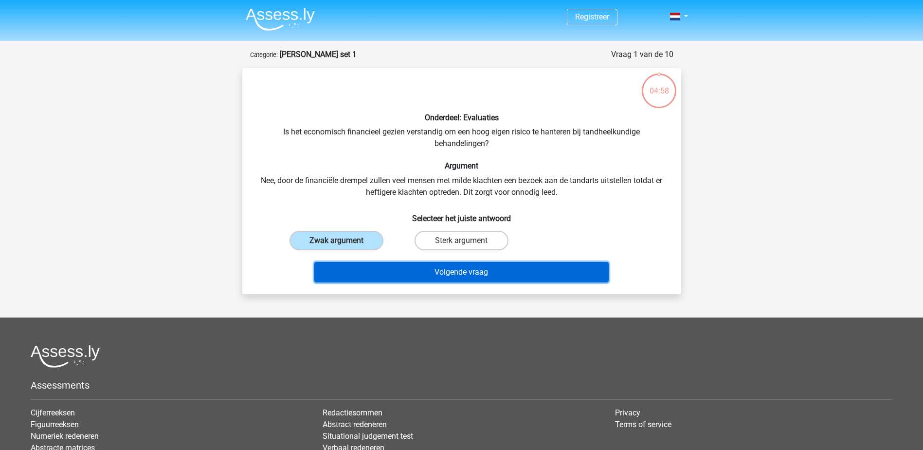
click at [394, 266] on button "Volgende vraag" at bounding box center [461, 272] width 294 height 20
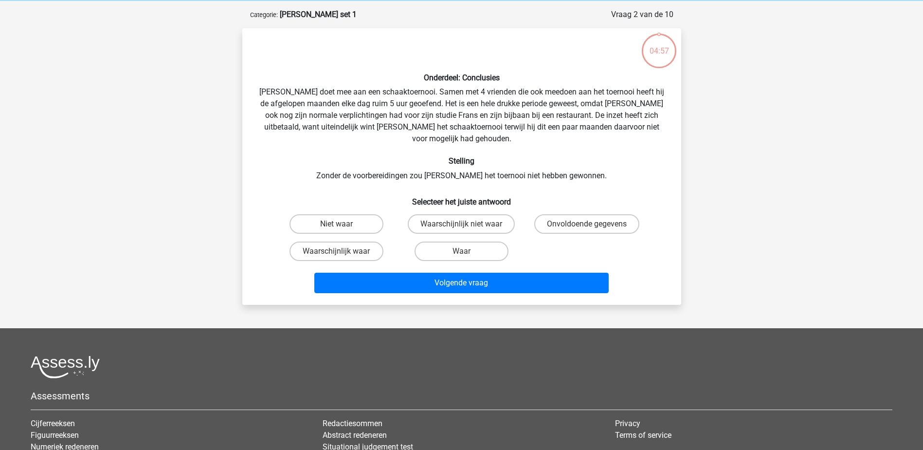
scroll to position [49, 0]
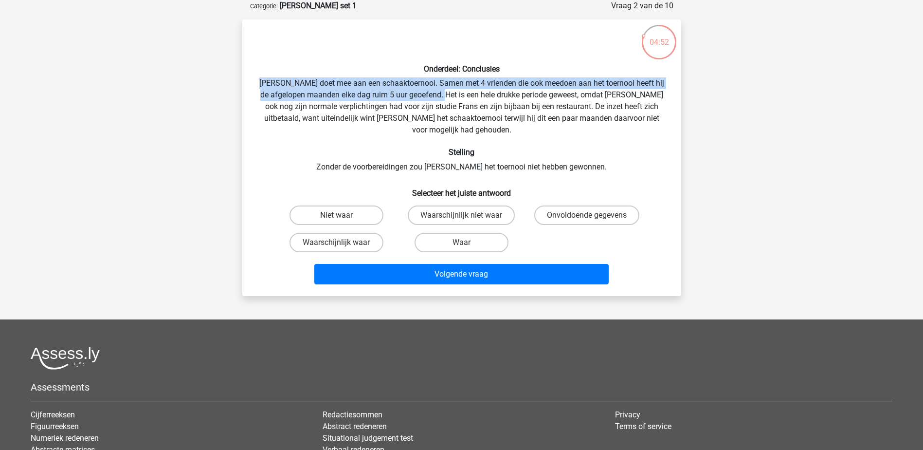
drag, startPoint x: 271, startPoint y: 82, endPoint x: 463, endPoint y: 94, distance: 193.1
click at [463, 94] on div "Onderdeel: Conclusies Pablo doet mee aan een schaaktoernooi. Samen met 4 vriend…" at bounding box center [461, 157] width 431 height 261
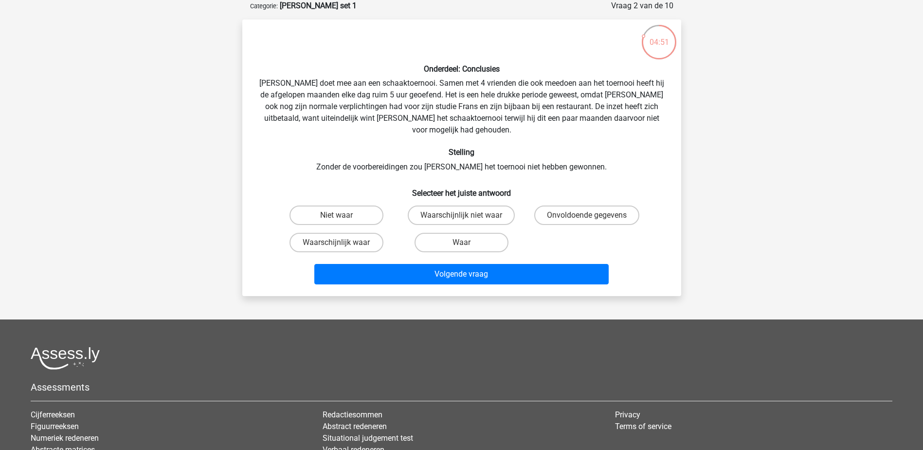
drag, startPoint x: 463, startPoint y: 94, endPoint x: 512, endPoint y: 94, distance: 49.2
click at [512, 94] on div "Onderdeel: Conclusies Pablo doet mee aan een schaaktoernooi. Samen met 4 vriend…" at bounding box center [461, 157] width 431 height 261
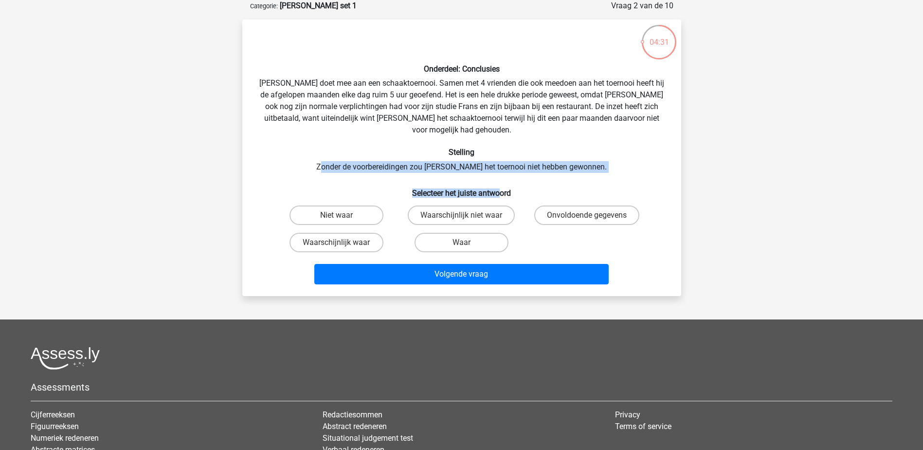
drag, startPoint x: 337, startPoint y: 155, endPoint x: 502, endPoint y: 168, distance: 165.1
click at [502, 168] on div "Onderdeel: Conclusies Pablo doet mee aan een schaaktoernooi. Samen met 4 vriend…" at bounding box center [461, 157] width 431 height 261
drag, startPoint x: 502, startPoint y: 168, endPoint x: 463, endPoint y: 154, distance: 41.0
click at [463, 154] on div "Onderdeel: Conclusies Pablo doet mee aan een schaaktoernooi. Samen met 4 vriend…" at bounding box center [461, 157] width 431 height 261
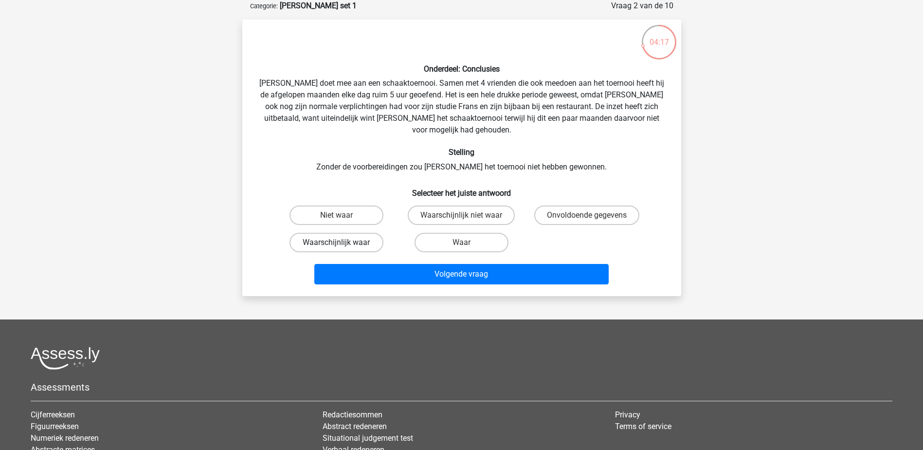
click at [344, 233] on label "Waarschijnlijk waar" at bounding box center [337, 242] width 94 height 19
click at [343, 242] on input "Waarschijnlijk waar" at bounding box center [339, 245] width 6 height 6
radio input "true"
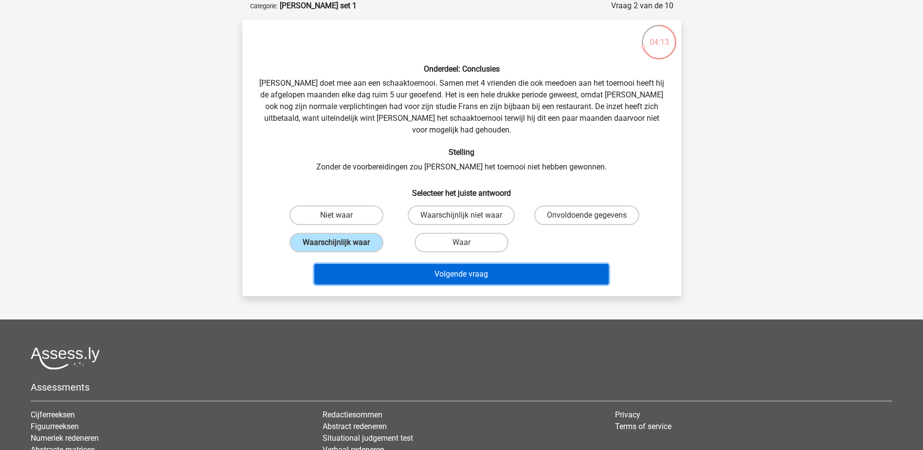
click at [435, 268] on button "Volgende vraag" at bounding box center [461, 274] width 294 height 20
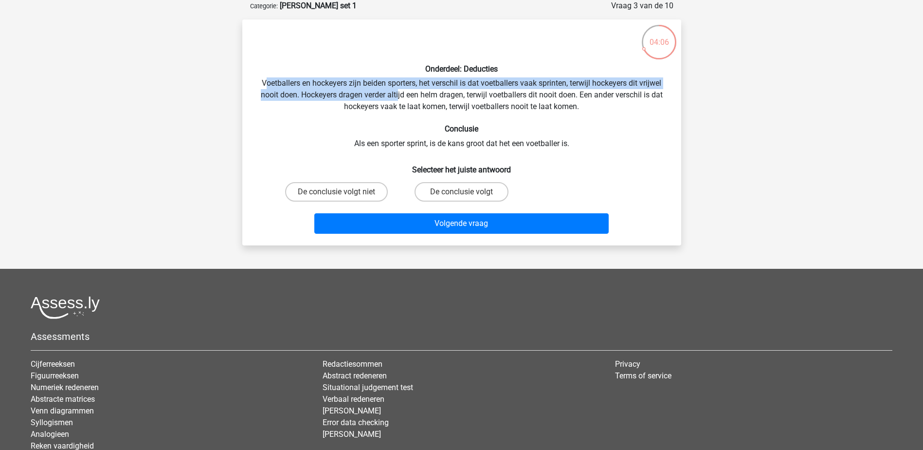
drag, startPoint x: 262, startPoint y: 84, endPoint x: 397, endPoint y: 90, distance: 134.5
click at [397, 90] on div "Onderdeel: Deducties Voetballers en hockeyers zijn beiden sporters, het verschi…" at bounding box center [461, 132] width 431 height 210
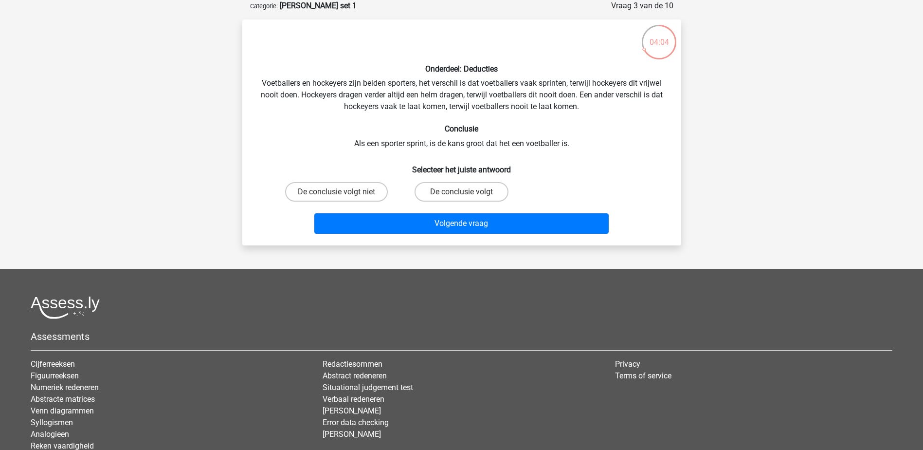
drag, startPoint x: 397, startPoint y: 90, endPoint x: 421, endPoint y: 97, distance: 25.4
click at [421, 97] on div "Onderdeel: Deducties Voetballers en hockeyers zijn beiden sporters, het verschi…" at bounding box center [461, 132] width 431 height 210
click at [372, 191] on label "De conclusie volgt niet" at bounding box center [336, 191] width 103 height 19
click at [343, 192] on input "De conclusie volgt niet" at bounding box center [339, 195] width 6 height 6
radio input "true"
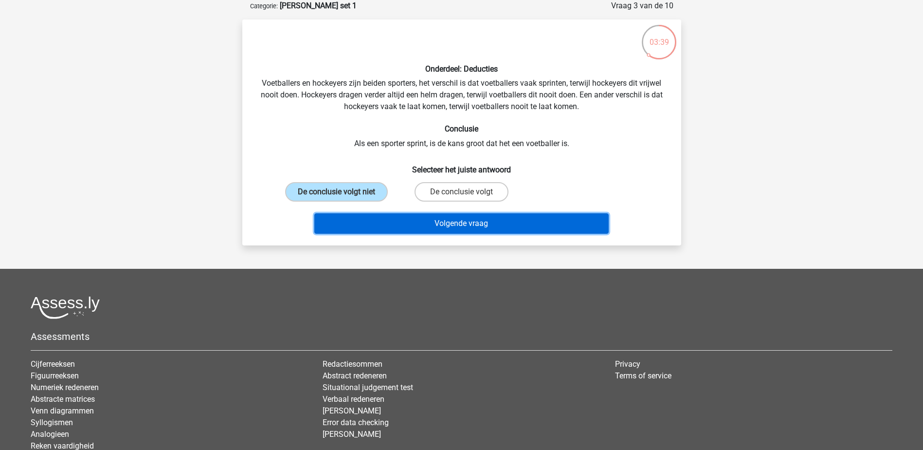
click at [446, 219] on button "Volgende vraag" at bounding box center [461, 223] width 294 height 20
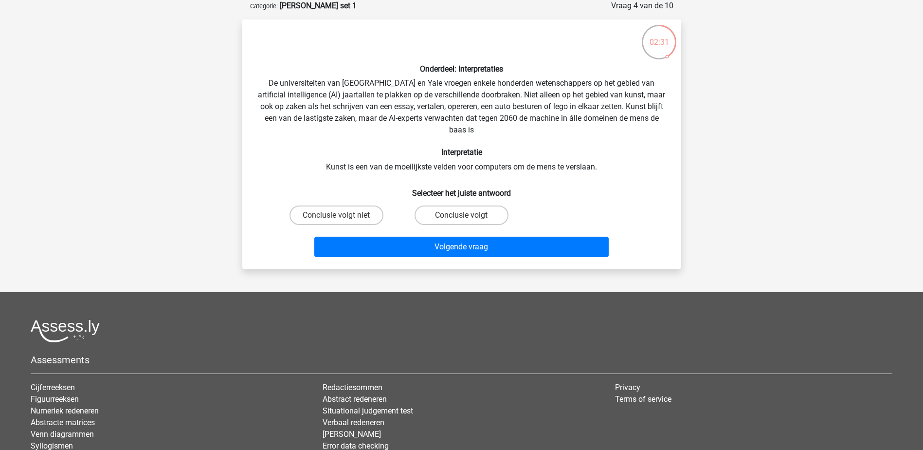
click at [463, 215] on input "Conclusie volgt" at bounding box center [464, 218] width 6 height 6
radio input "true"
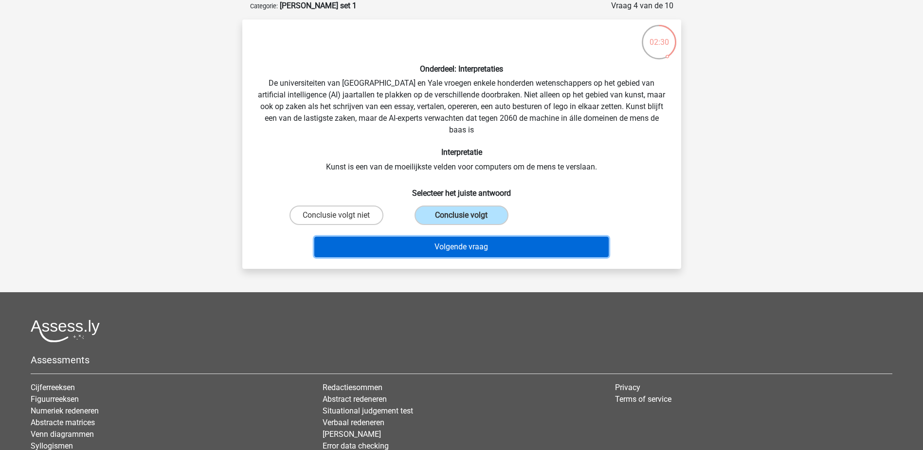
click at [473, 249] on button "Volgende vraag" at bounding box center [461, 247] width 294 height 20
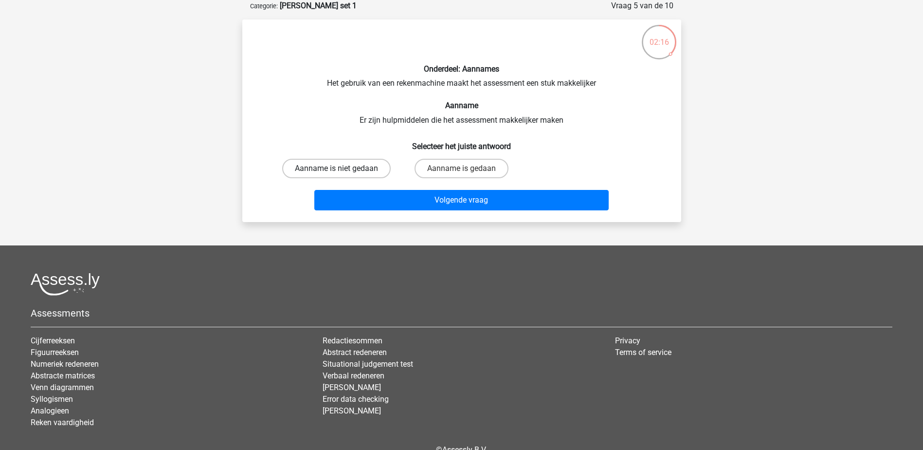
click at [342, 165] on label "Aanname is niet gedaan" at bounding box center [336, 168] width 109 height 19
click at [342, 168] on input "Aanname is niet gedaan" at bounding box center [339, 171] width 6 height 6
radio input "true"
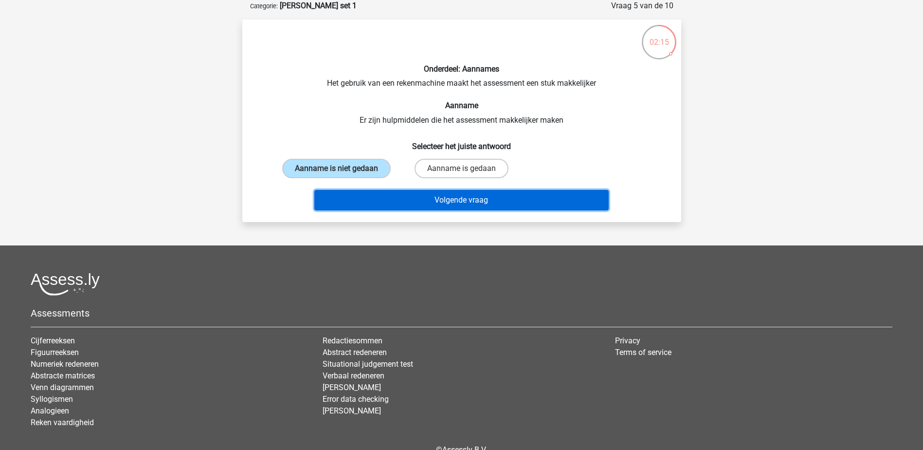
click at [396, 197] on button "Volgende vraag" at bounding box center [461, 200] width 294 height 20
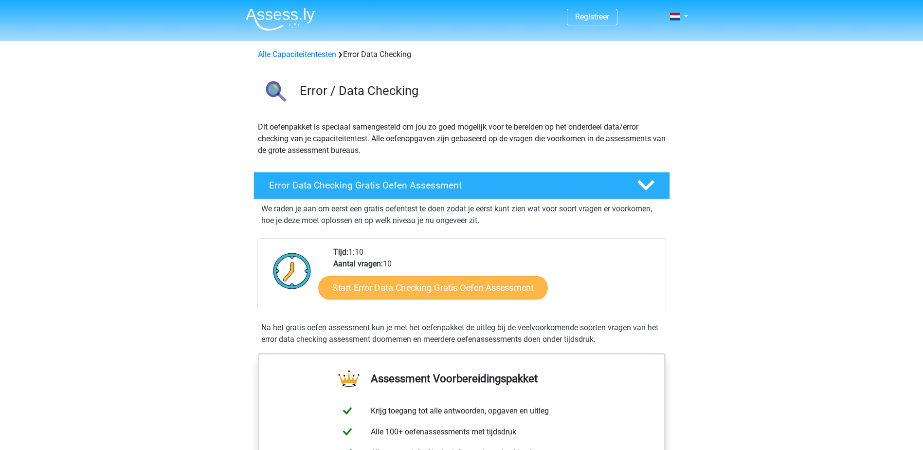
scroll to position [243, 0]
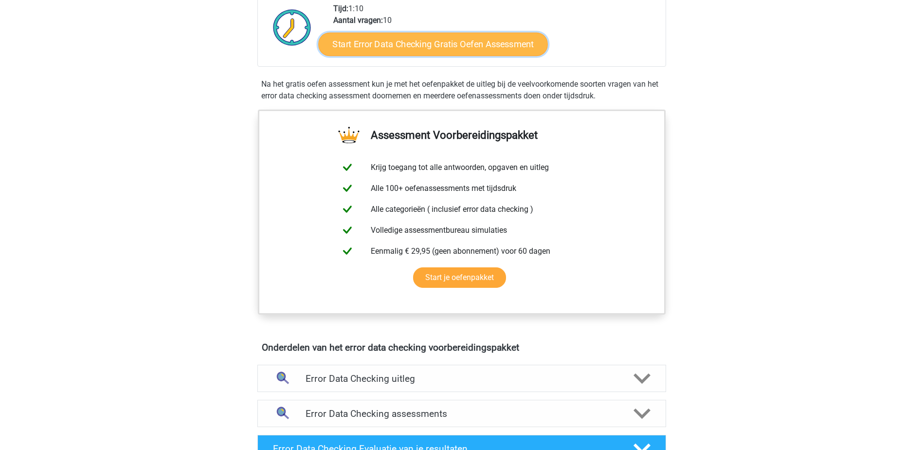
click at [421, 47] on link "Start Error Data Checking Gratis Oefen Assessment" at bounding box center [433, 44] width 230 height 23
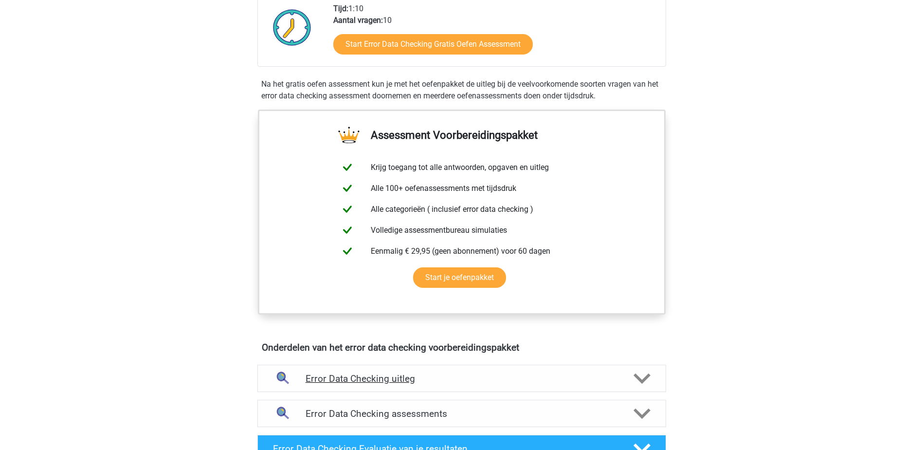
click at [417, 378] on h4 "Error Data Checking uitleg" at bounding box center [462, 378] width 312 height 11
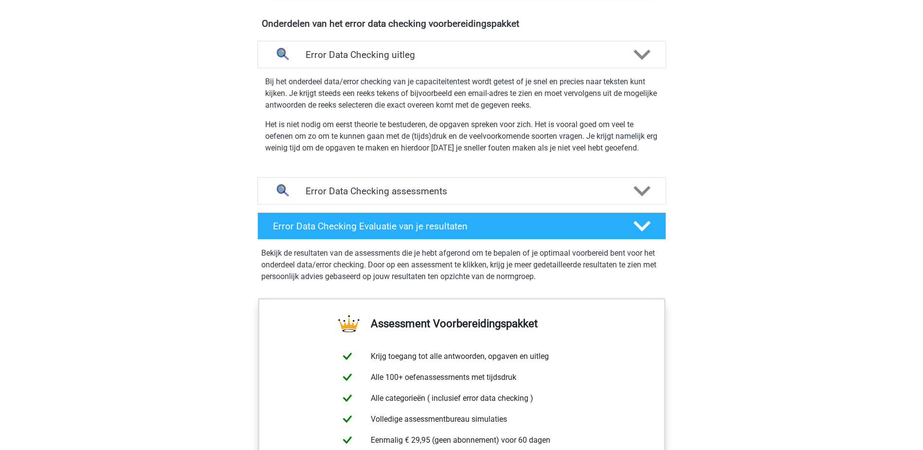
scroll to position [584, 0]
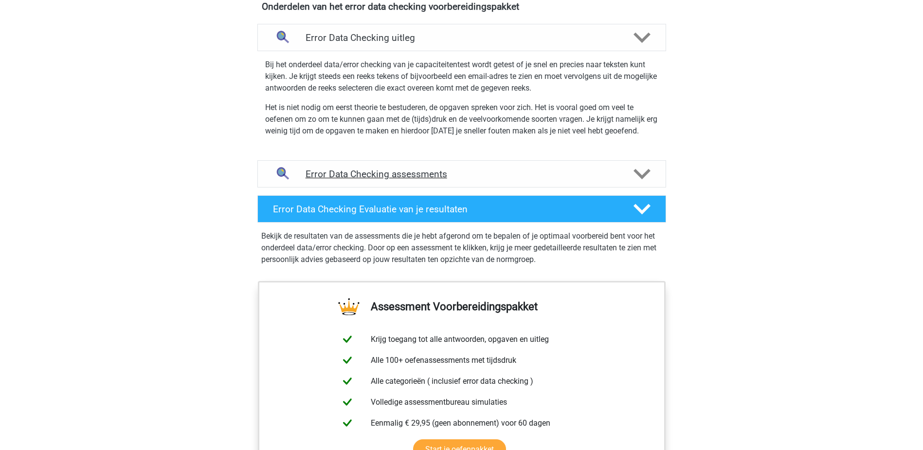
click at [451, 171] on h4 "Error Data Checking assessments" at bounding box center [462, 173] width 312 height 11
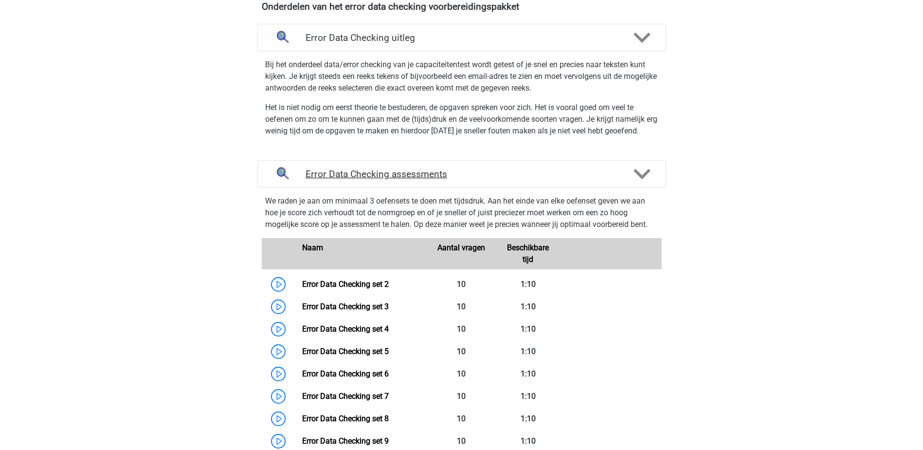
scroll to position [730, 0]
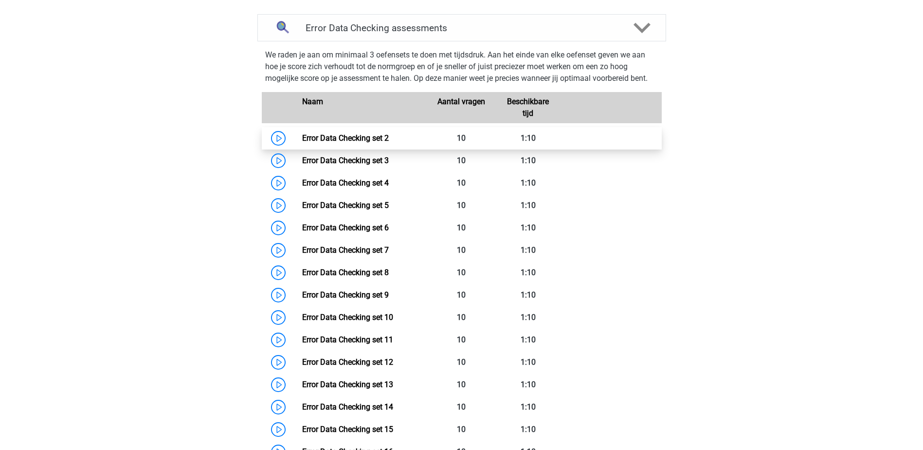
click at [302, 141] on link "Error Data Checking set 2" at bounding box center [345, 137] width 87 height 9
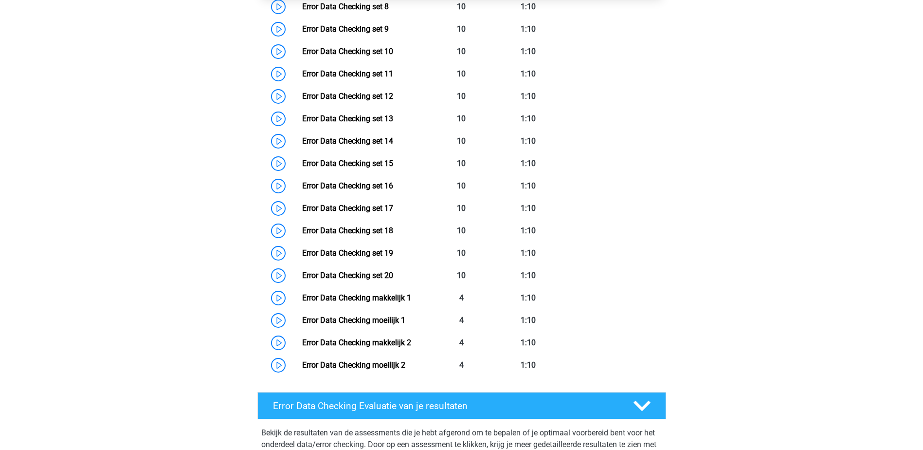
scroll to position [1119, 0]
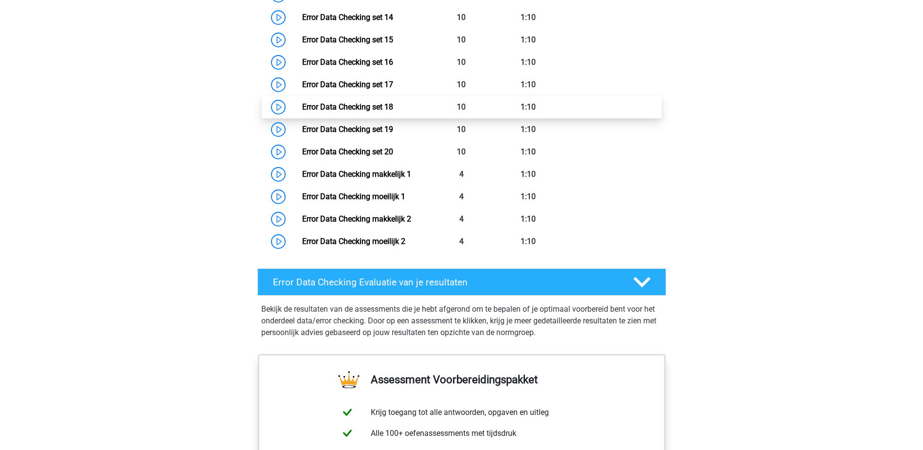
click at [302, 111] on link "Error Data Checking set 18" at bounding box center [347, 106] width 91 height 9
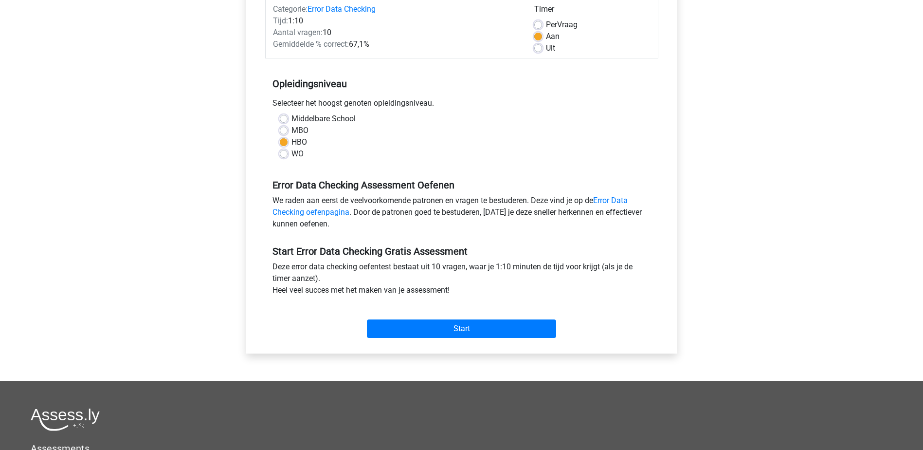
scroll to position [146, 0]
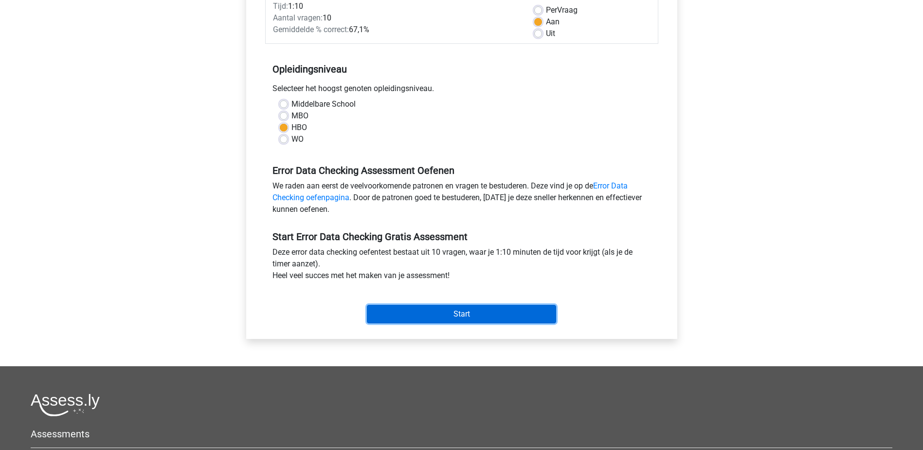
click at [433, 320] on input "Start" at bounding box center [461, 314] width 189 height 18
click at [433, 308] on input "Start" at bounding box center [461, 314] width 189 height 18
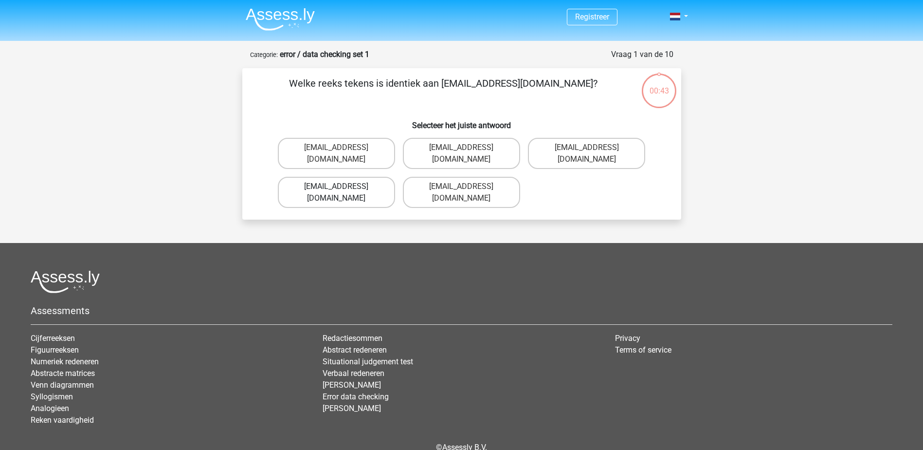
click at [365, 177] on label "[EMAIL_ADDRESS][DOMAIN_NAME]" at bounding box center [336, 192] width 117 height 31
click at [343, 186] on input "[EMAIL_ADDRESS][DOMAIN_NAME]" at bounding box center [339, 189] width 6 height 6
radio input "true"
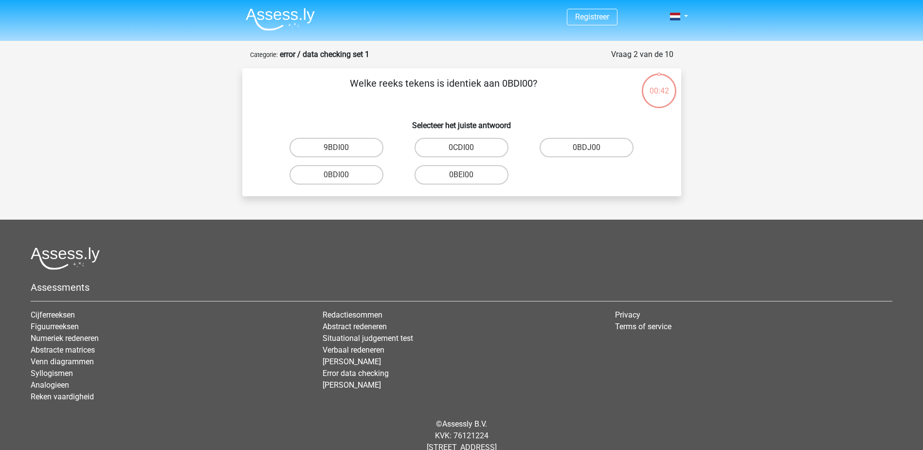
scroll to position [27, 0]
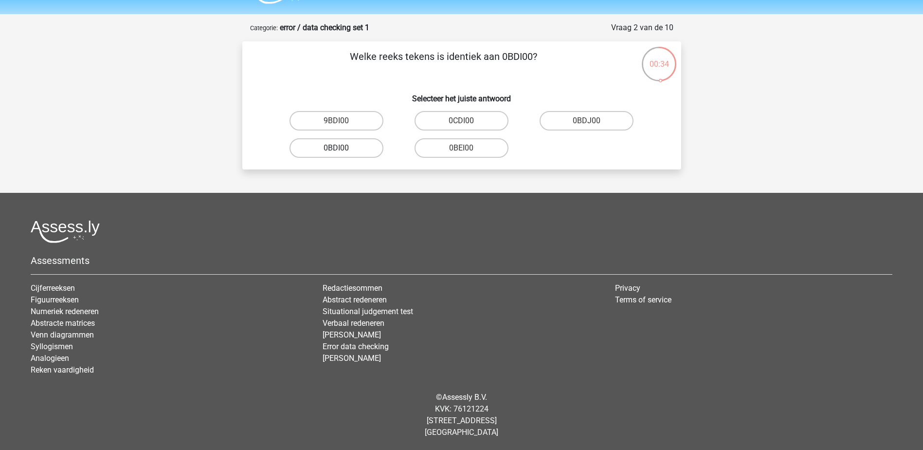
click at [358, 146] on label "0BDI00" at bounding box center [337, 147] width 94 height 19
click at [343, 148] on input "0BDI00" at bounding box center [339, 151] width 6 height 6
radio input "true"
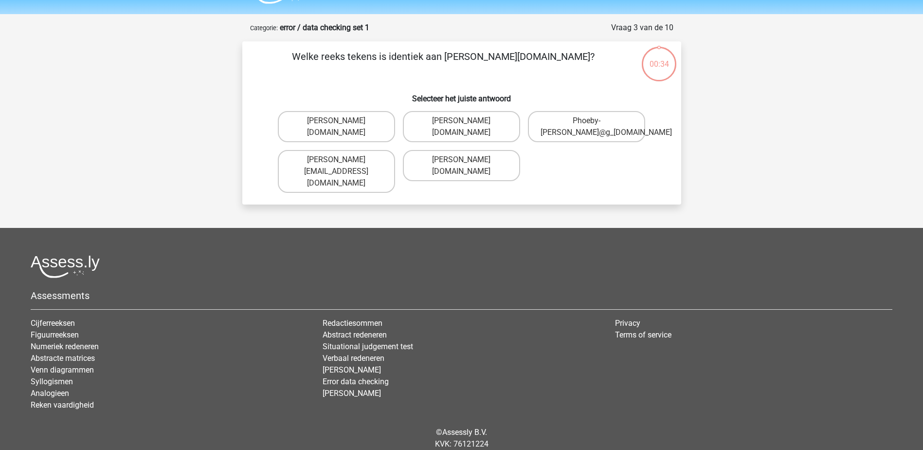
scroll to position [49, 0]
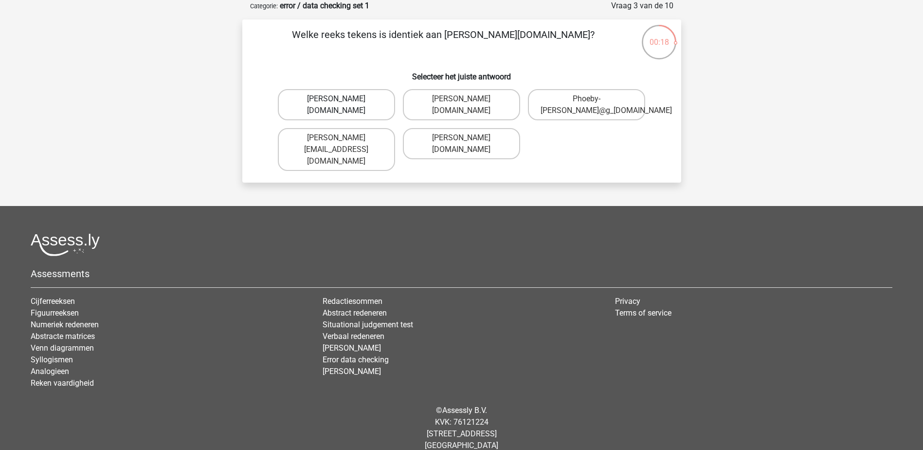
click at [368, 107] on label "Phoebe-Patterson@g_mail.gr" at bounding box center [336, 104] width 117 height 31
click at [343, 105] on input "Phoebe-Patterson@g_mail.gr" at bounding box center [339, 102] width 6 height 6
radio input "true"
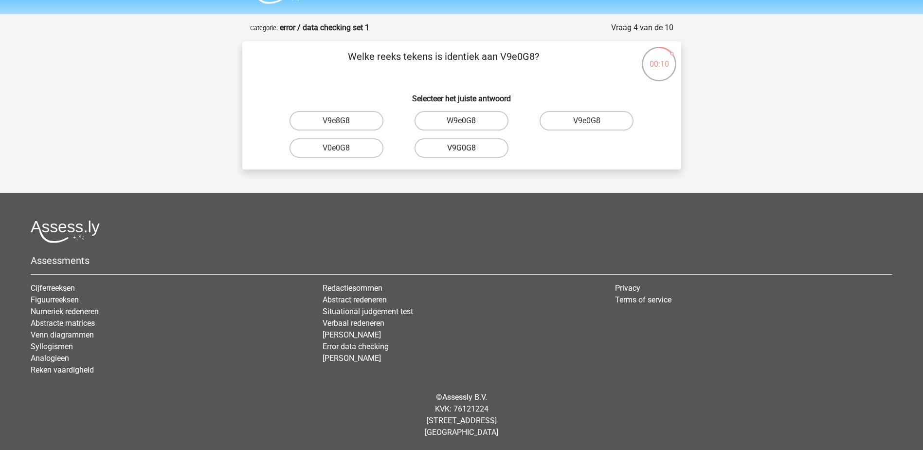
click at [481, 145] on label "V9G0G8" at bounding box center [462, 147] width 94 height 19
click at [468, 148] on input "V9G0G8" at bounding box center [464, 151] width 6 height 6
radio input "true"
click at [358, 149] on label "91051S" at bounding box center [337, 147] width 94 height 19
click at [343, 149] on input "91051S" at bounding box center [339, 151] width 6 height 6
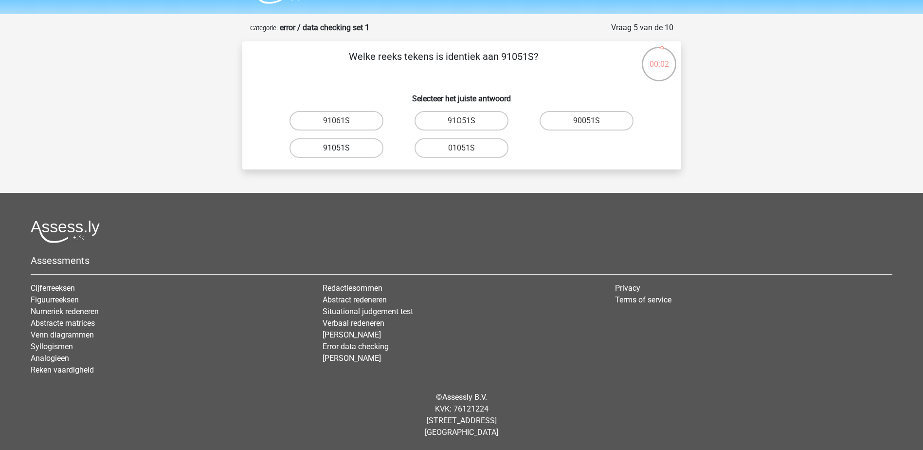
radio input "true"
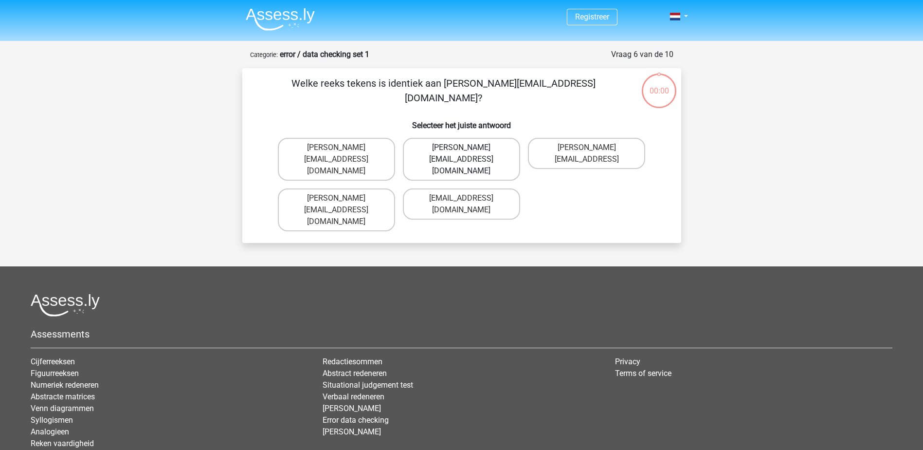
scroll to position [27, 0]
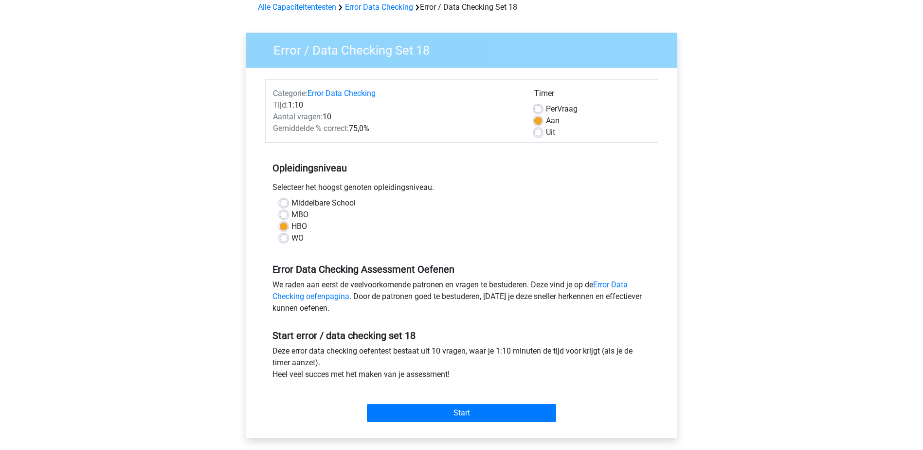
scroll to position [146, 0]
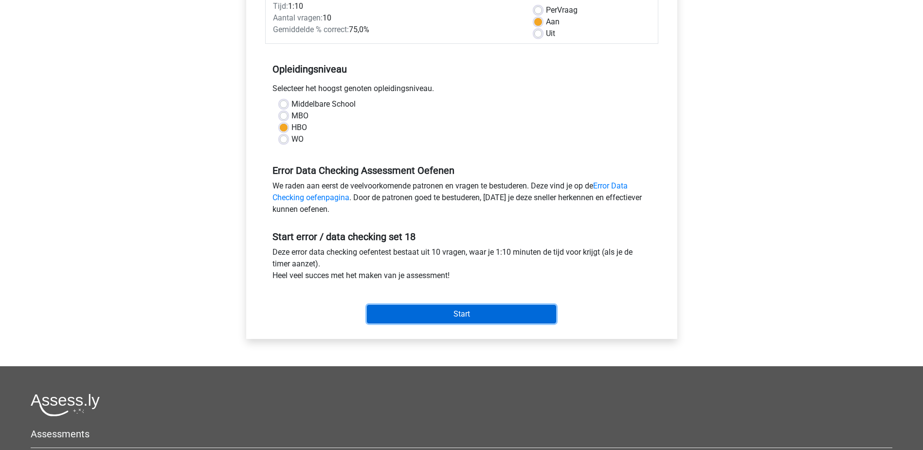
click at [445, 308] on input "Start" at bounding box center [461, 314] width 189 height 18
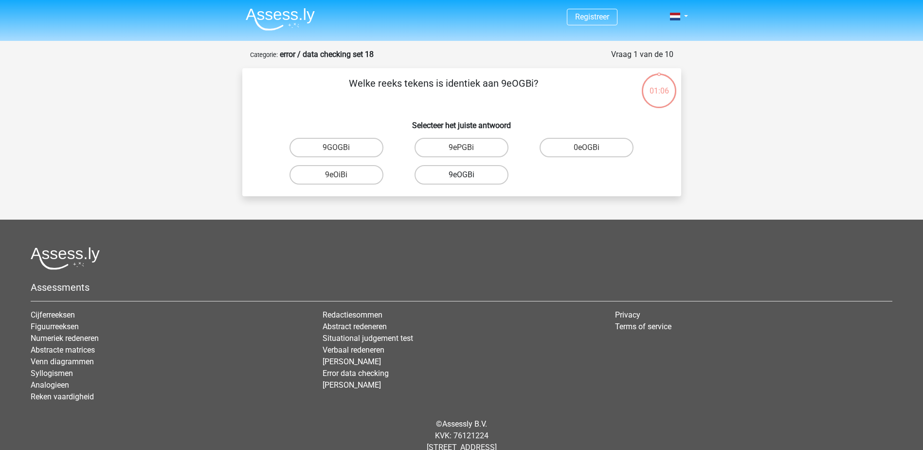
click at [482, 176] on label "9eOGBi" at bounding box center [462, 174] width 94 height 19
click at [468, 176] on input "9eOGBi" at bounding box center [464, 178] width 6 height 6
radio input "true"
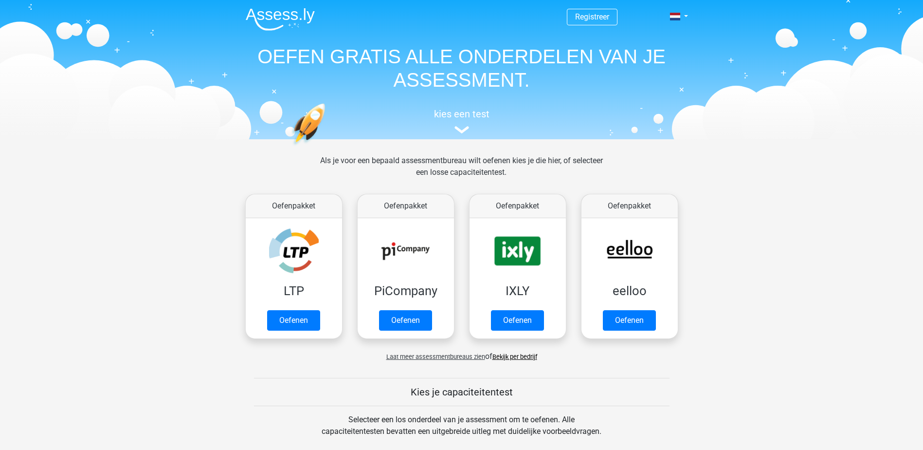
scroll to position [633, 0]
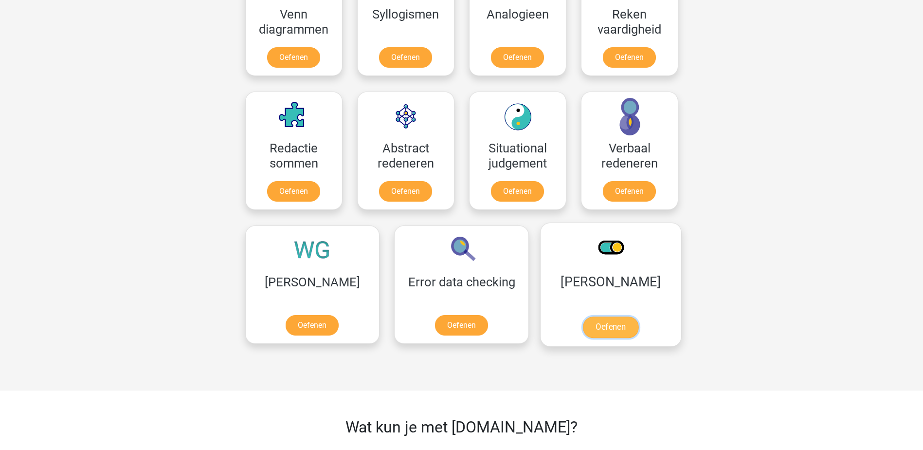
click at [583, 328] on link "Oefenen" at bounding box center [610, 326] width 55 height 21
click at [583, 338] on link "Oefenen" at bounding box center [610, 326] width 55 height 21
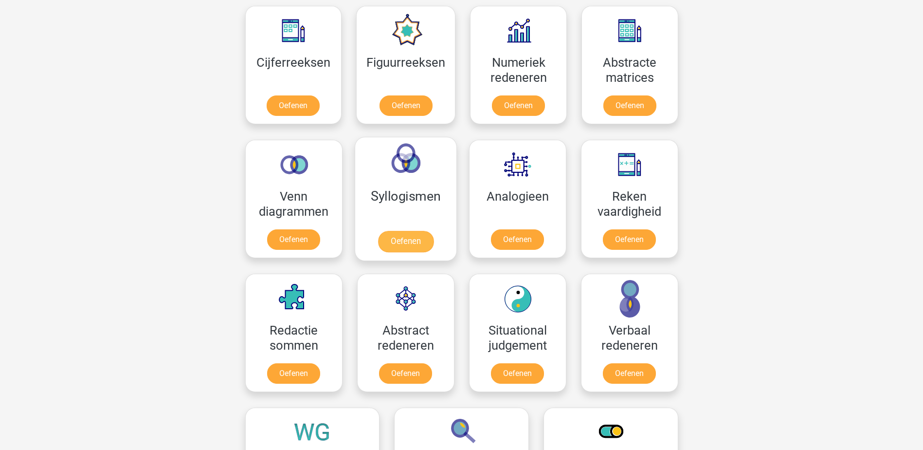
scroll to position [389, 0]
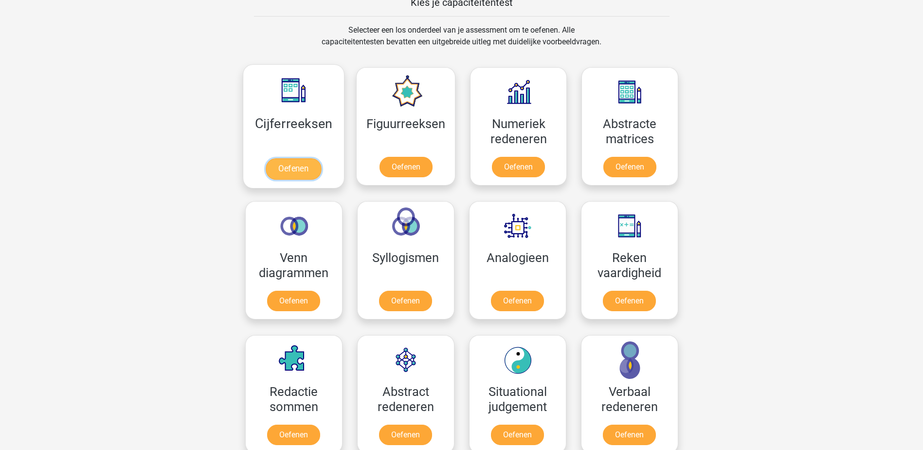
click at [306, 166] on link "Oefenen" at bounding box center [293, 168] width 55 height 21
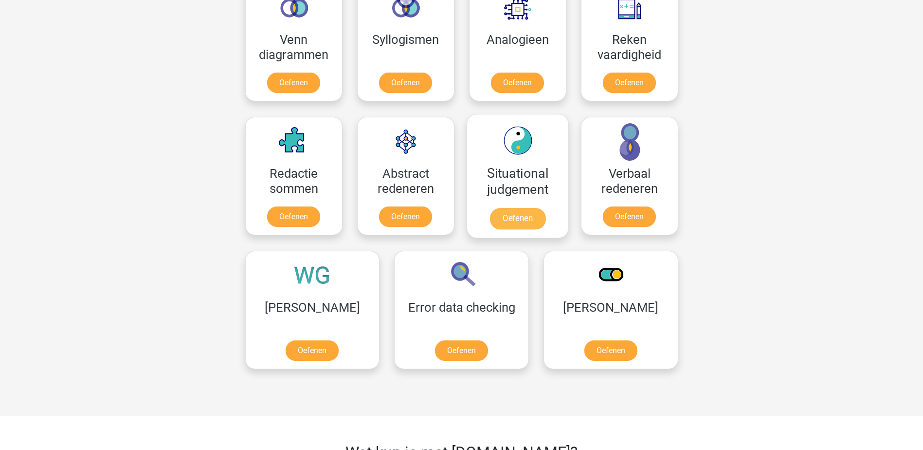
scroll to position [413, 0]
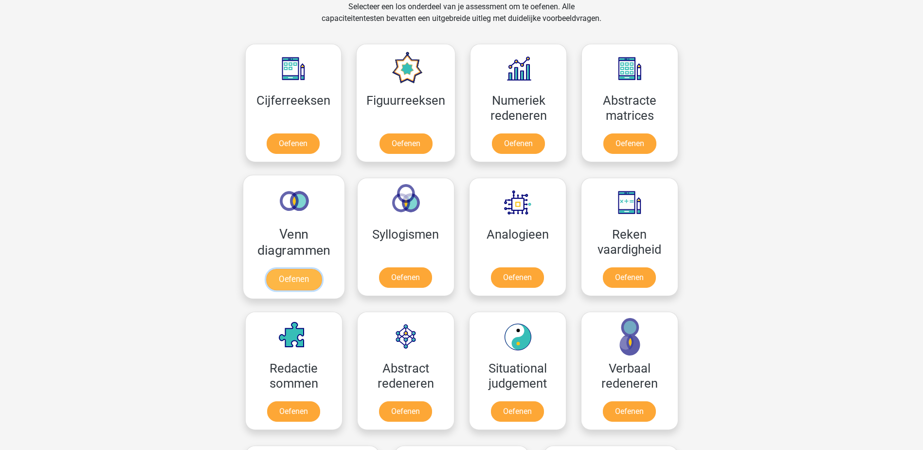
click at [305, 285] on link "Oefenen" at bounding box center [293, 279] width 55 height 21
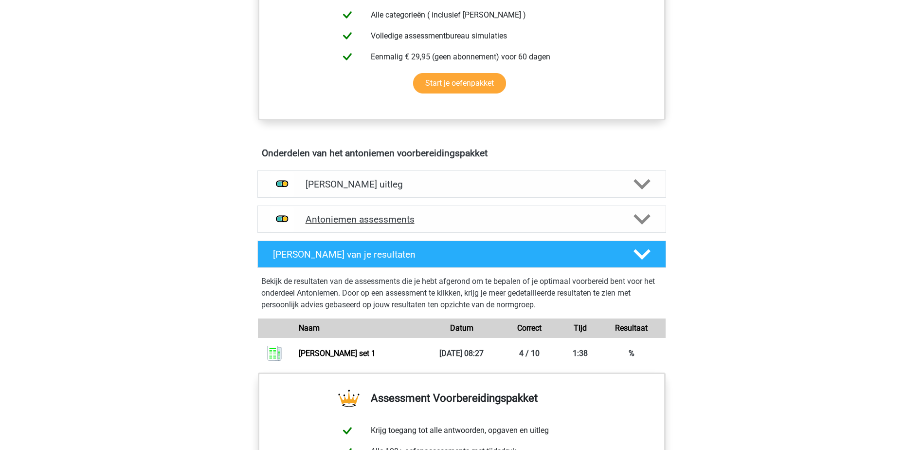
click at [452, 219] on h4 "Antoniemen assessments" at bounding box center [462, 219] width 312 height 11
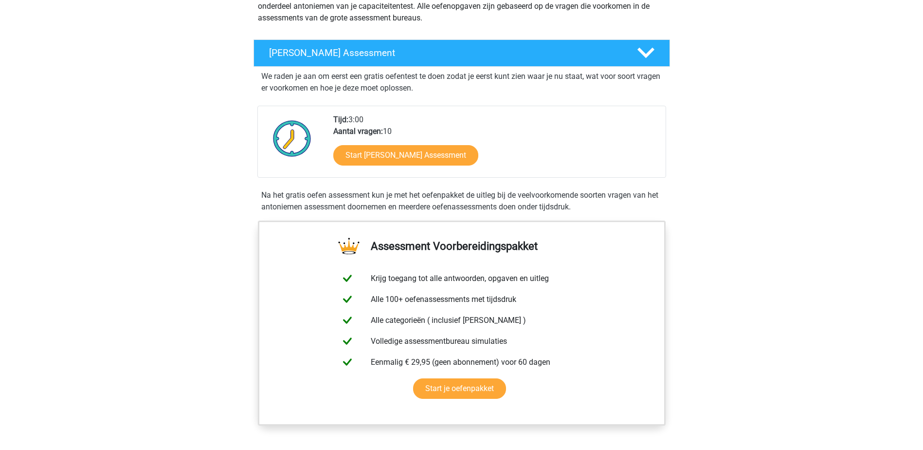
scroll to position [97, 0]
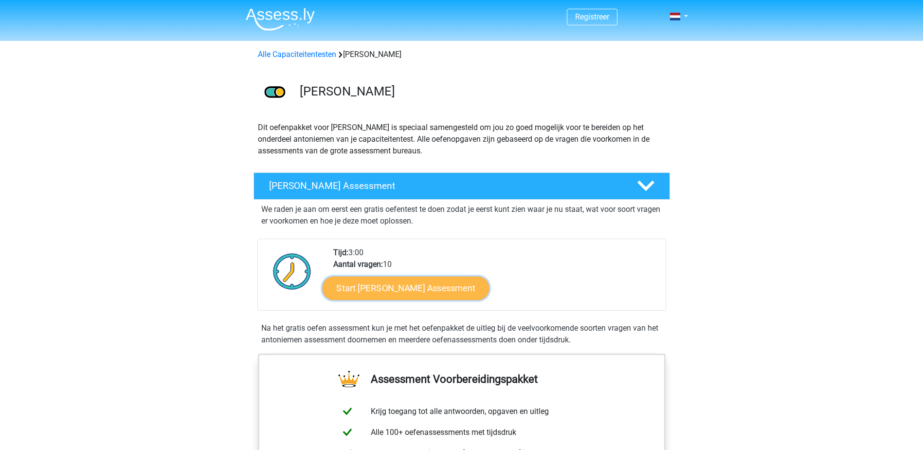
click at [398, 288] on link "Start Antoniemen Gratis Oefen Assessment" at bounding box center [405, 287] width 167 height 23
click at [277, 86] on img at bounding box center [274, 92] width 41 height 41
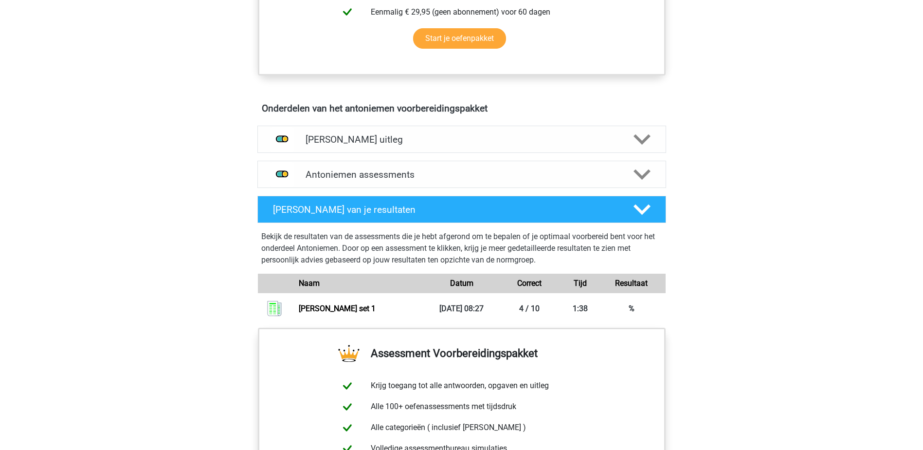
scroll to position [535, 0]
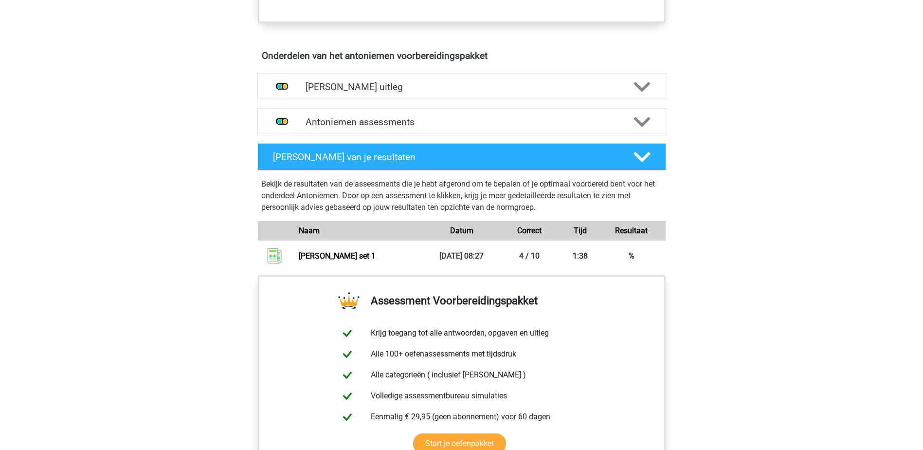
click at [451, 102] on div "Antoniemen uitleg Een antoniem is het tegenovergestelde van een synoniem. Bij o…" at bounding box center [461, 86] width 447 height 35
click at [445, 77] on div "Antoniemen uitleg" at bounding box center [461, 86] width 409 height 27
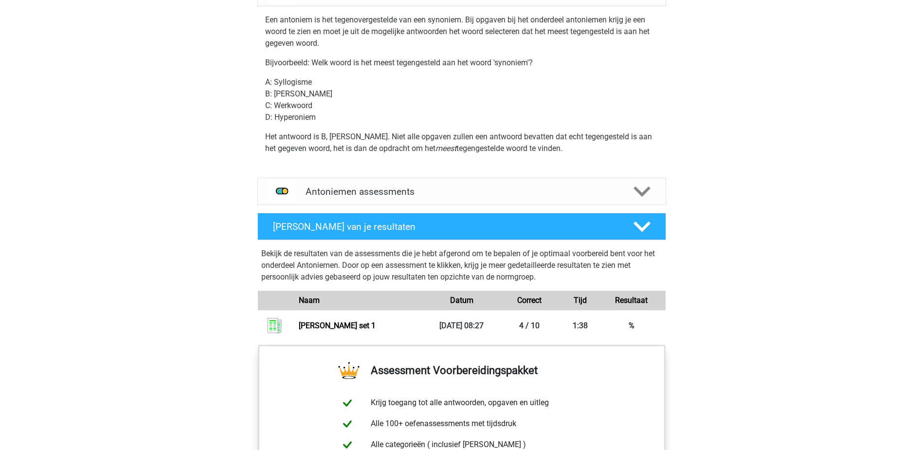
scroll to position [633, 0]
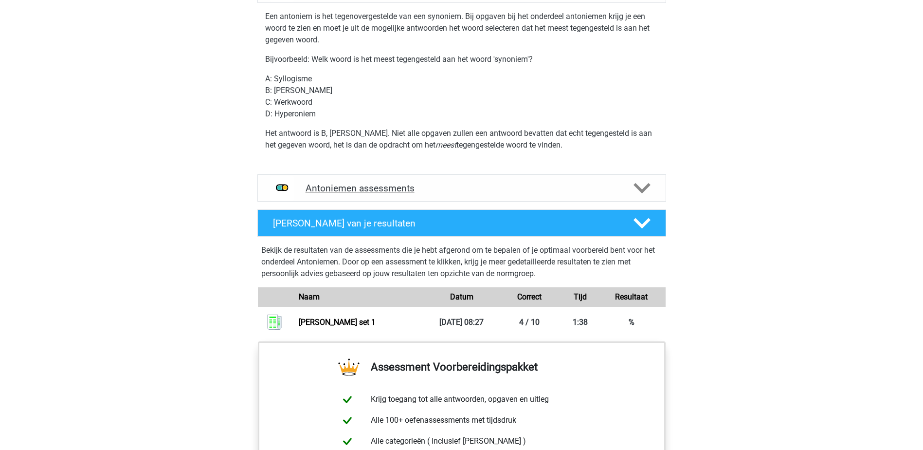
click at [427, 192] on h4 "Antoniemen assessments" at bounding box center [462, 188] width 312 height 11
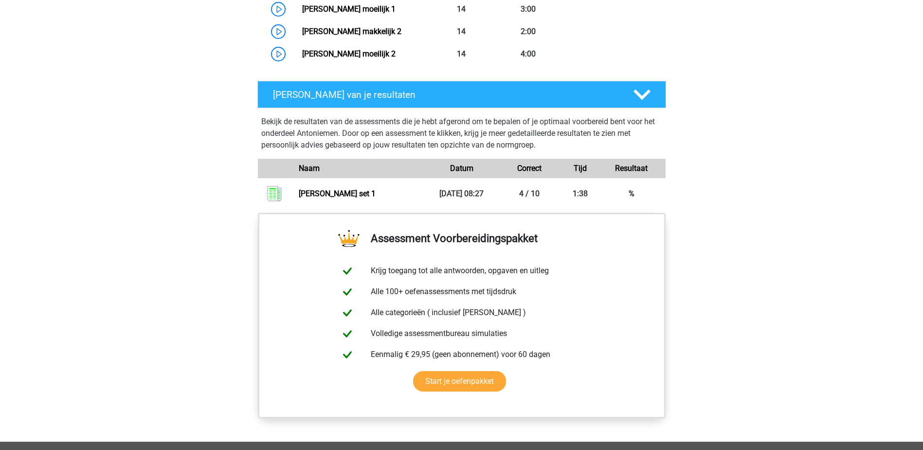
scroll to position [1022, 0]
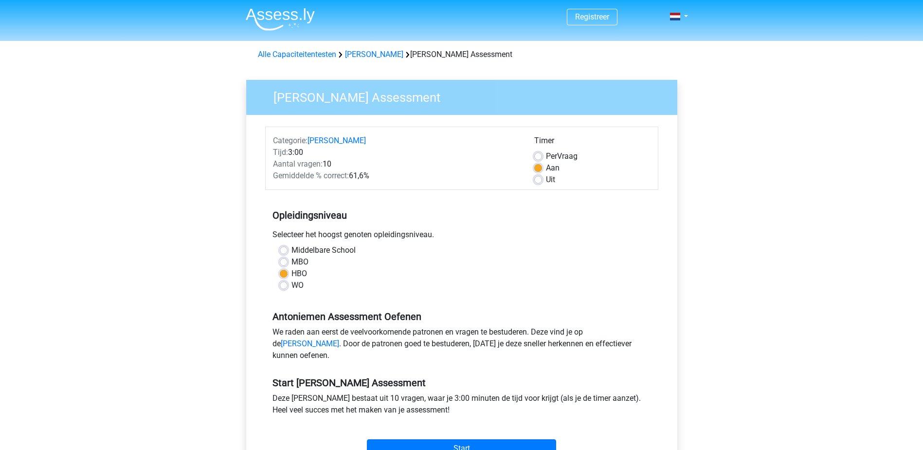
scroll to position [146, 0]
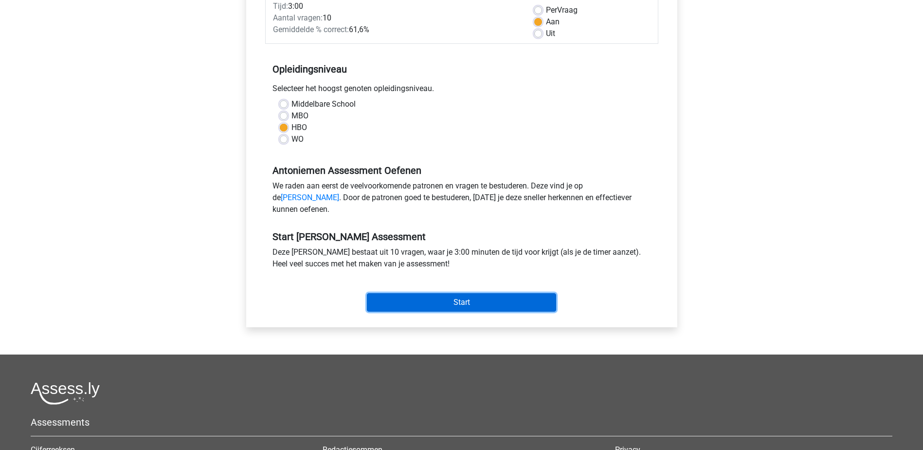
click at [420, 311] on input "Start" at bounding box center [461, 302] width 189 height 18
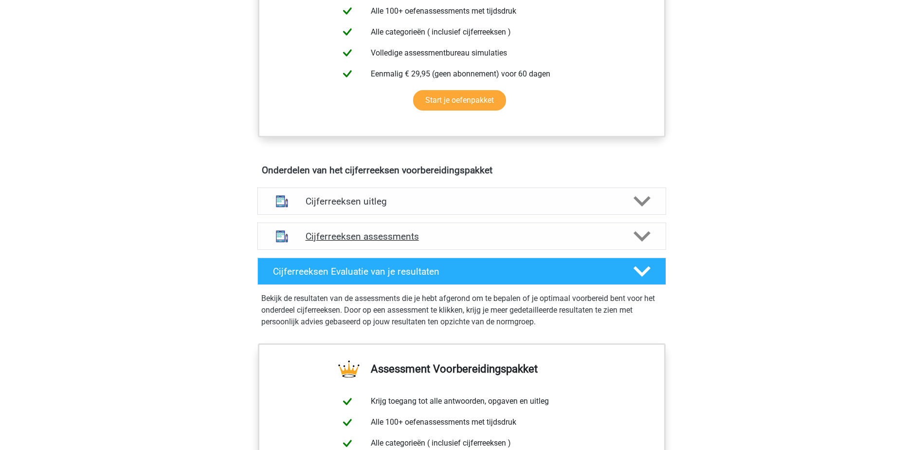
scroll to position [438, 0]
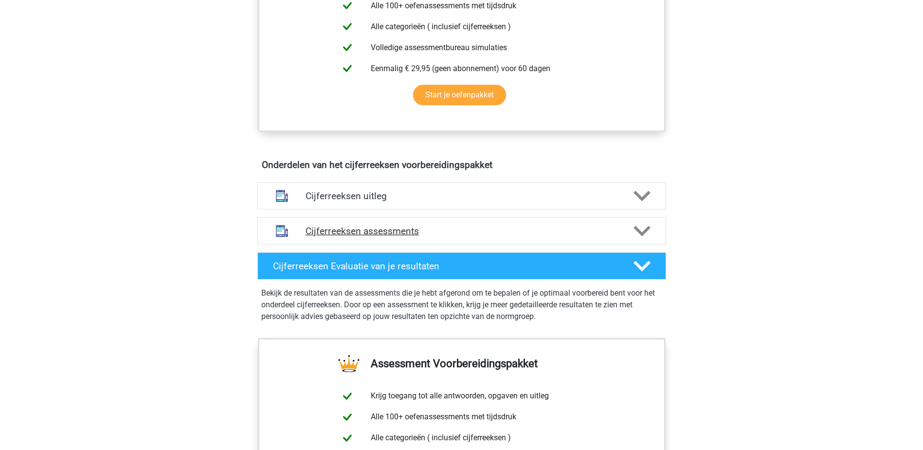
click at [445, 237] on h4 "Cijferreeksen assessments" at bounding box center [462, 230] width 312 height 11
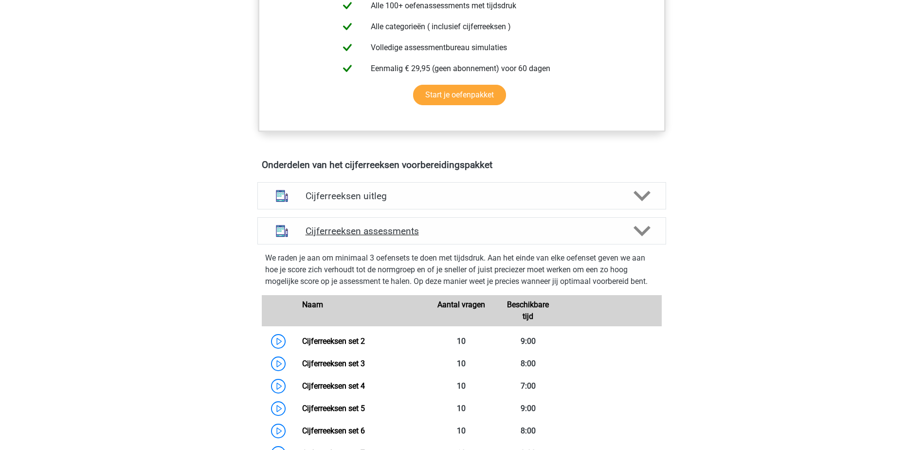
scroll to position [535, 0]
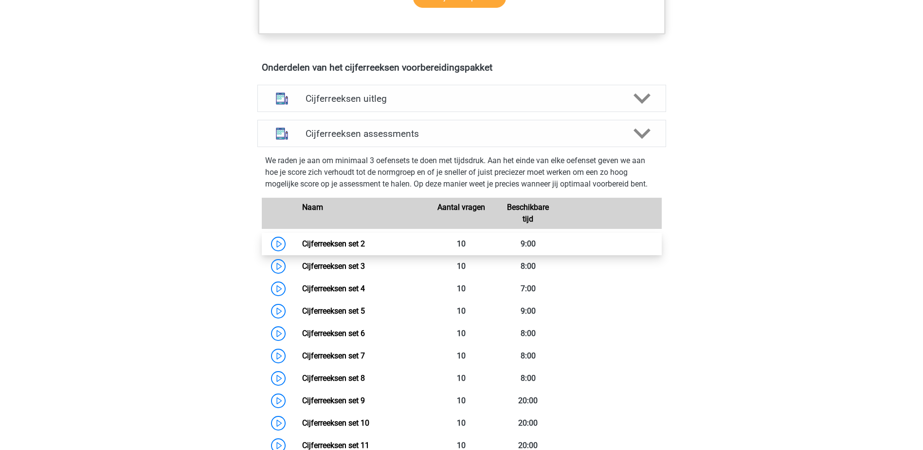
click at [302, 248] on link "Cijferreeksen set 2" at bounding box center [333, 243] width 63 height 9
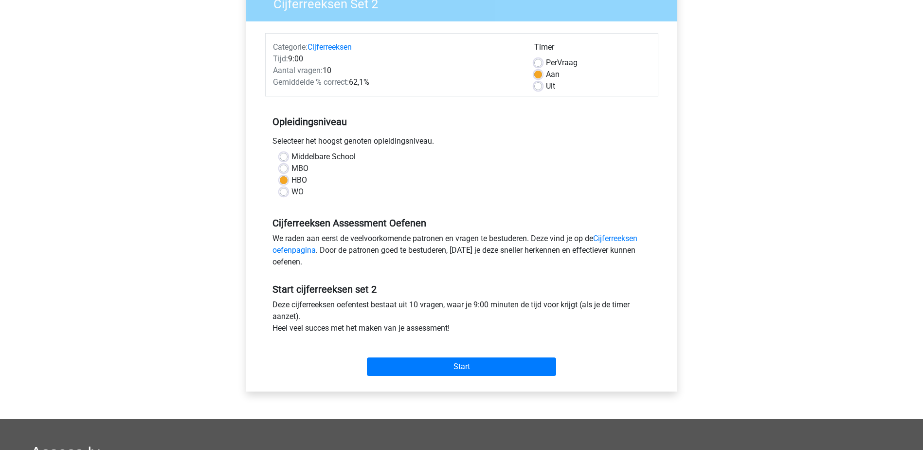
scroll to position [97, 0]
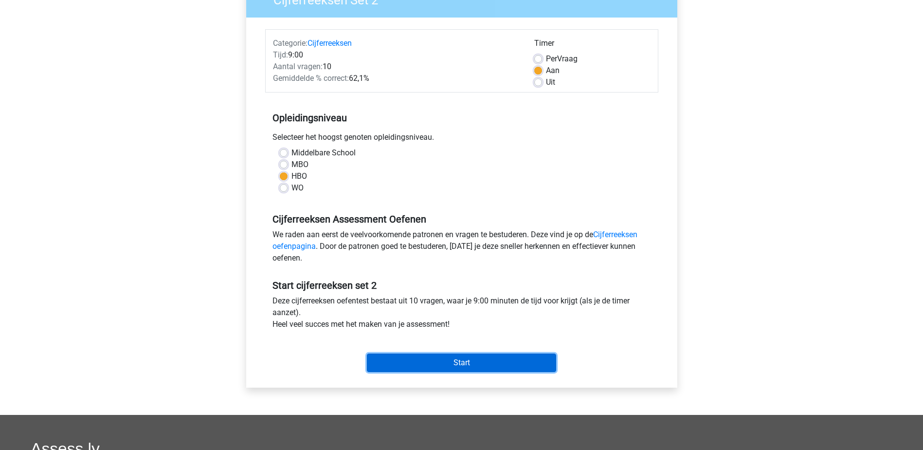
click at [410, 361] on input "Start" at bounding box center [461, 362] width 189 height 18
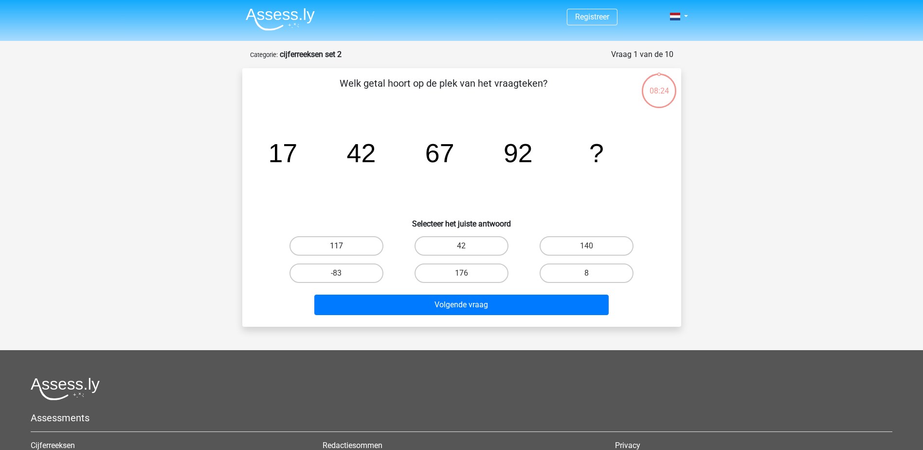
click at [347, 247] on label "117" at bounding box center [337, 245] width 94 height 19
click at [343, 247] on input "117" at bounding box center [339, 249] width 6 height 6
radio input "true"
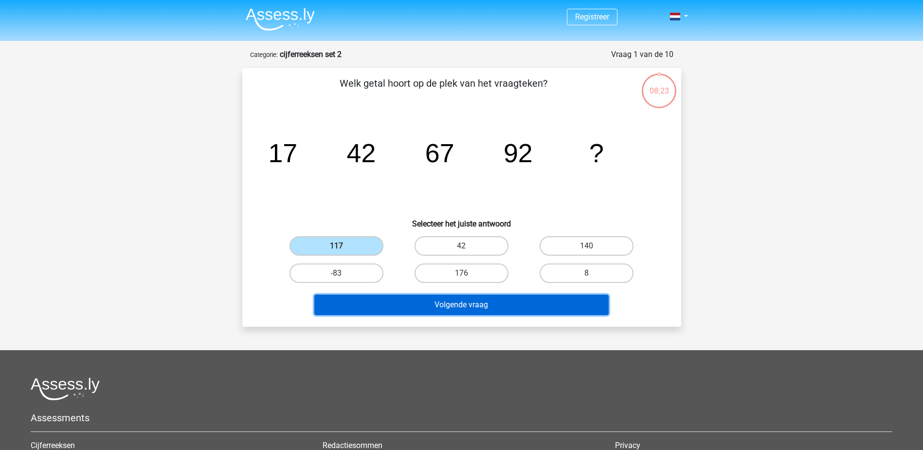
click at [459, 307] on button "Volgende vraag" at bounding box center [461, 304] width 294 height 20
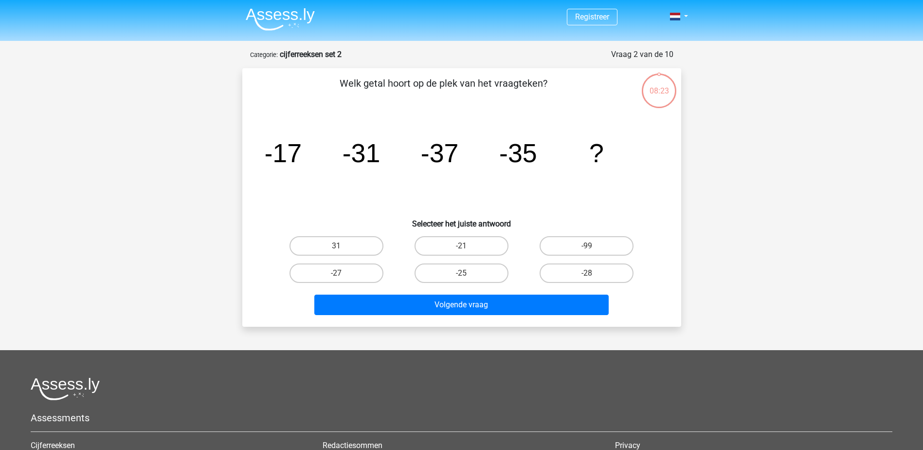
scroll to position [49, 0]
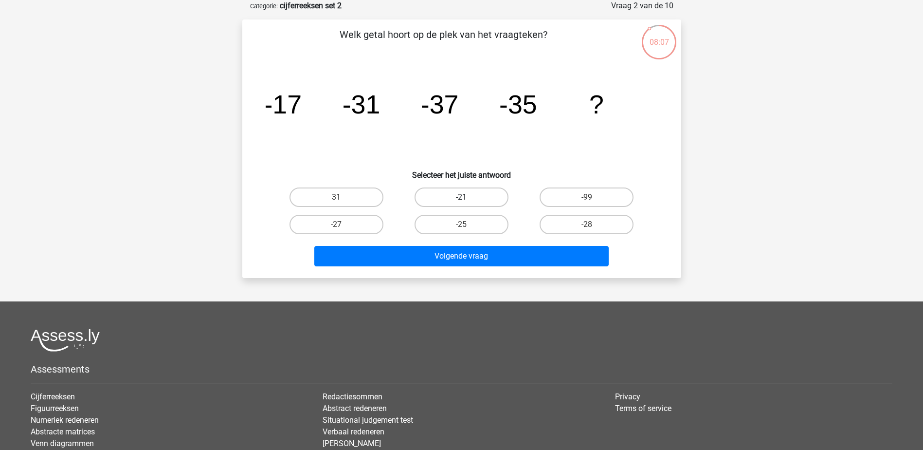
click at [453, 193] on label "-21" at bounding box center [462, 196] width 94 height 19
click at [461, 197] on input "-21" at bounding box center [464, 200] width 6 height 6
radio input "true"
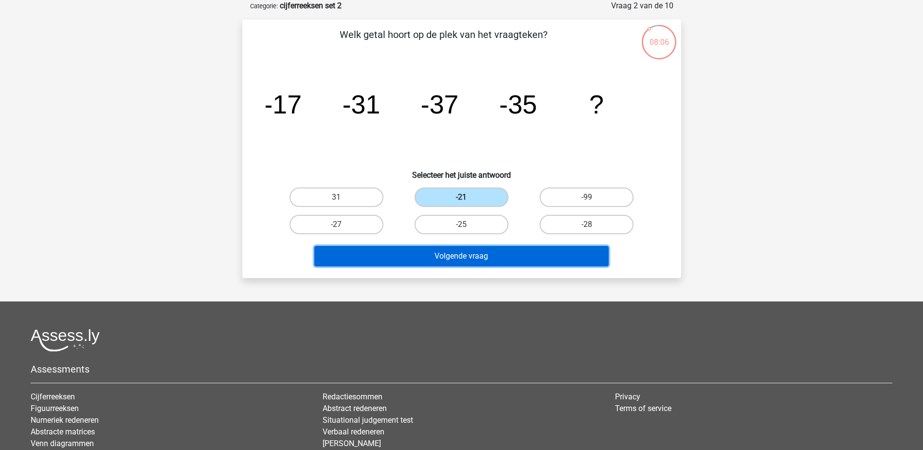
click at [490, 254] on button "Volgende vraag" at bounding box center [461, 256] width 294 height 20
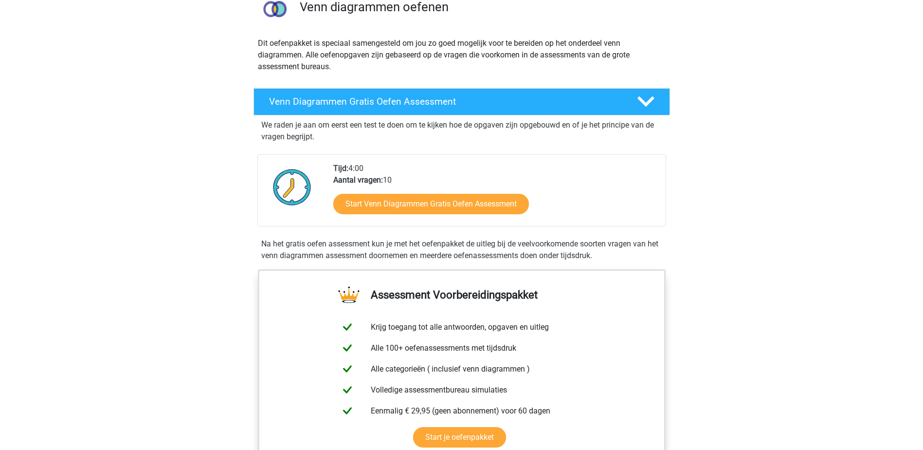
scroll to position [146, 0]
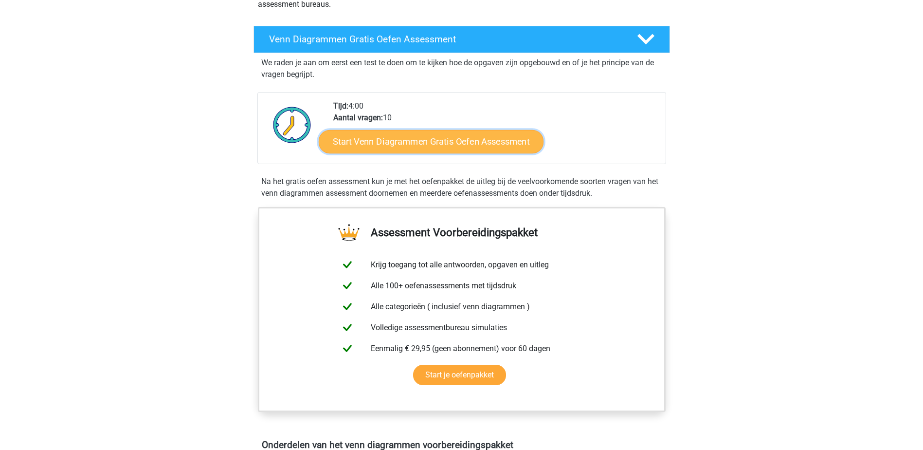
click at [425, 146] on link "Start Venn Diagrammen Gratis Oefen Assessment" at bounding box center [431, 141] width 225 height 23
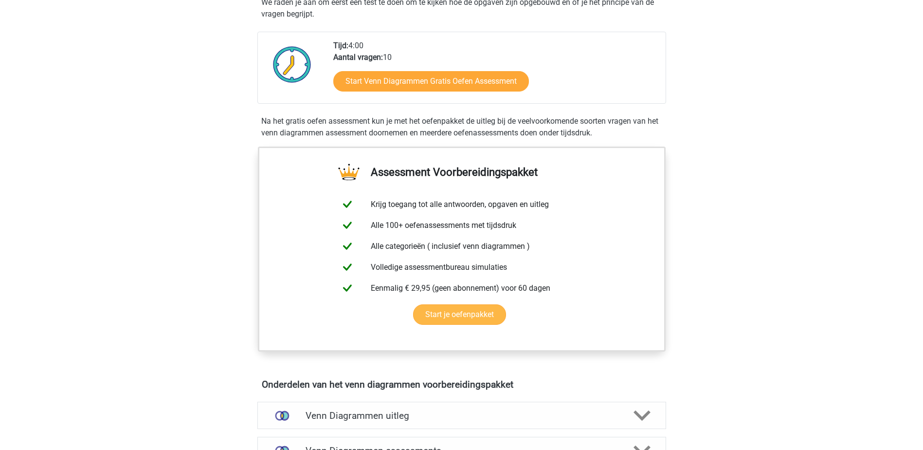
scroll to position [243, 0]
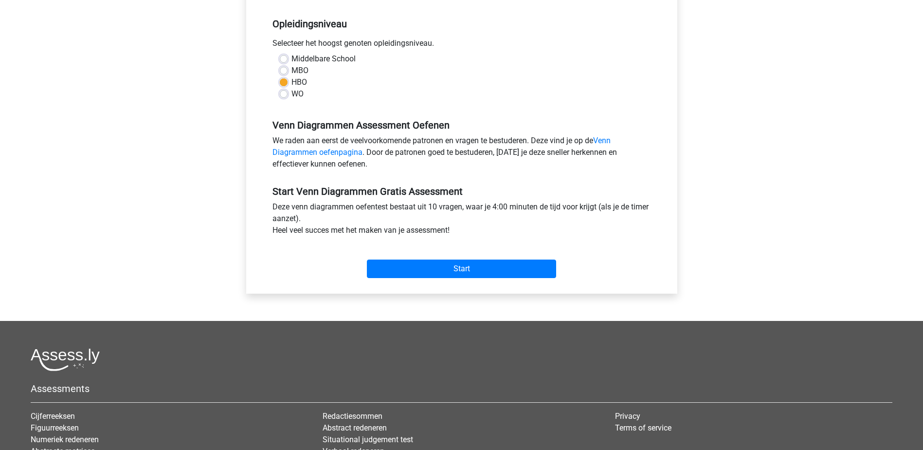
scroll to position [195, 0]
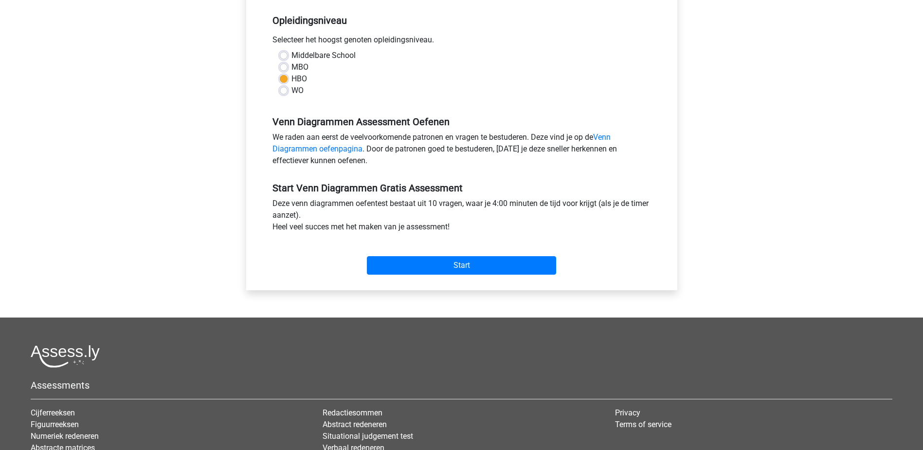
click at [418, 275] on div "Start" at bounding box center [461, 258] width 393 height 42
click at [419, 270] on input "Start" at bounding box center [461, 265] width 189 height 18
click at [434, 265] on input "Start" at bounding box center [461, 265] width 189 height 18
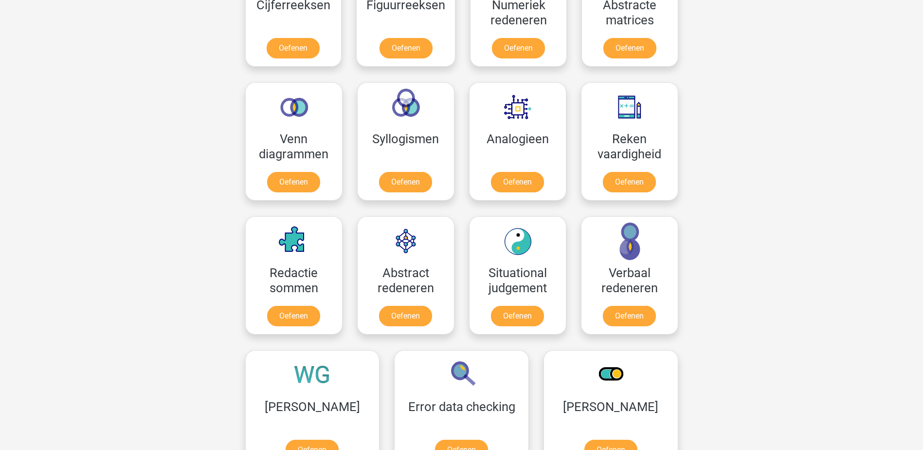
scroll to position [510, 0]
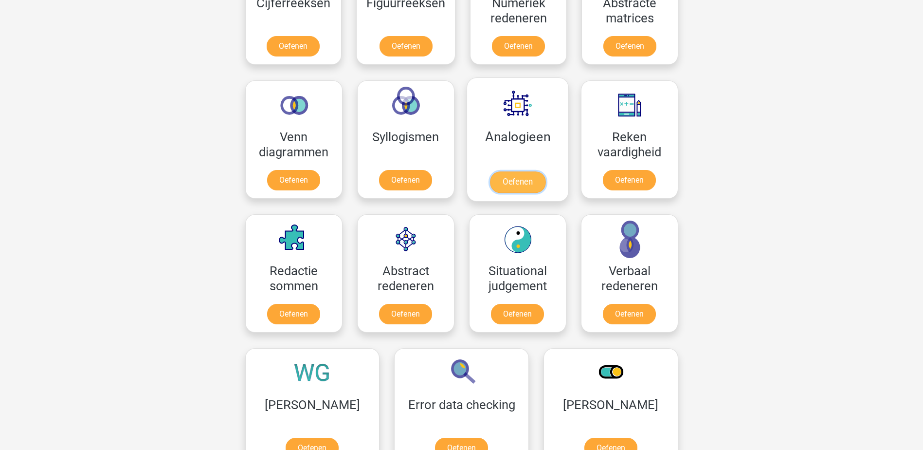
click at [522, 189] on link "Oefenen" at bounding box center [517, 181] width 55 height 21
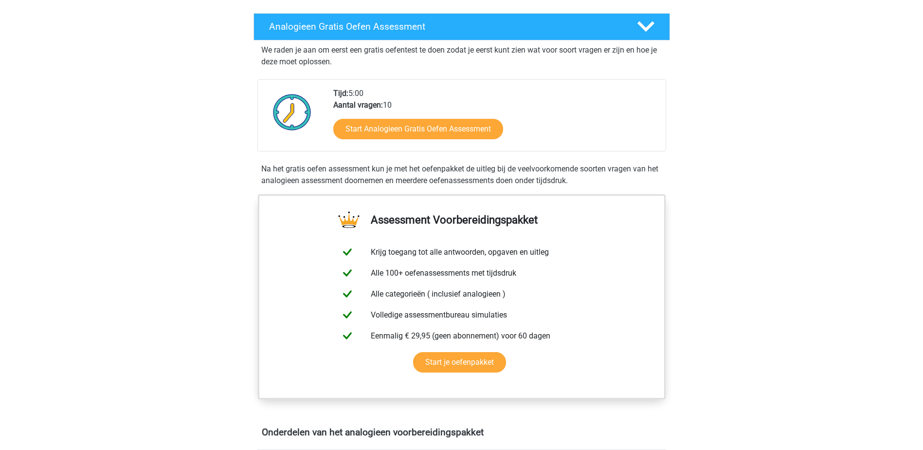
scroll to position [195, 0]
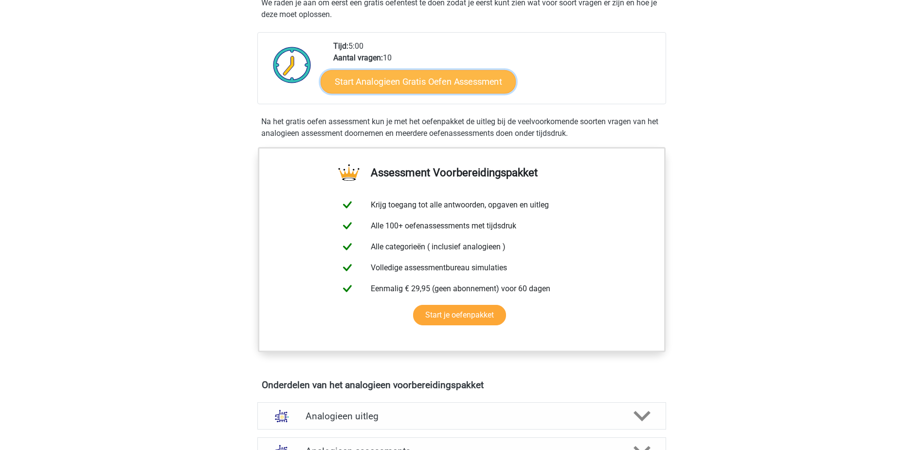
click at [437, 89] on link "Start Analogieen Gratis Oefen Assessment" at bounding box center [418, 81] width 195 height 23
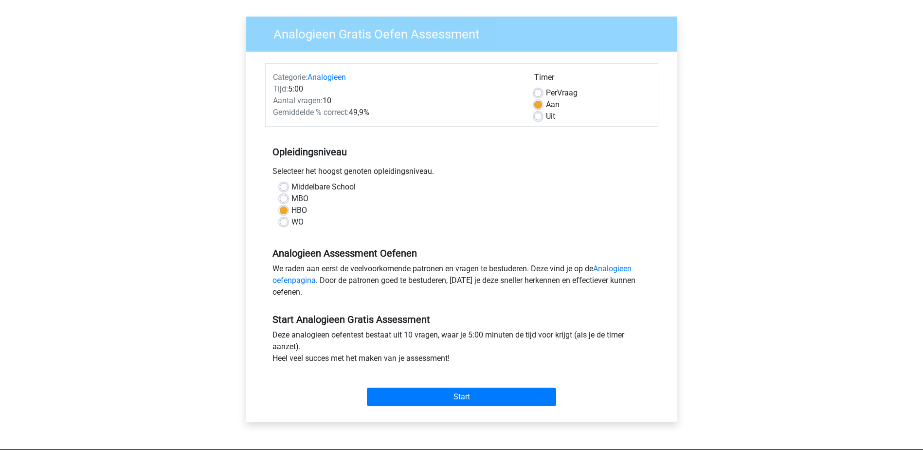
scroll to position [195, 0]
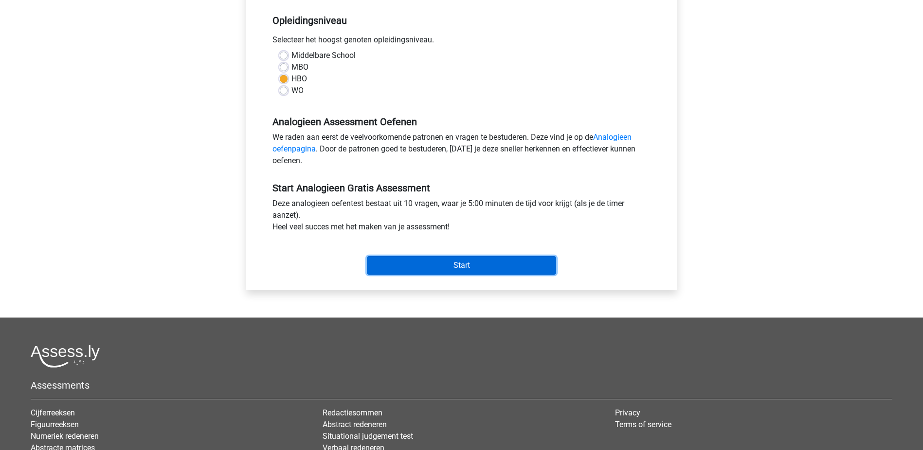
click at [408, 258] on input "Start" at bounding box center [461, 265] width 189 height 18
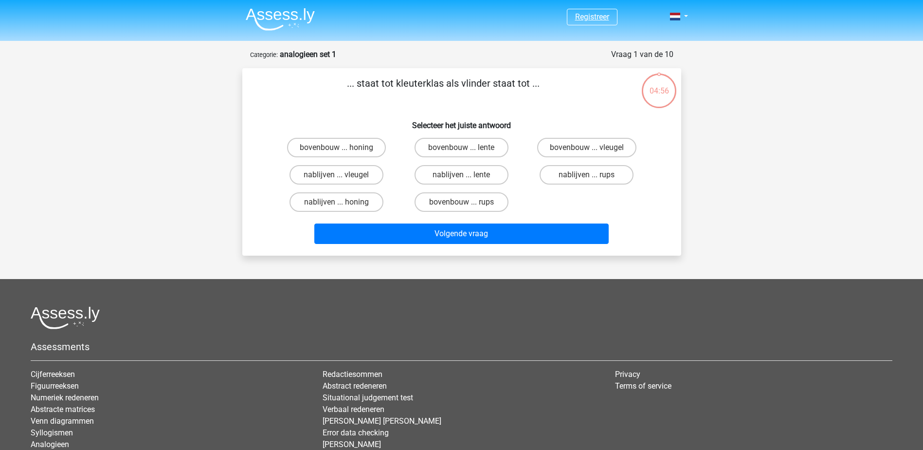
click at [597, 18] on link "Registreer" at bounding box center [592, 16] width 34 height 9
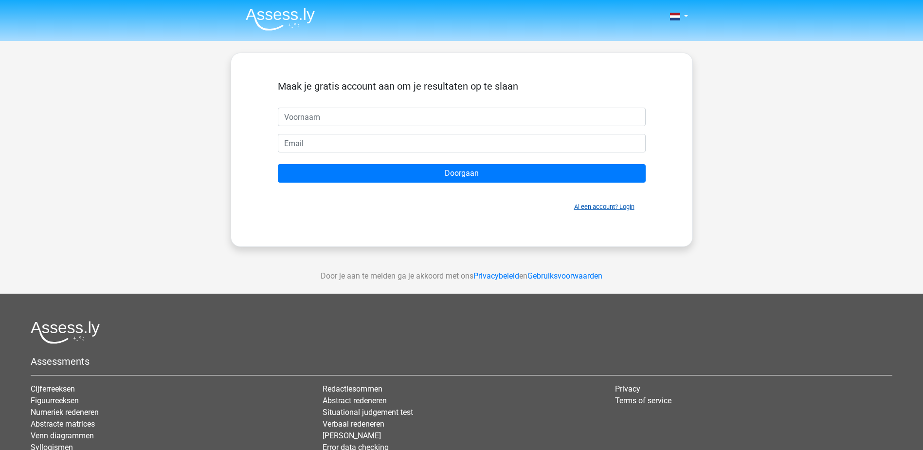
click at [575, 209] on link "Al een account? Login" at bounding box center [604, 206] width 60 height 7
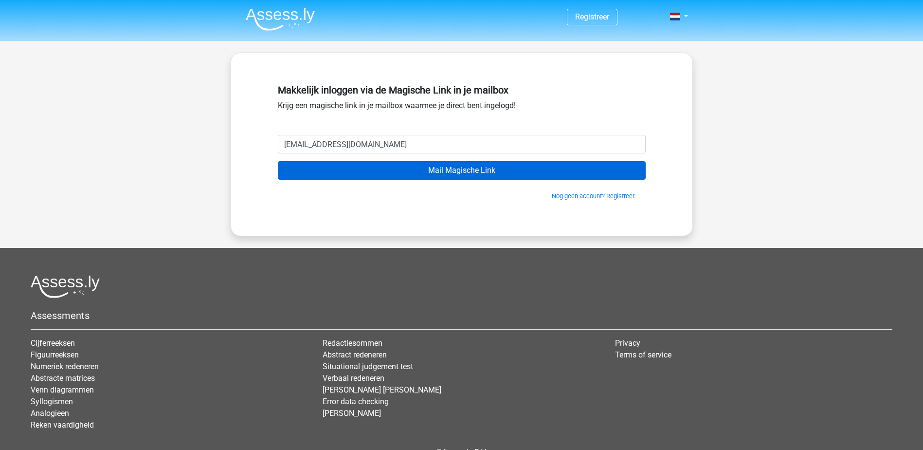
type input "deckerslaura24@gmail.com"
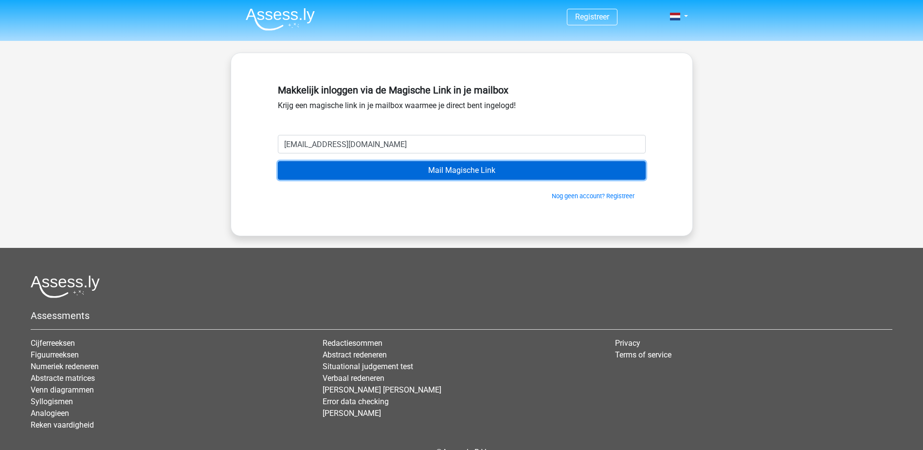
click at [454, 173] on input "Mail Magische Link" at bounding box center [462, 170] width 368 height 18
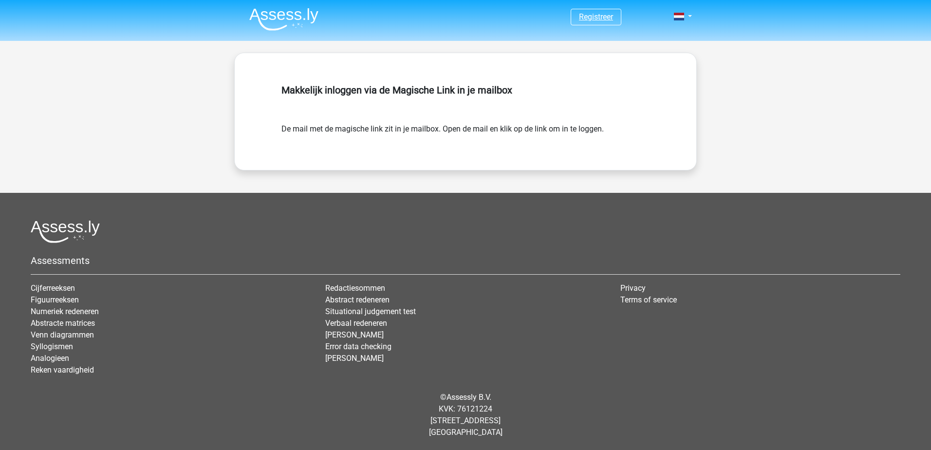
click at [604, 15] on link "Registreer" at bounding box center [596, 16] width 34 height 9
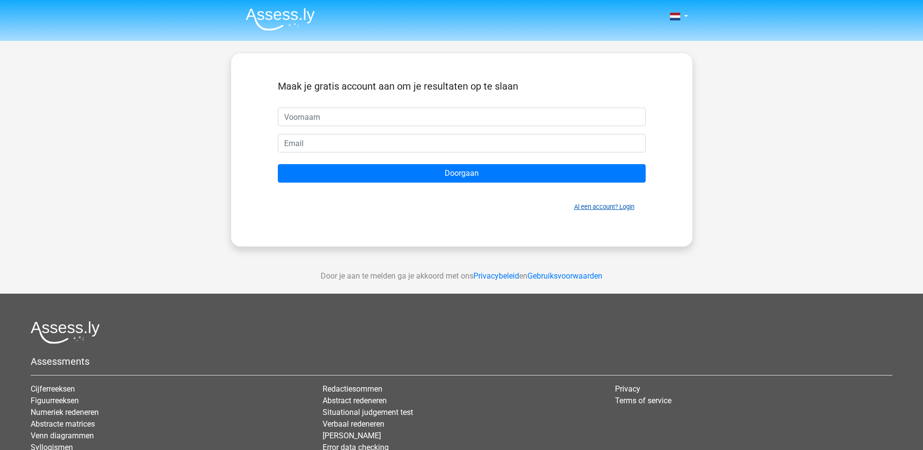
click at [607, 203] on link "Al een account? Login" at bounding box center [604, 206] width 60 height 7
